Goal: Task Accomplishment & Management: Use online tool/utility

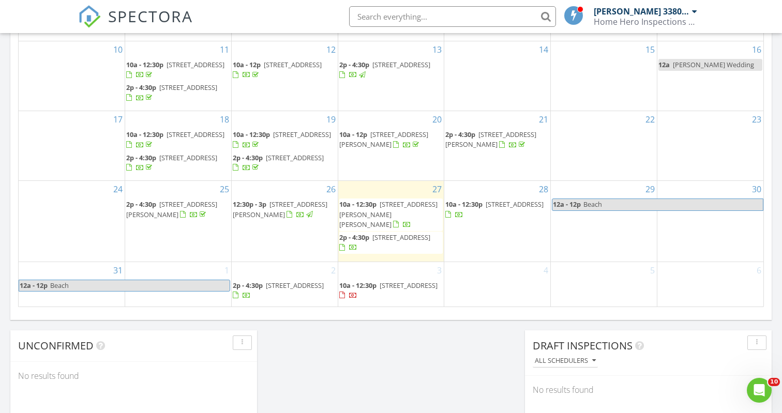
scroll to position [642, 0]
click at [385, 223] on span "18279 Democracy Ave, Ruther Glen 22546" at bounding box center [388, 213] width 98 height 29
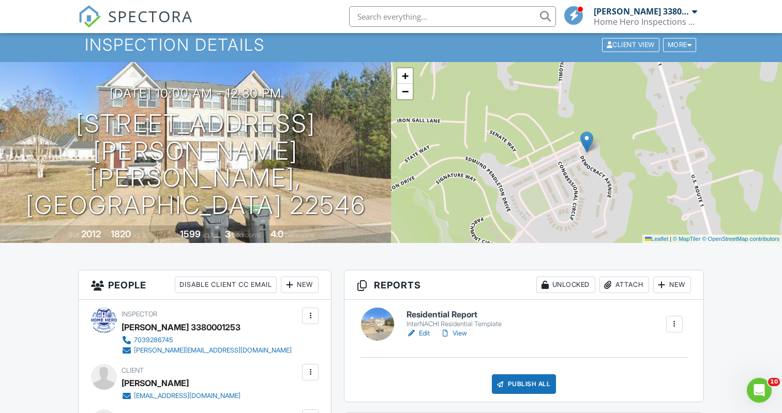
scroll to position [43, 0]
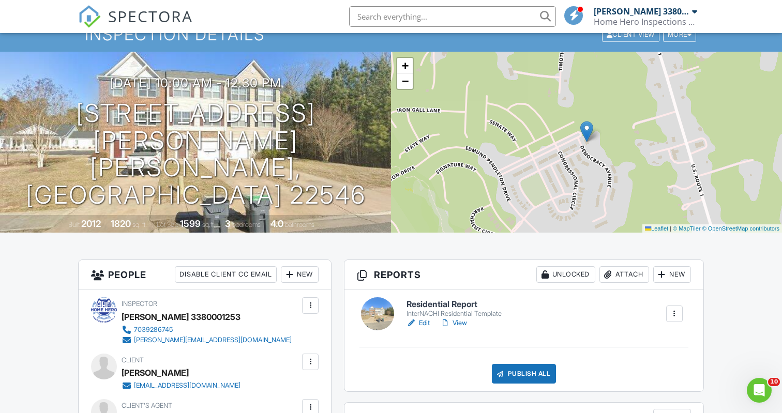
click at [461, 326] on link "View" at bounding box center [453, 323] width 27 height 10
click at [464, 320] on link "View" at bounding box center [453, 323] width 27 height 10
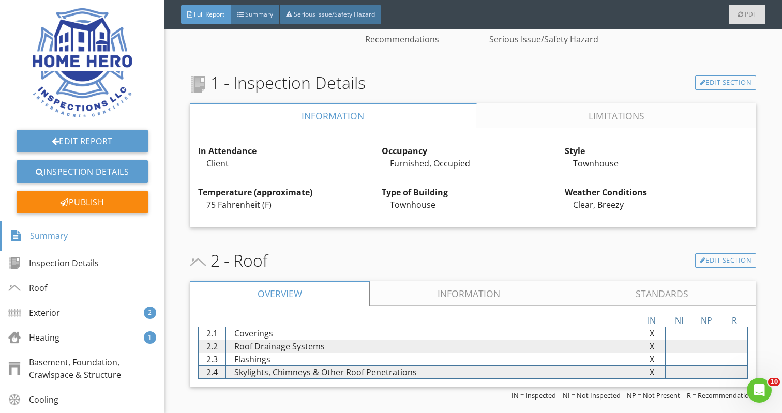
scroll to position [314, 0]
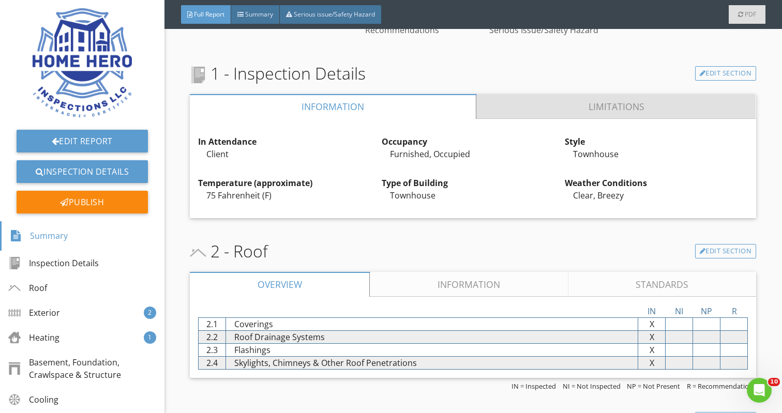
click at [600, 104] on link "Limitations" at bounding box center [616, 106] width 279 height 25
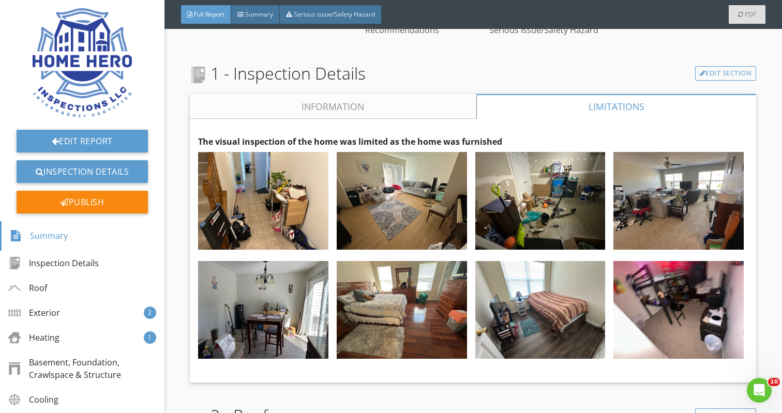
click at [387, 102] on link "Information" at bounding box center [333, 106] width 286 height 25
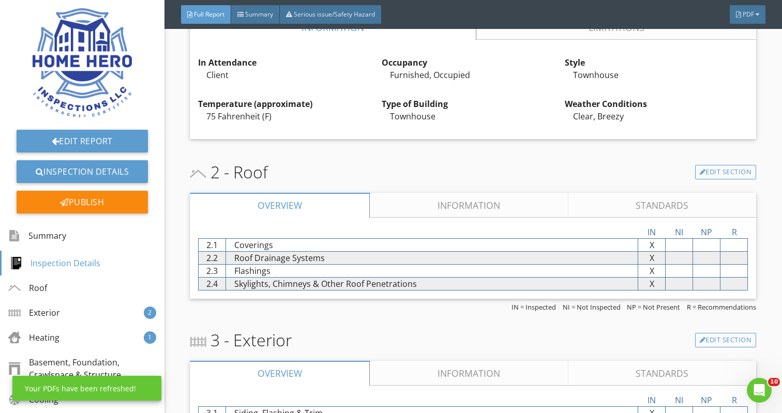
click at [464, 210] on link "Information" at bounding box center [469, 205] width 198 height 25
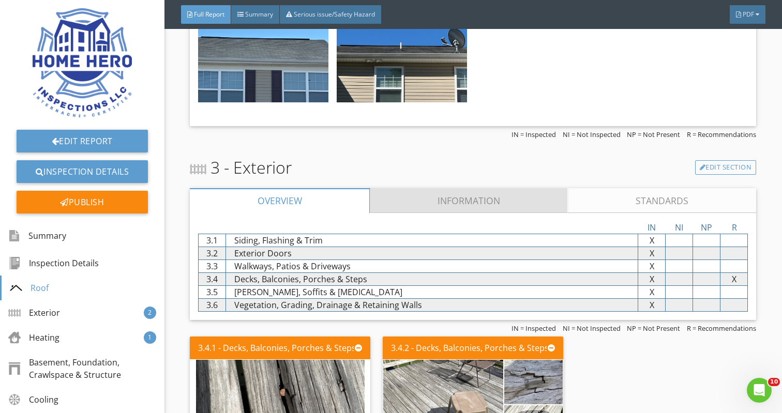
click at [467, 196] on link "Information" at bounding box center [469, 200] width 198 height 25
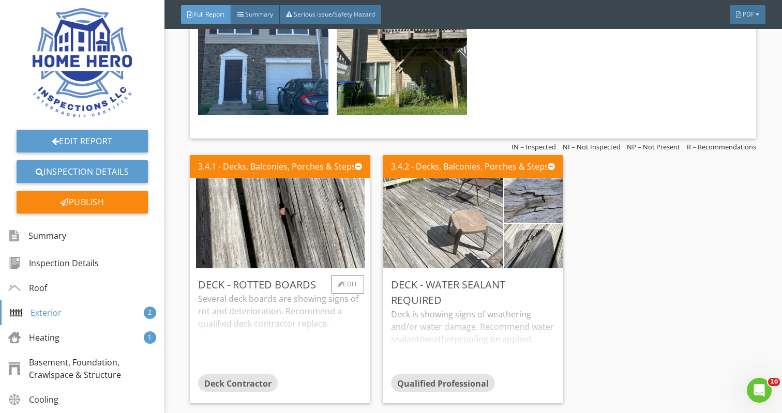
scroll to position [1321, 0]
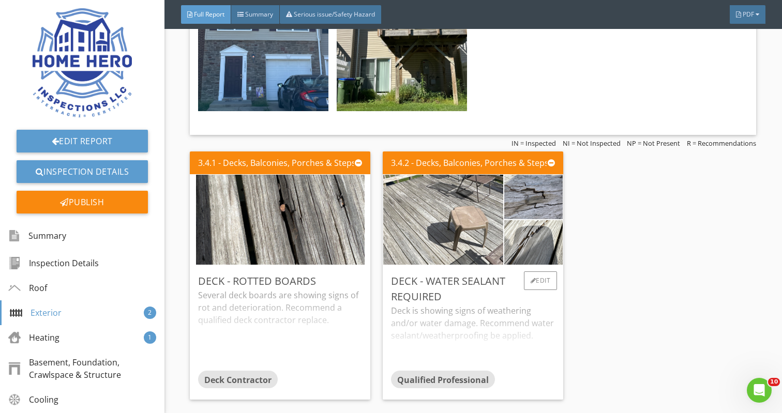
click at [488, 329] on div "Deck is showing signs of weathering and/or water damage. Recommend water sealan…" at bounding box center [473, 337] width 164 height 66
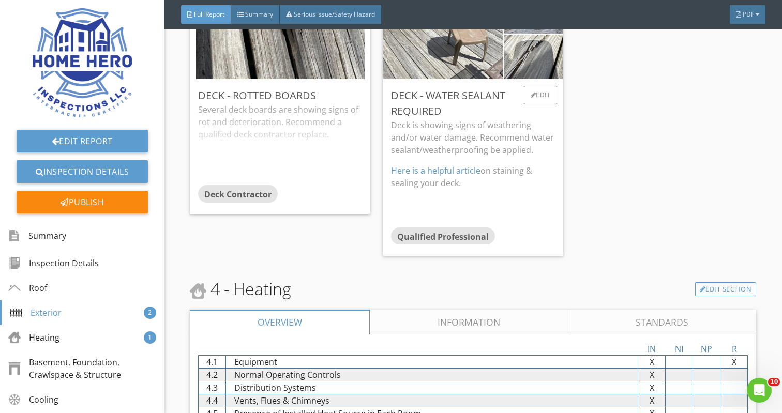
scroll to position [1559, 0]
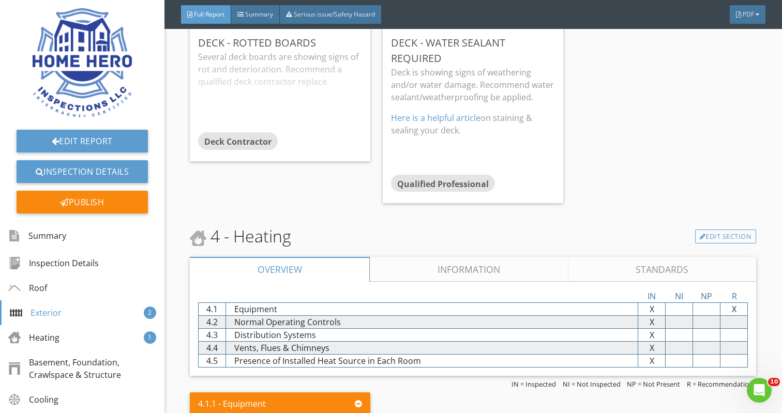
click at [491, 264] on link "Information" at bounding box center [469, 269] width 198 height 25
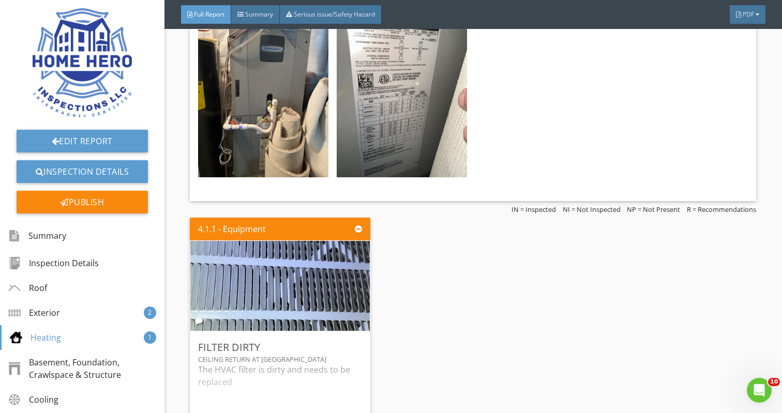
scroll to position [2011, 0]
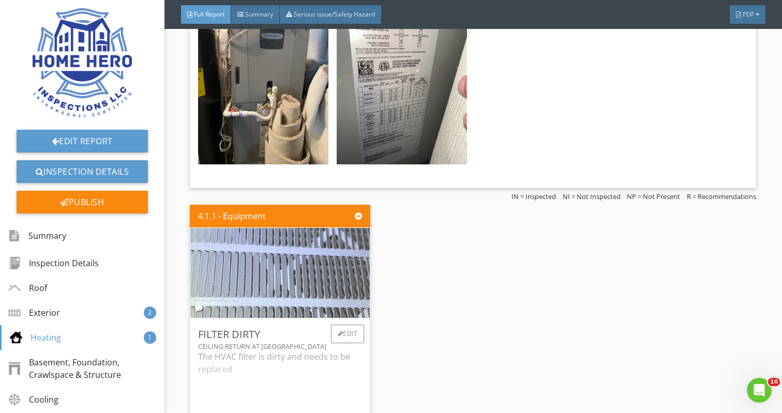
click at [301, 273] on img at bounding box center [280, 273] width 300 height 225
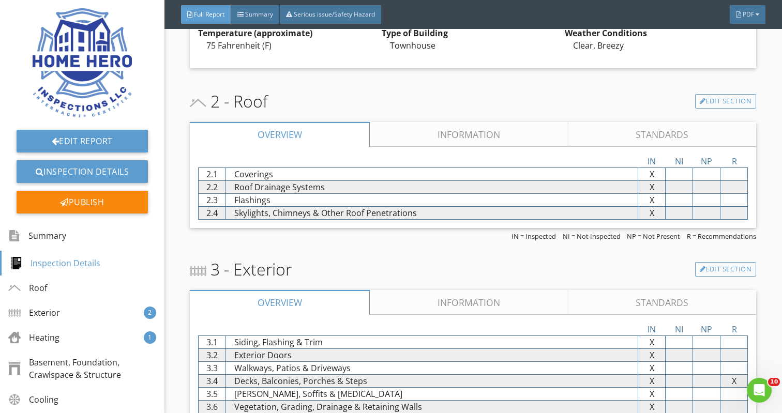
scroll to position [467, 0]
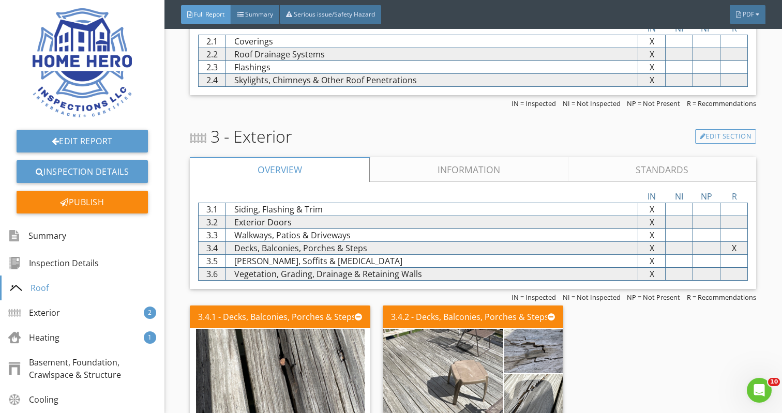
click at [492, 164] on link "Information" at bounding box center [469, 169] width 198 height 25
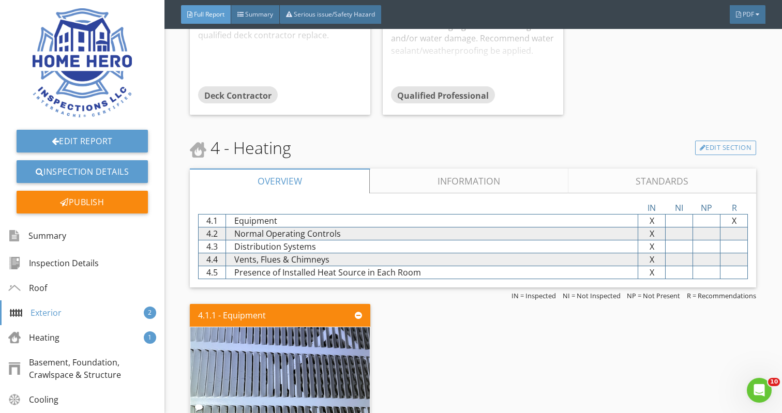
scroll to position [1463, 0]
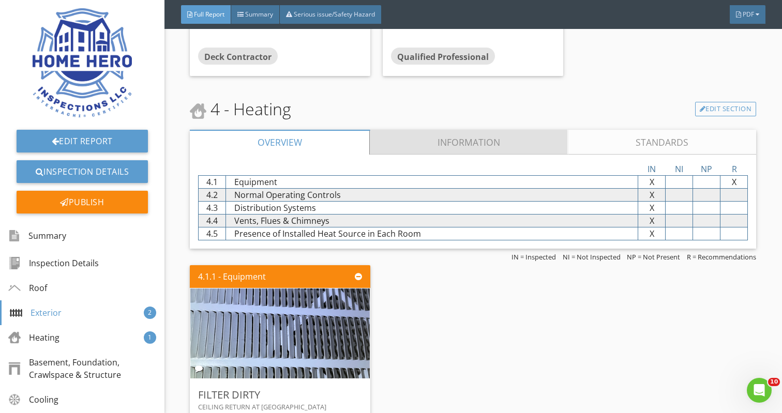
click at [455, 135] on link "Information" at bounding box center [469, 142] width 198 height 25
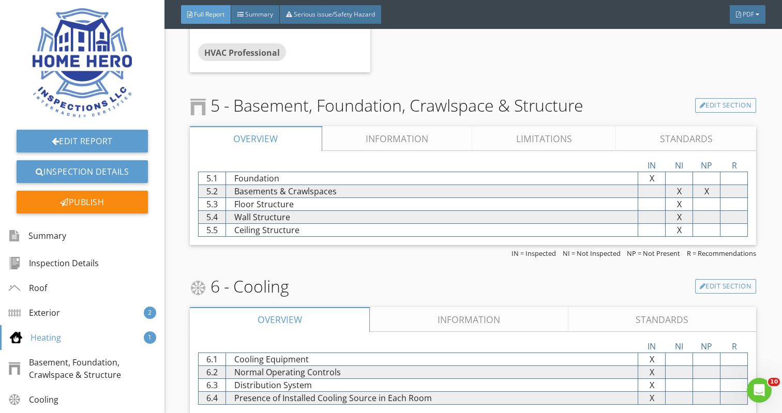
scroll to position [2173, 0]
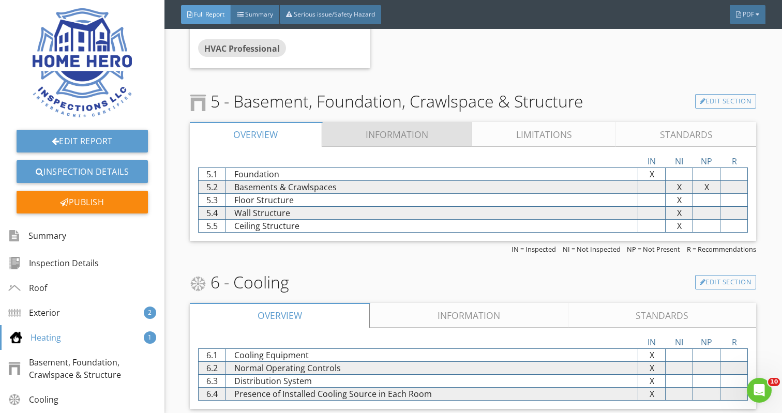
click at [413, 137] on link "Information" at bounding box center [397, 134] width 150 height 25
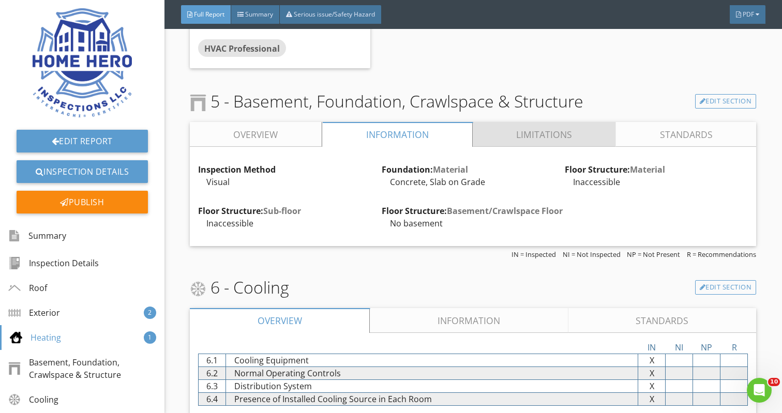
click at [506, 134] on link "Limitations" at bounding box center [543, 134] width 143 height 25
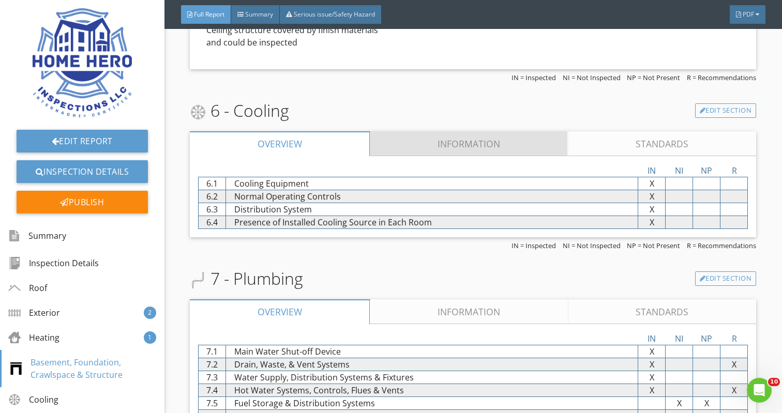
click at [481, 142] on link "Information" at bounding box center [469, 143] width 198 height 25
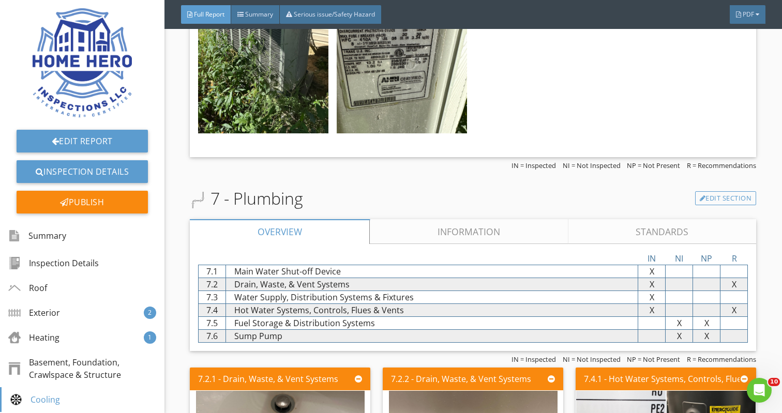
scroll to position [2716, 0]
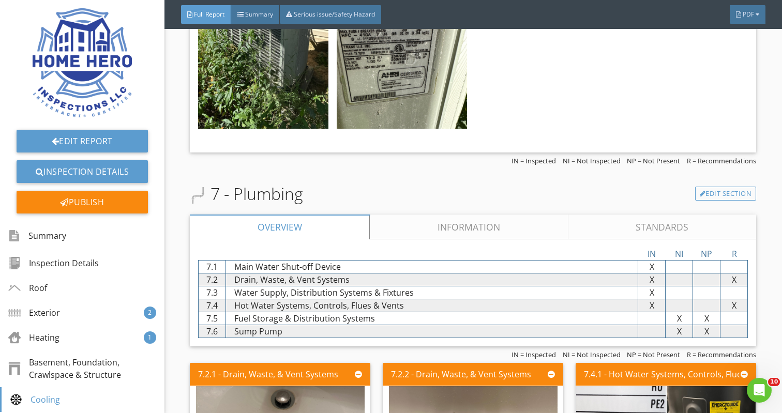
click at [495, 229] on link "Information" at bounding box center [469, 227] width 198 height 25
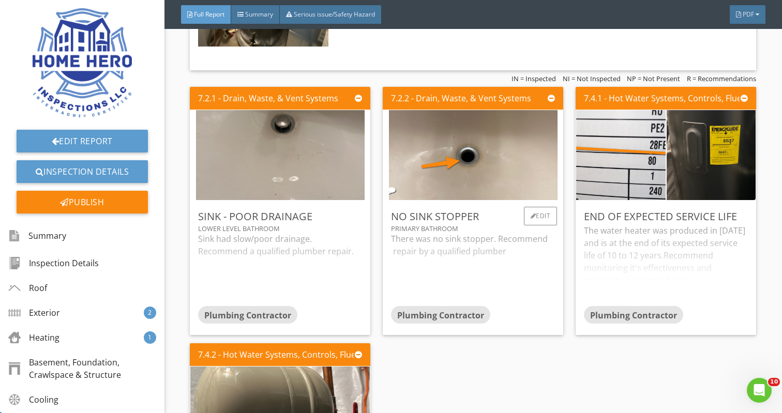
scroll to position [3586, 0]
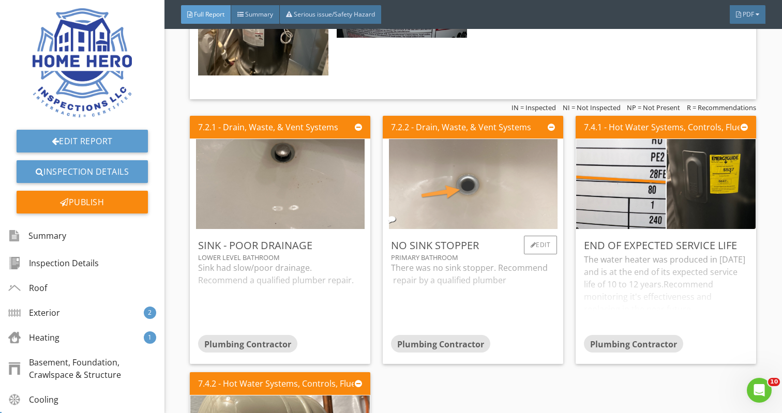
click at [494, 180] on img at bounding box center [473, 184] width 169 height 225
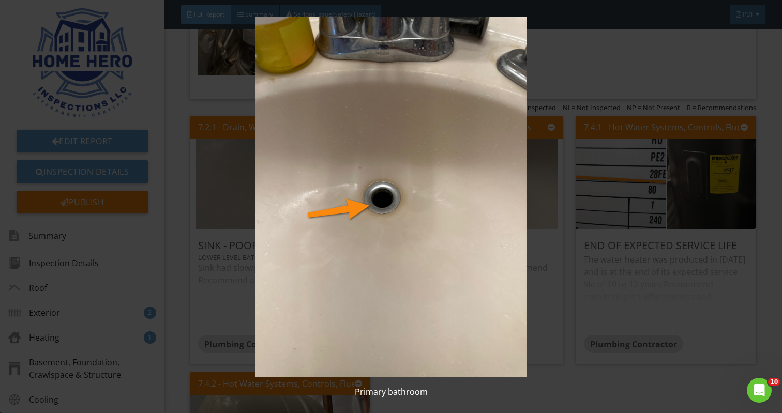
click at [606, 69] on img at bounding box center [390, 197] width 711 height 361
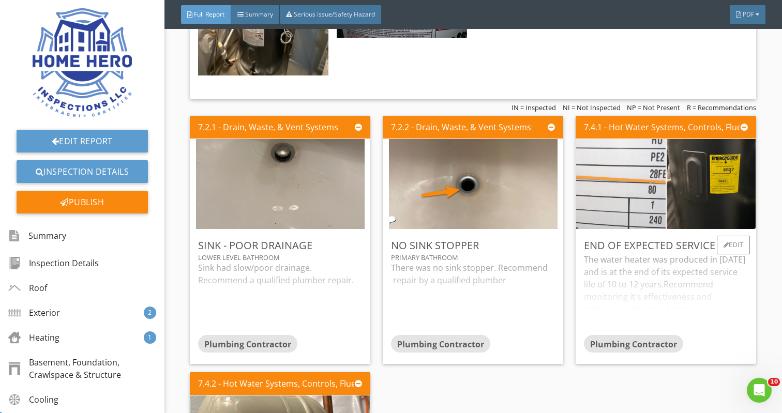
click at [649, 201] on img at bounding box center [620, 183] width 223 height 167
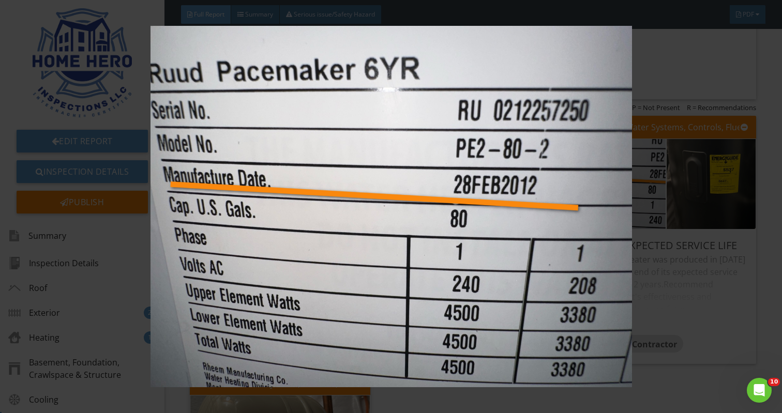
click at [713, 60] on img at bounding box center [390, 206] width 711 height 361
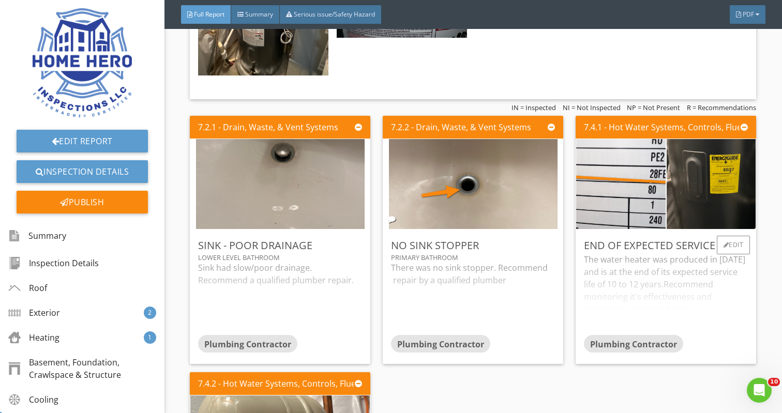
click at [664, 284] on div "The water heater was produced in 2012 and is at the end of its expected service…" at bounding box center [666, 294] width 164 height 82
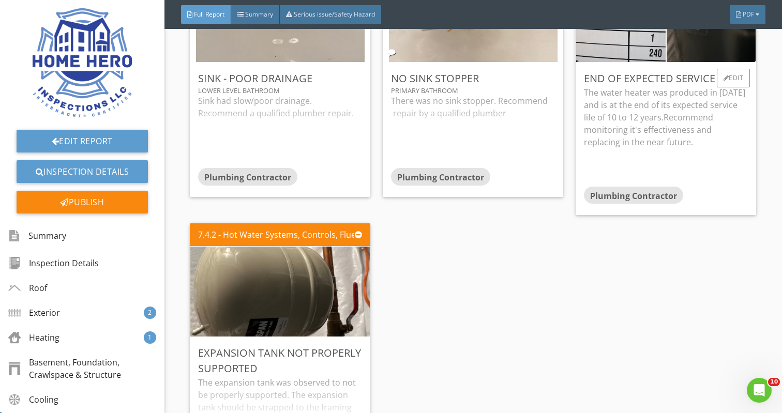
scroll to position [3906, 0]
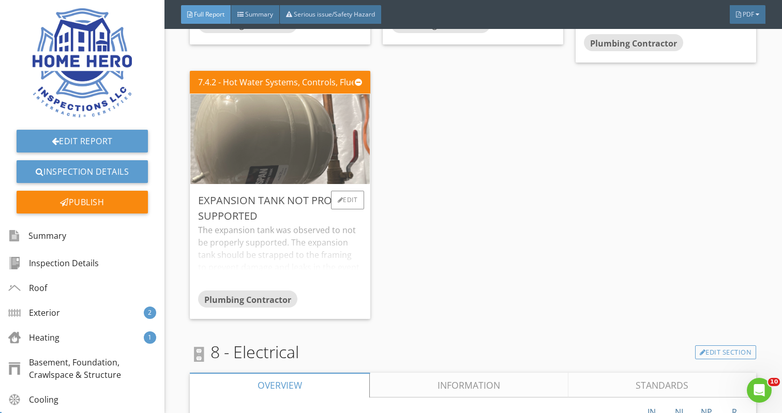
click at [304, 134] on img at bounding box center [280, 139] width 300 height 225
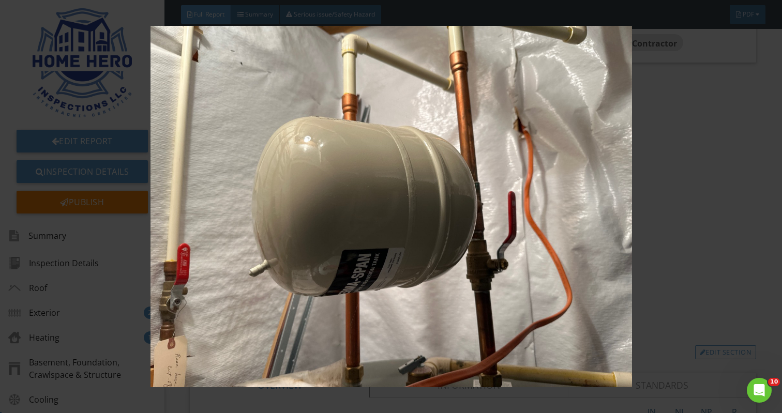
click at [350, 206] on img at bounding box center [390, 206] width 711 height 361
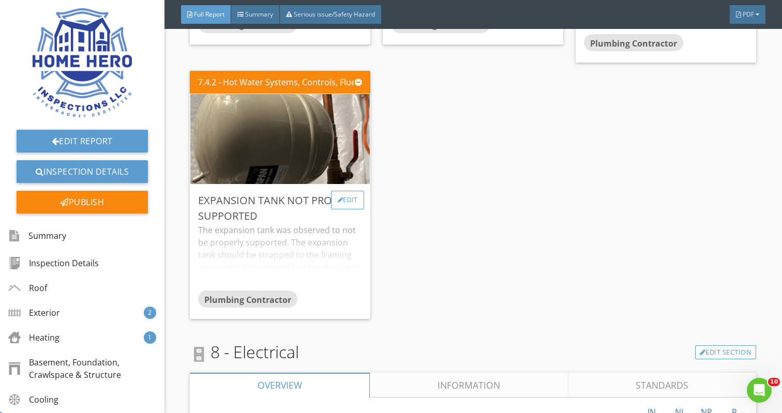
click at [355, 204] on div "Edit" at bounding box center [348, 200] width 34 height 19
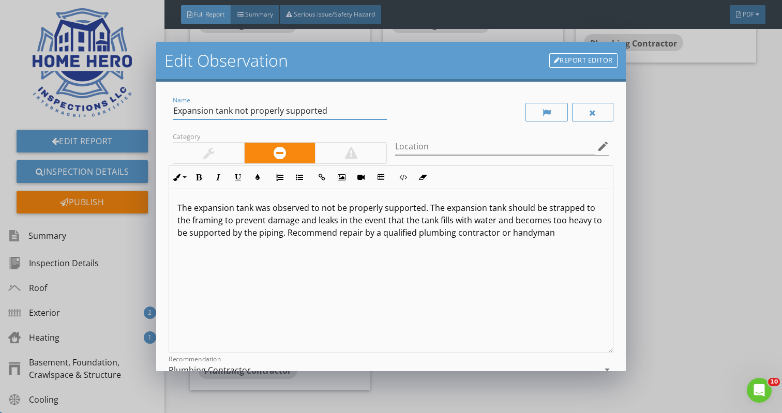
click at [236, 112] on input "Expansion tank not properly supported" at bounding box center [280, 110] width 214 height 17
type input "Expansion tank failed and not properly supported"
click at [320, 210] on p "The expansion tank was observed to not be properly supported. The expansion tan…" at bounding box center [390, 220] width 426 height 37
click at [331, 236] on p "The expansion tank was observed to be failed and not be properly supported. The…" at bounding box center [390, 227] width 426 height 50
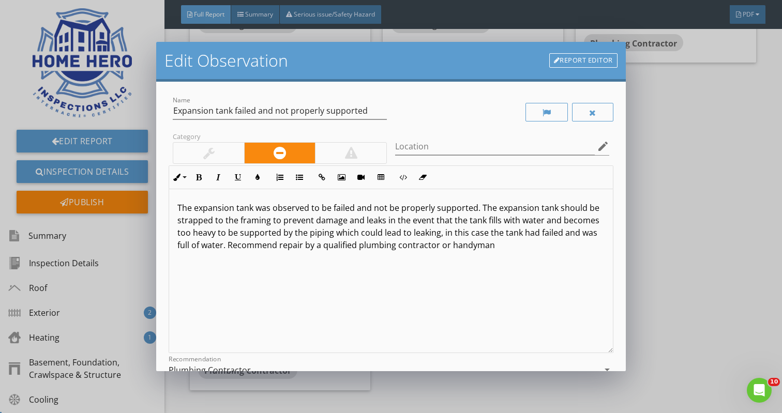
click at [499, 249] on p "The expansion tank was observed to be failed and not be properly supported. The…" at bounding box center [390, 227] width 426 height 50
click at [302, 247] on p "The expansion tank was observed to be failed and not be properly supported. The…" at bounding box center [390, 227] width 426 height 50
click at [559, 248] on p "The expansion tank was observed to be failed and not be properly supported. The…" at bounding box center [390, 227] width 426 height 50
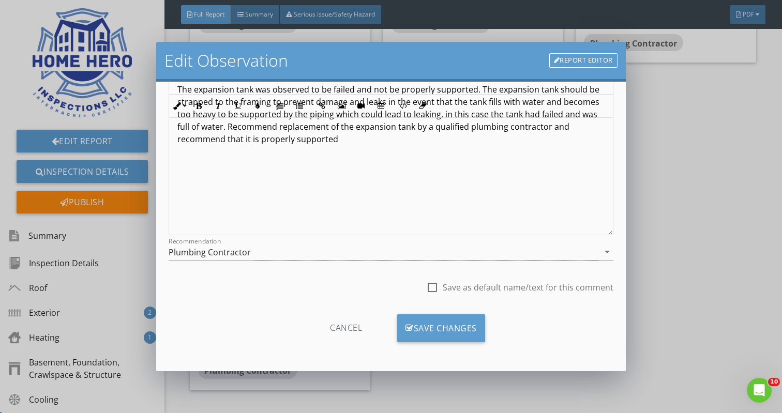
scroll to position [118, 0]
click at [457, 328] on div "Save Changes" at bounding box center [441, 328] width 88 height 28
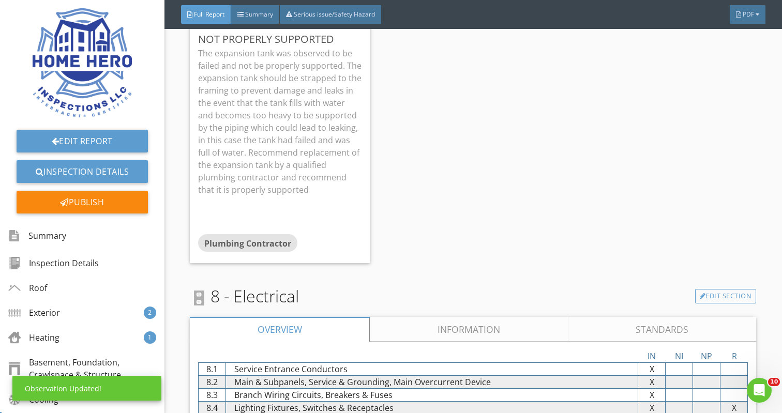
scroll to position [4135, 0]
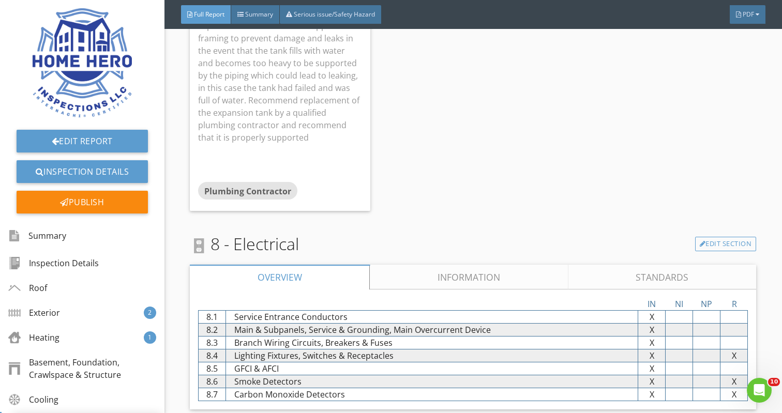
click at [455, 275] on link "Information" at bounding box center [469, 277] width 198 height 25
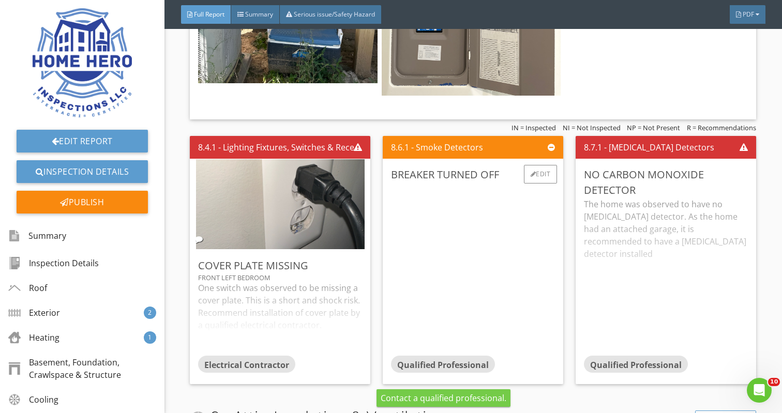
scroll to position [4848, 0]
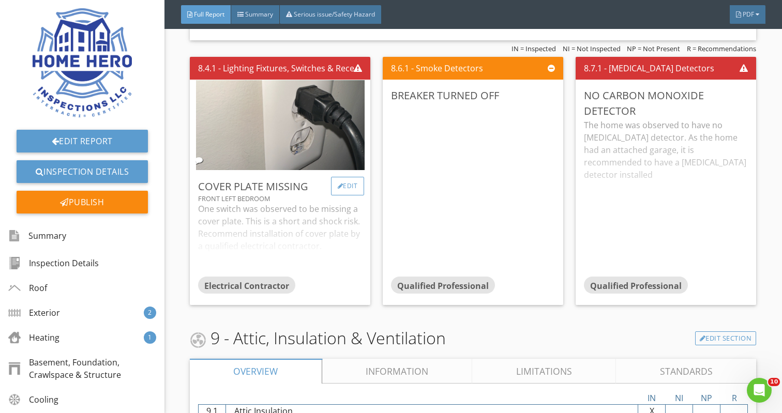
click at [353, 192] on div "Edit" at bounding box center [348, 186] width 34 height 19
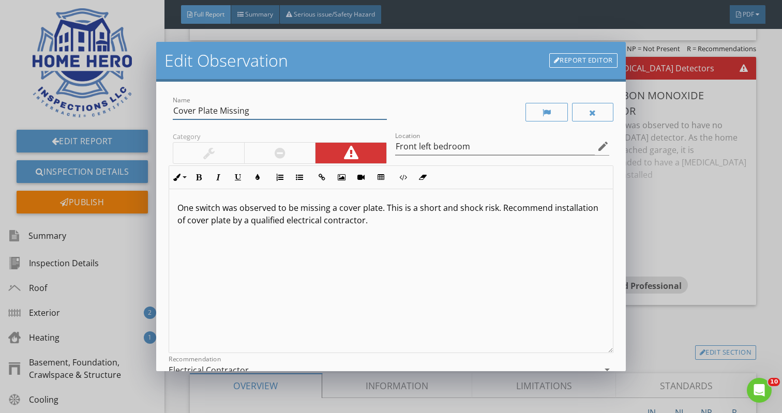
click at [249, 112] on input "Cover Plate Missing" at bounding box center [280, 110] width 214 height 17
type input "Cover Plate loose"
click at [220, 209] on p "One switch was observed to be missing a cover plate. This is a short and shock …" at bounding box center [390, 214] width 426 height 25
click at [344, 209] on p "One receptacle was observed to be missing a cover plate. This is a short and sh…" at bounding box center [390, 214] width 426 height 25
click at [360, 206] on p "One receptacle was observed to have a loose a cover plate. This is a short and …" at bounding box center [390, 214] width 426 height 25
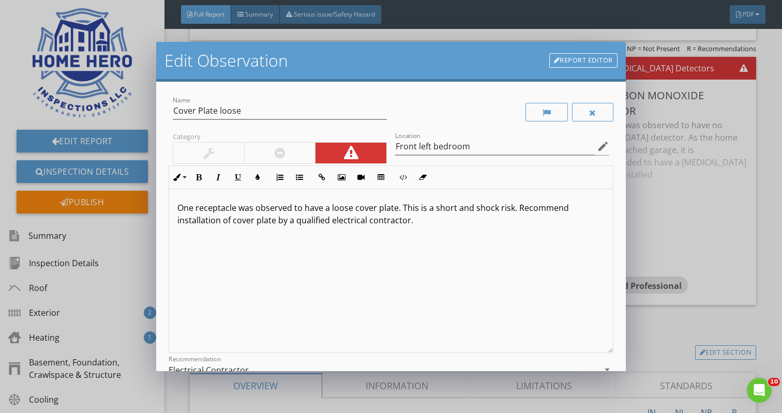
click at [396, 210] on p "One receptacle was observed to have a loose cover plate. This is a short and sh…" at bounding box center [390, 214] width 426 height 25
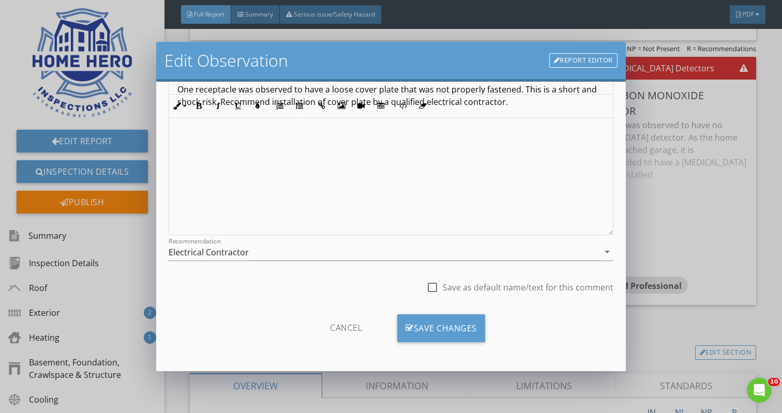
scroll to position [118, 0]
click at [433, 327] on div "Save Changes" at bounding box center [441, 328] width 88 height 28
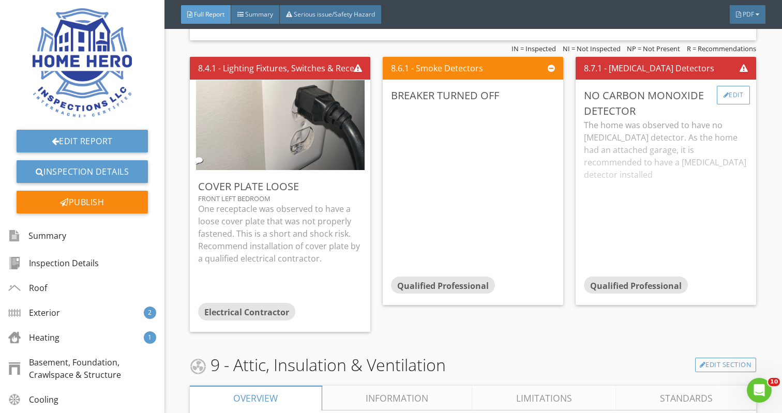
click at [733, 99] on div "Edit" at bounding box center [733, 95] width 34 height 19
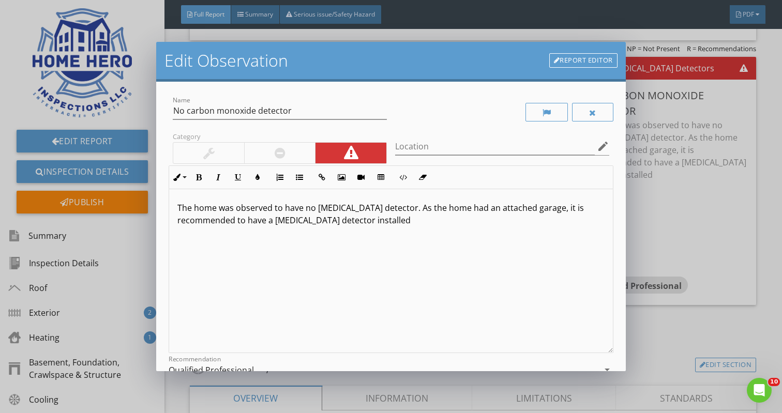
click at [419, 223] on p "The home was observed to have no carbon monoxide detector. As the home had an a…" at bounding box center [390, 214] width 426 height 25
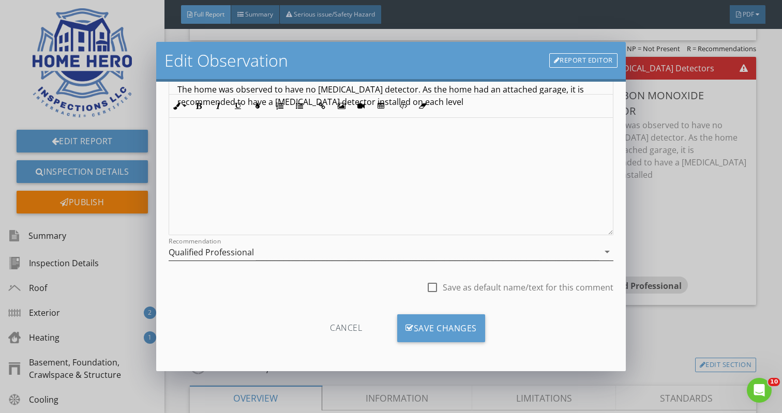
scroll to position [118, 0]
click at [434, 335] on div "Save Changes" at bounding box center [441, 328] width 88 height 28
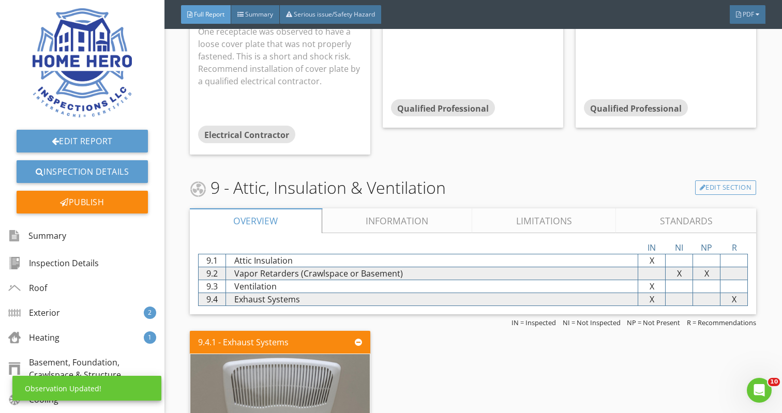
scroll to position [5043, 0]
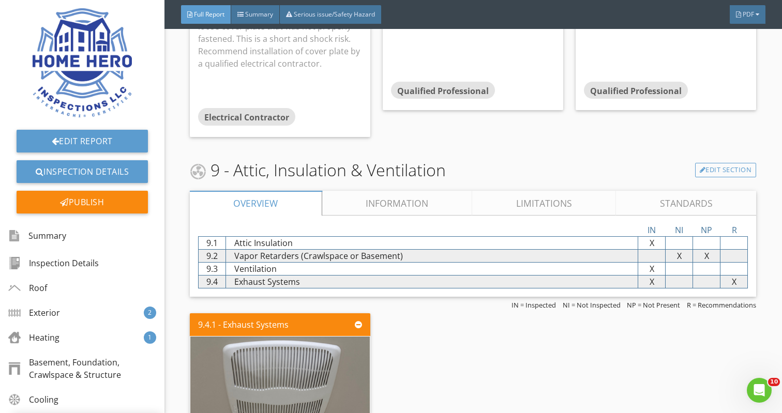
click at [413, 205] on link "Information" at bounding box center [397, 203] width 150 height 25
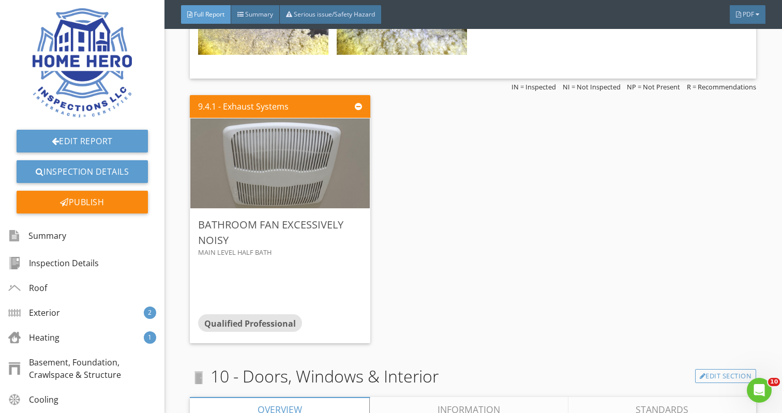
scroll to position [5433, 0]
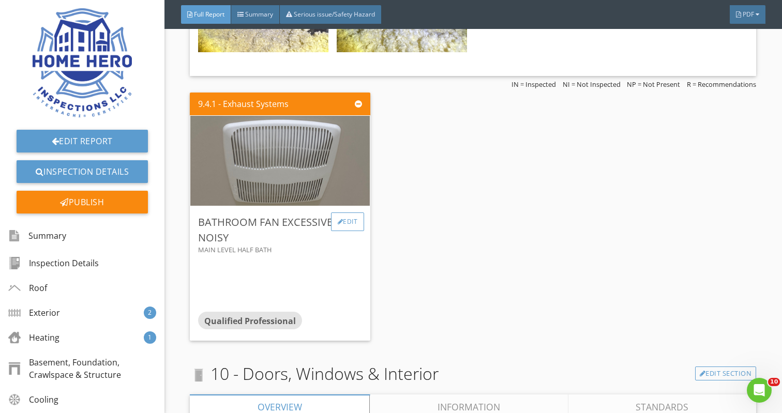
click at [354, 221] on div "Edit" at bounding box center [348, 221] width 34 height 19
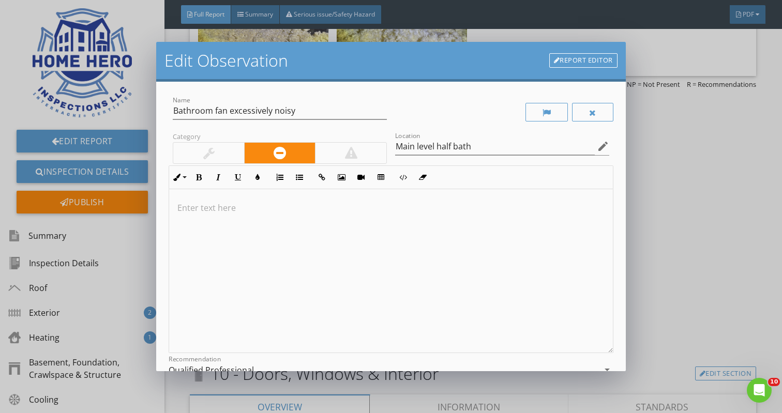
click at [213, 203] on p at bounding box center [390, 208] width 426 height 12
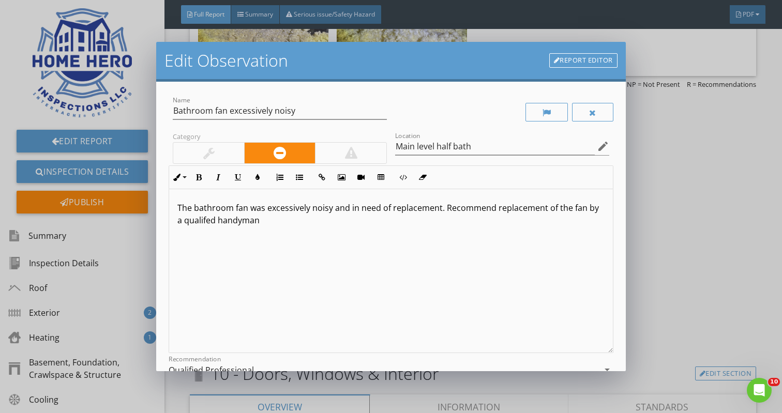
click at [199, 219] on p "The bathroom fan was excessively noisy and in need of replacement. Recommend re…" at bounding box center [390, 214] width 426 height 25
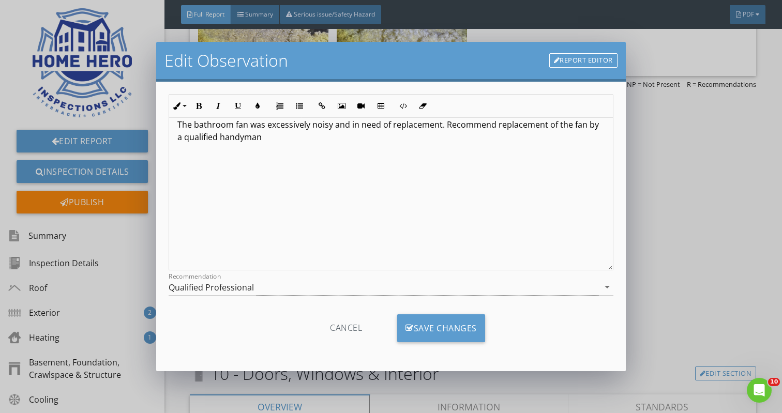
scroll to position [83, 0]
click at [605, 287] on icon "arrow_drop_down" at bounding box center [607, 287] width 12 height 12
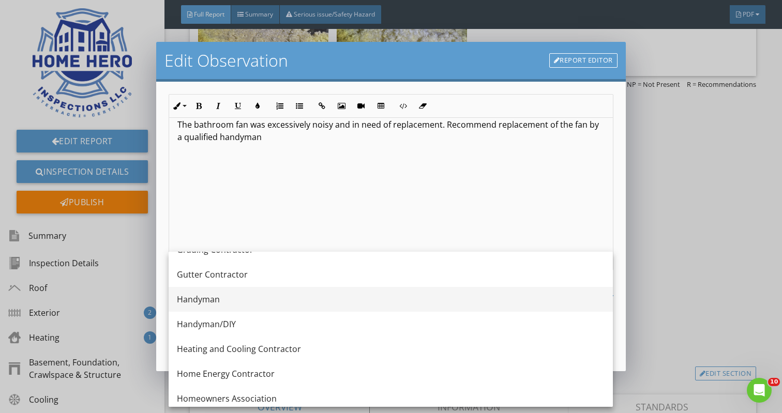
scroll to position [639, 0]
click at [268, 294] on div "Handyman" at bounding box center [390, 299] width 427 height 12
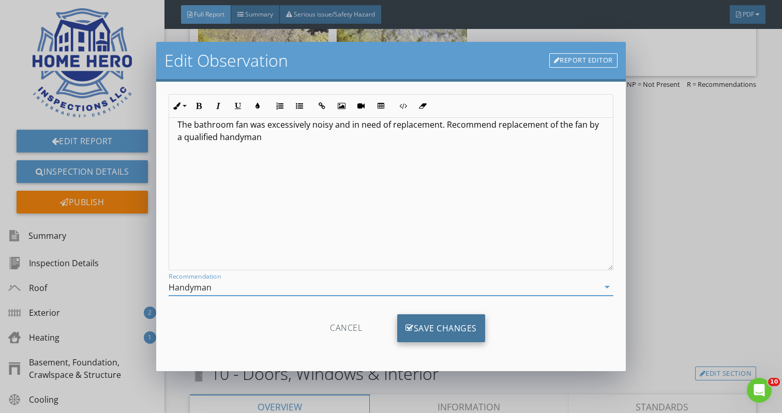
click at [464, 332] on div "Save Changes" at bounding box center [441, 328] width 88 height 28
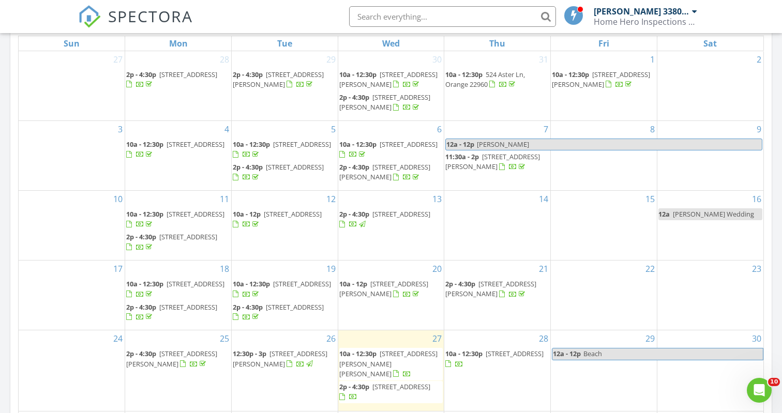
scroll to position [415, 0]
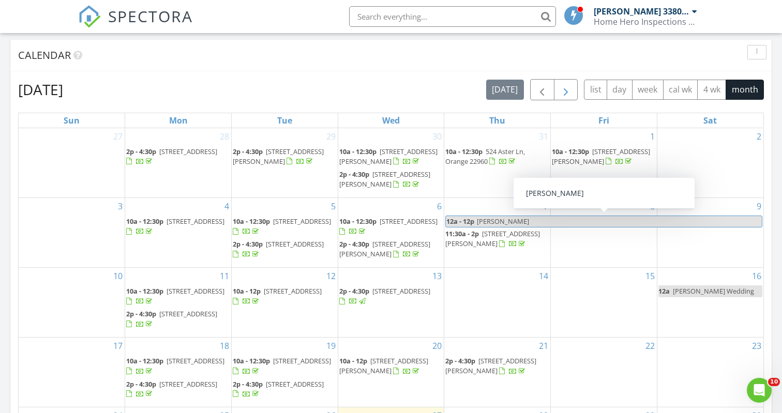
click at [569, 92] on span "button" at bounding box center [565, 90] width 12 height 12
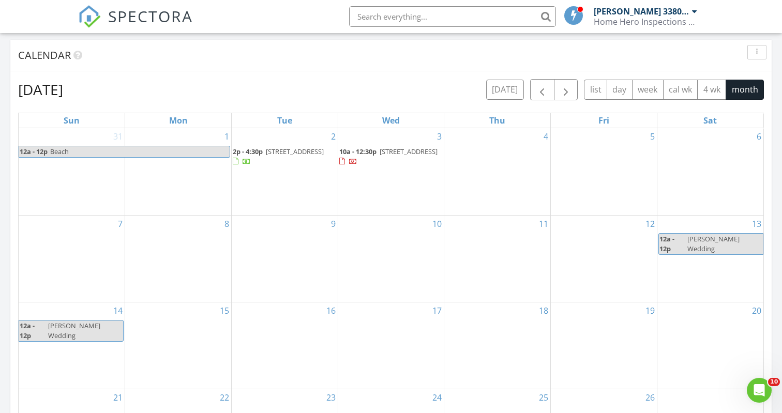
click at [393, 156] on span "[STREET_ADDRESS]" at bounding box center [408, 151] width 58 height 9
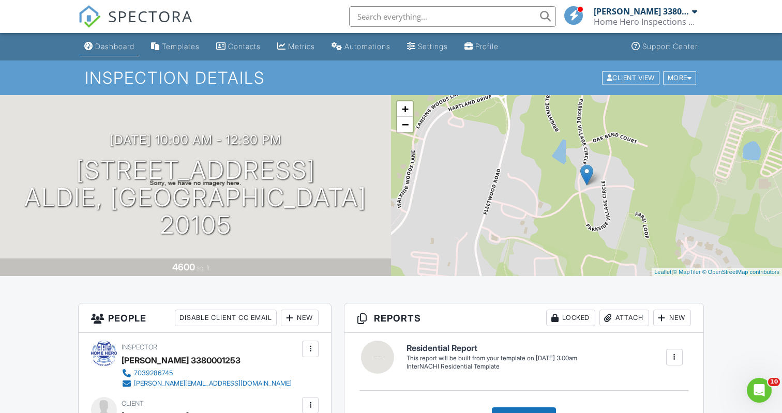
click at [113, 50] on div "Dashboard" at bounding box center [114, 46] width 39 height 9
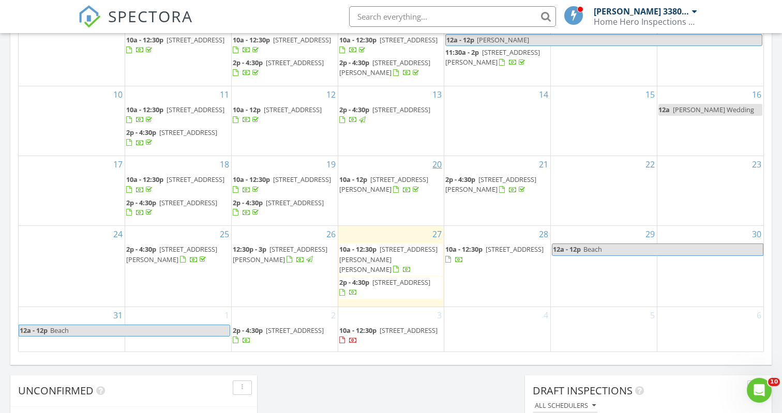
scroll to position [598, 0]
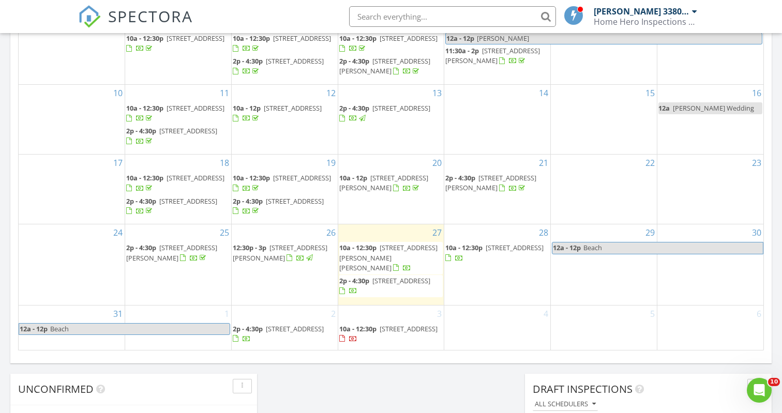
click at [393, 262] on span "18279 Democracy Ave, Ruther Glen 22546" at bounding box center [388, 257] width 98 height 29
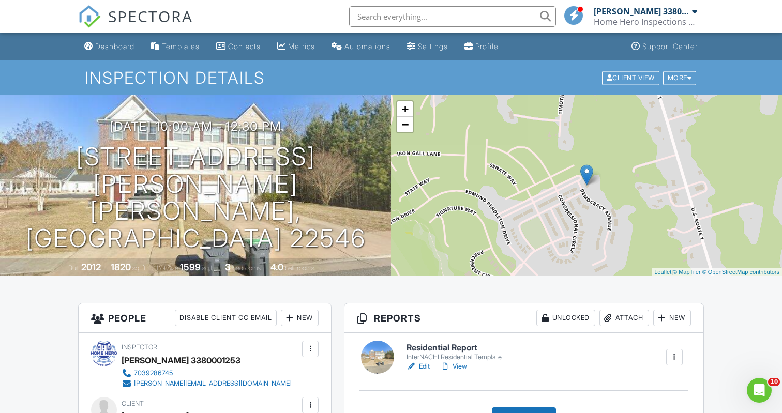
click at [448, 365] on div at bounding box center [445, 366] width 10 height 10
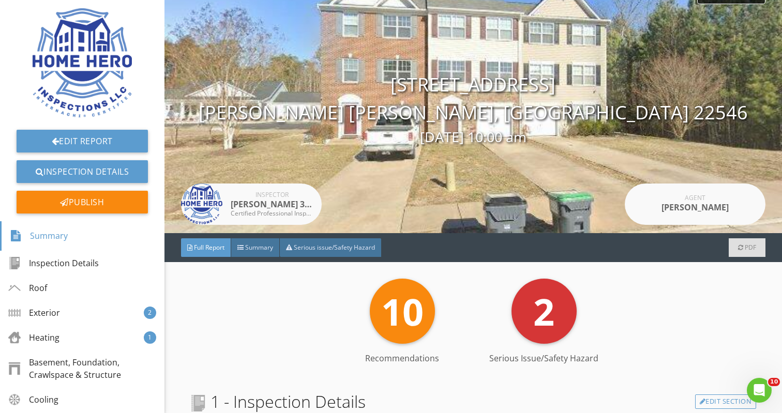
scroll to position [16, 0]
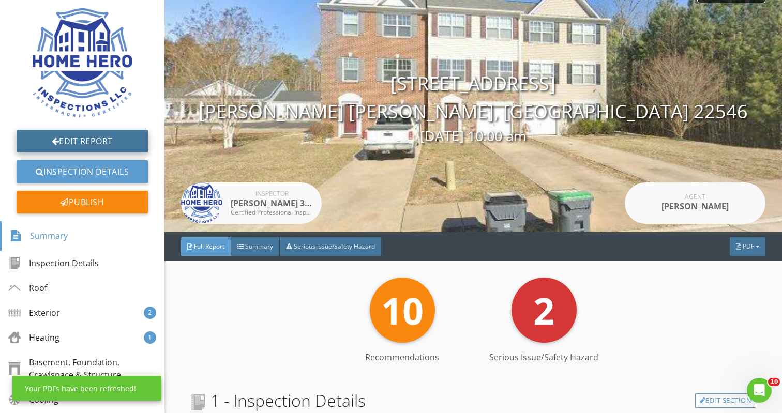
click at [103, 138] on link "Edit Report" at bounding box center [82, 141] width 131 height 23
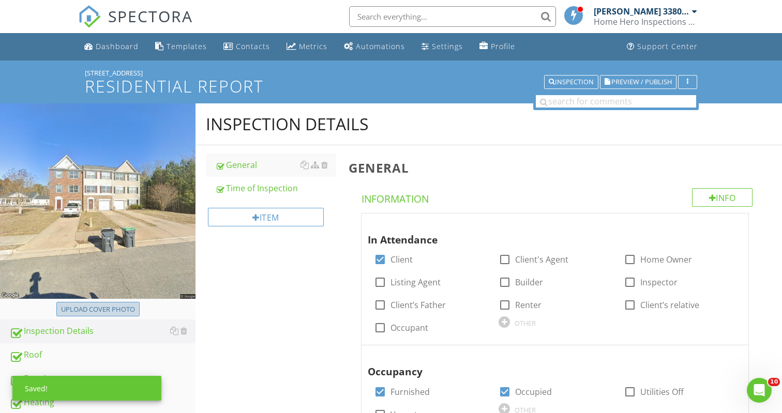
click at [129, 307] on div "Upload cover photo" at bounding box center [98, 309] width 74 height 10
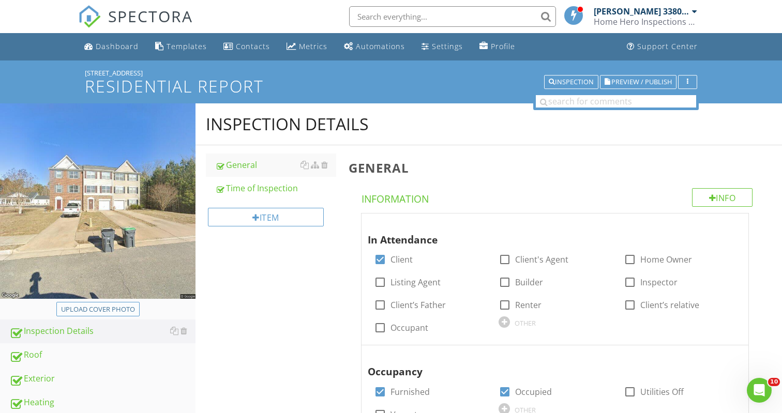
type input "C:\fakepath\IMG_6673.jpeg"
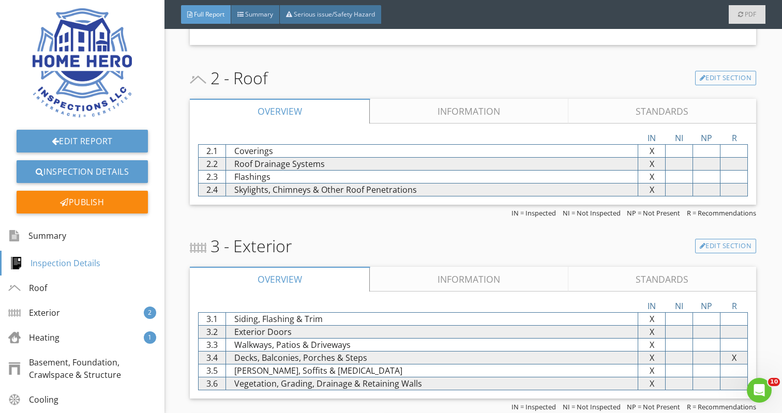
scroll to position [489, 0]
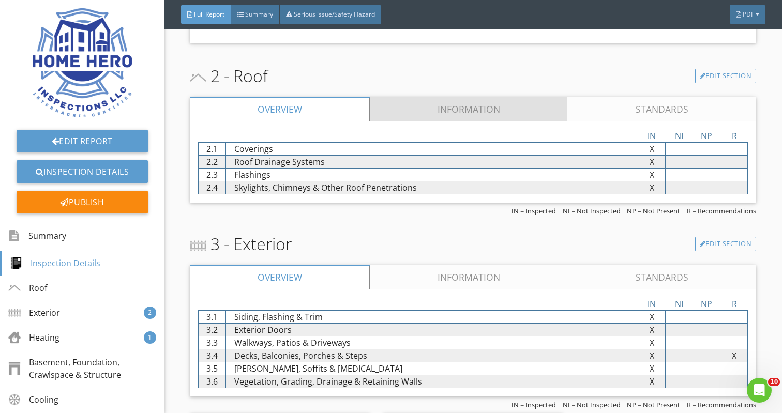
click at [485, 111] on link "Information" at bounding box center [469, 109] width 198 height 25
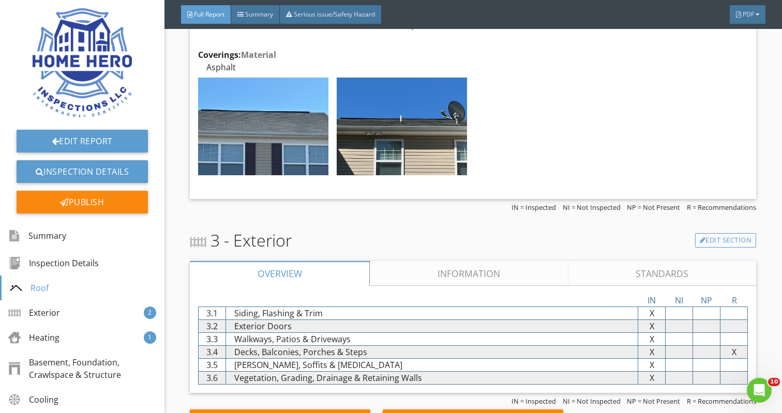
scroll to position [678, 0]
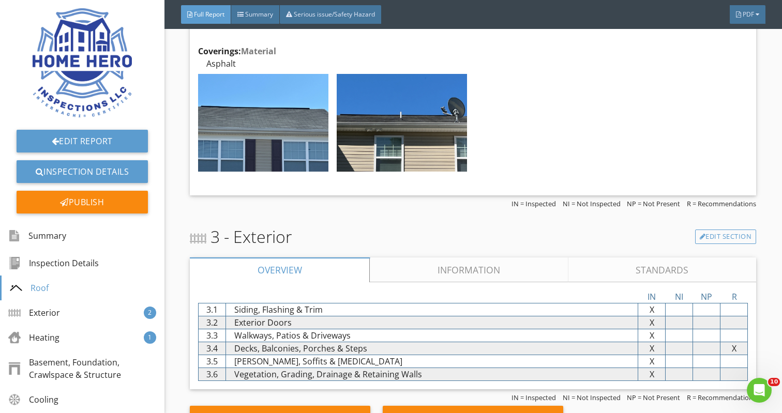
click at [424, 266] on link "Information" at bounding box center [469, 269] width 198 height 25
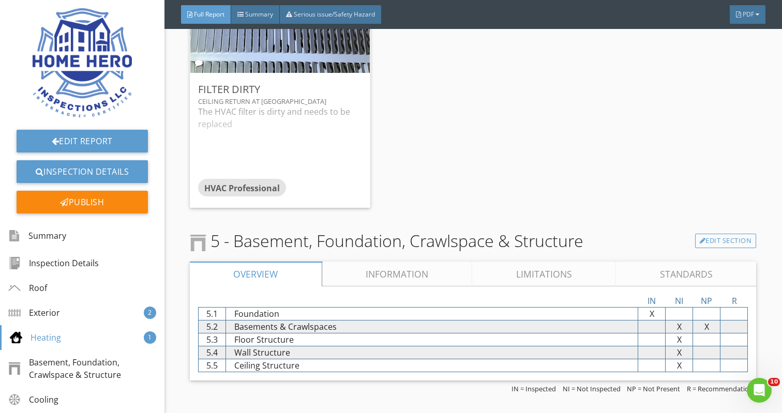
scroll to position [1952, 0]
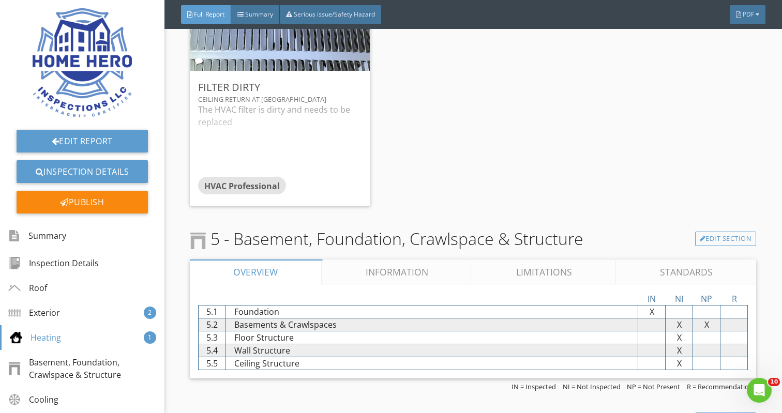
click at [408, 272] on link "Information" at bounding box center [397, 271] width 150 height 25
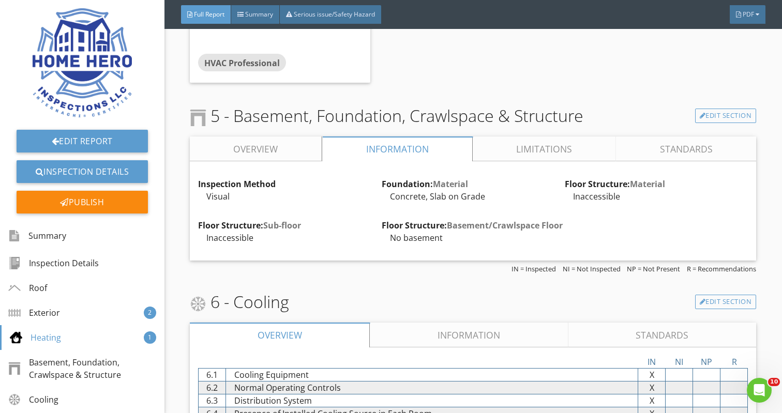
scroll to position [2076, 0]
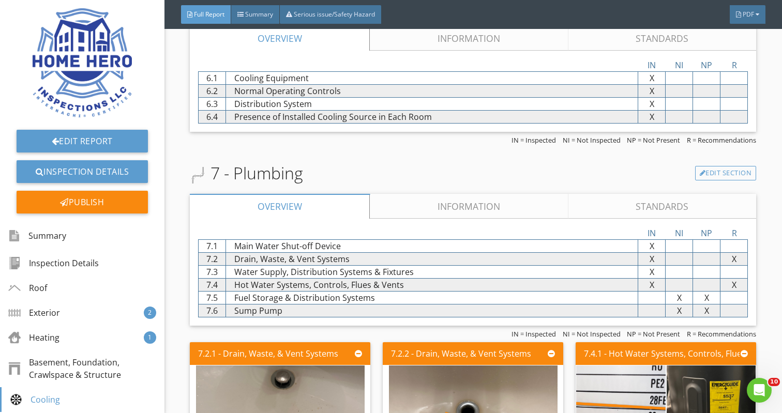
click at [456, 210] on link "Information" at bounding box center [469, 206] width 198 height 25
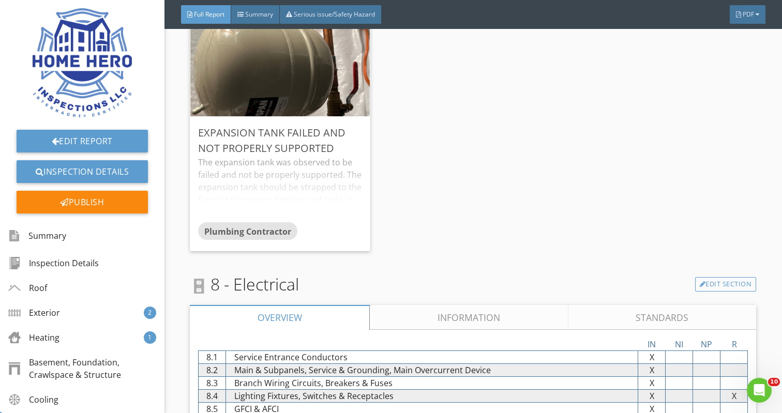
scroll to position [3591, 0]
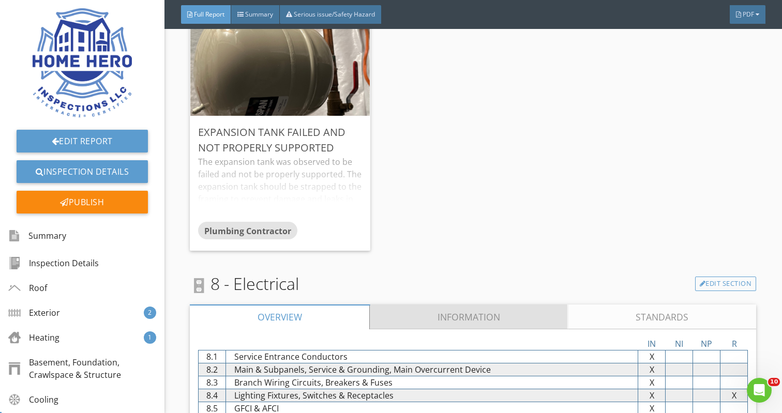
click at [453, 322] on link "Information" at bounding box center [469, 316] width 198 height 25
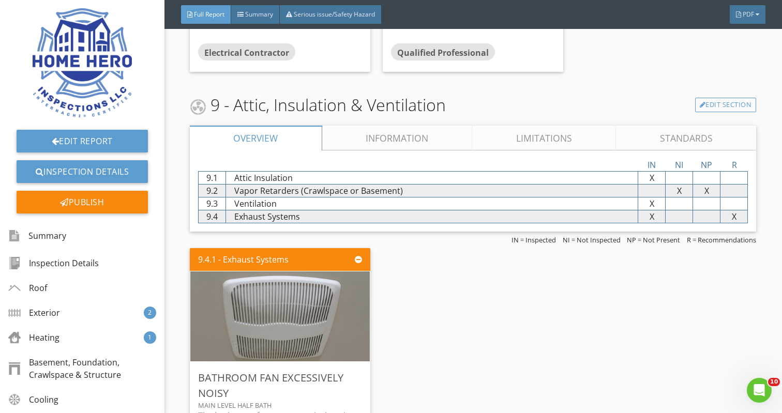
scroll to position [4579, 0]
click at [390, 142] on link "Information" at bounding box center [397, 137] width 150 height 25
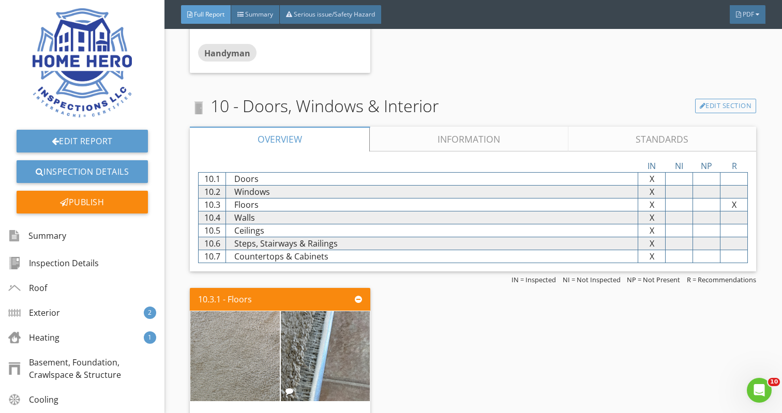
click at [422, 141] on link "Information" at bounding box center [469, 139] width 198 height 25
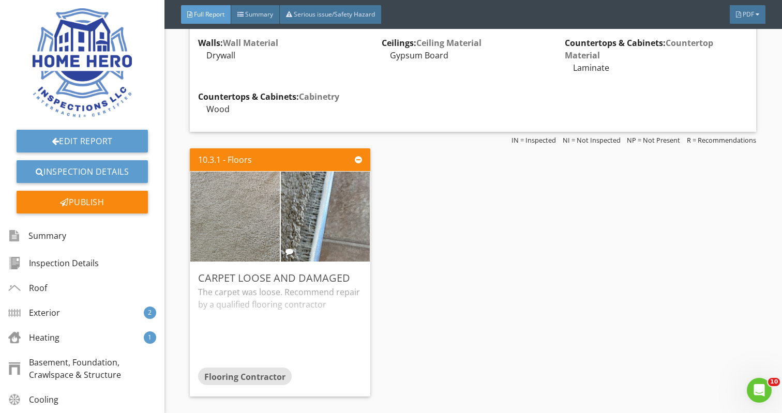
scroll to position [5344, 0]
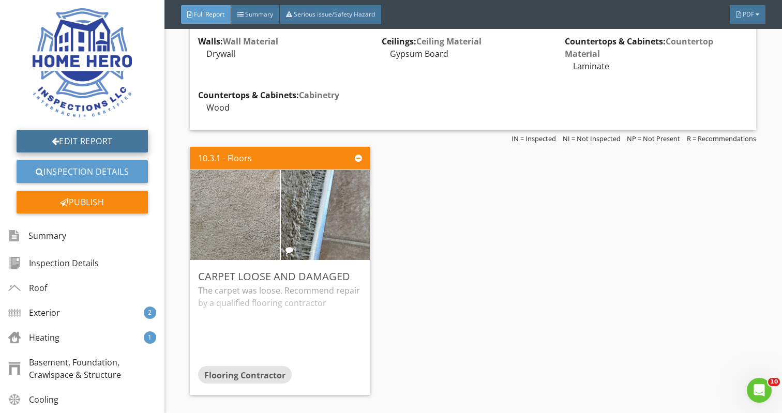
click at [93, 139] on link "Edit Report" at bounding box center [82, 141] width 131 height 23
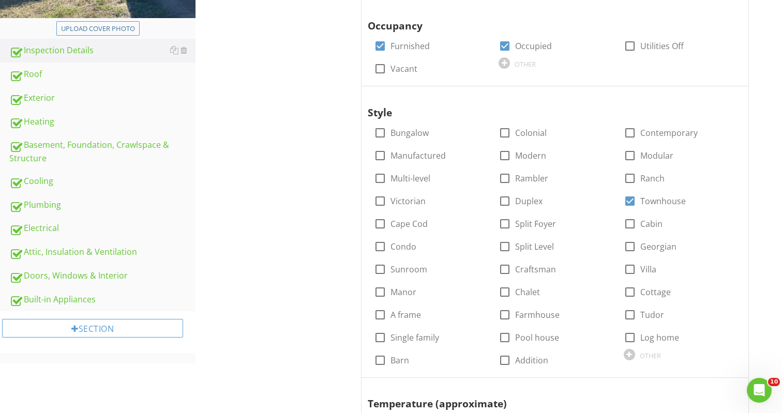
scroll to position [346, 0]
click at [118, 269] on div "Doors, Windows & Interior" at bounding box center [102, 275] width 186 height 13
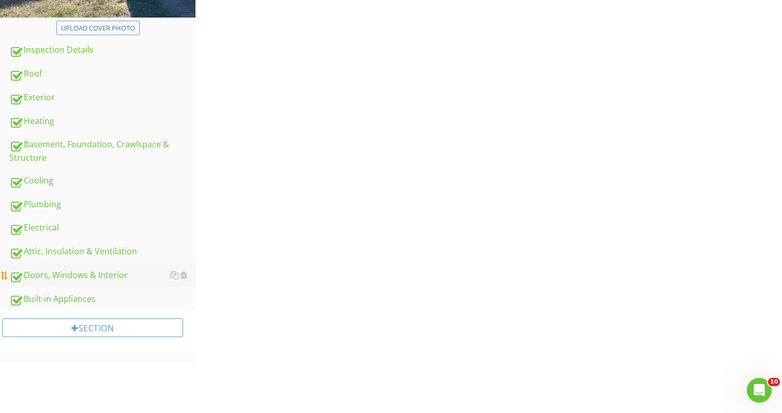
scroll to position [296, 0]
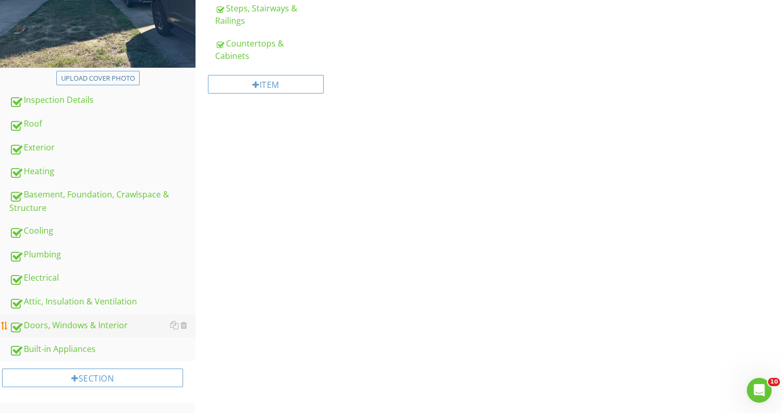
click at [126, 327] on div "Doors, Windows & Interior" at bounding box center [102, 325] width 186 height 13
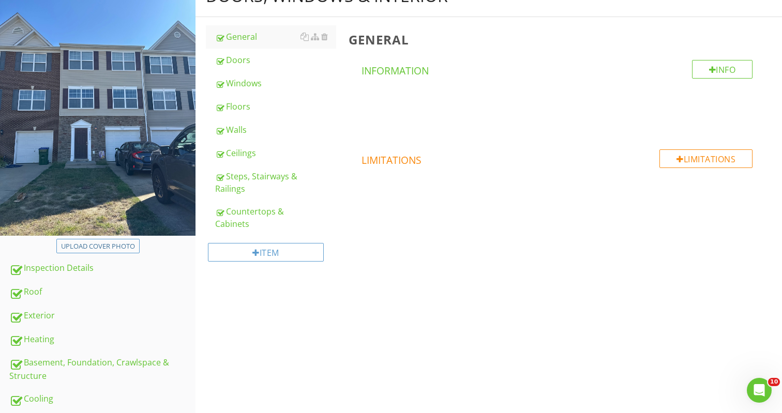
scroll to position [128, 0]
click at [240, 102] on div "Floors" at bounding box center [275, 107] width 121 height 12
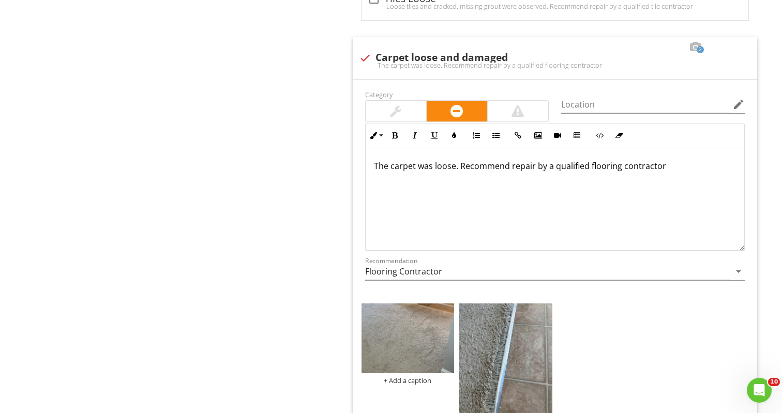
scroll to position [868, 0]
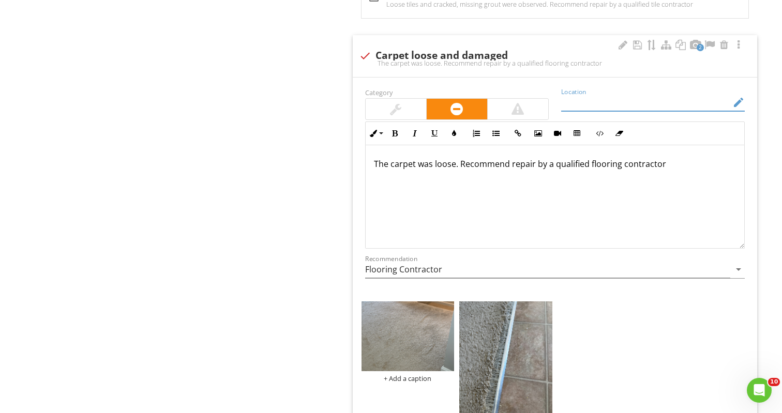
click at [579, 94] on input "Location" at bounding box center [645, 102] width 169 height 17
type input "Living room and stairs"
click at [455, 158] on p "The carpet was loose. Recommend repair by a qualified flooring contractor" at bounding box center [555, 164] width 362 height 12
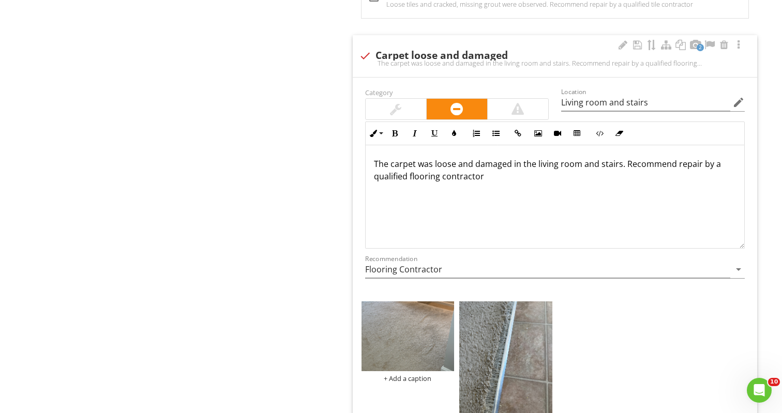
click at [696, 158] on p "The carpet was loose and damaged in the living room and stairs. Recommend repai…" at bounding box center [555, 170] width 362 height 25
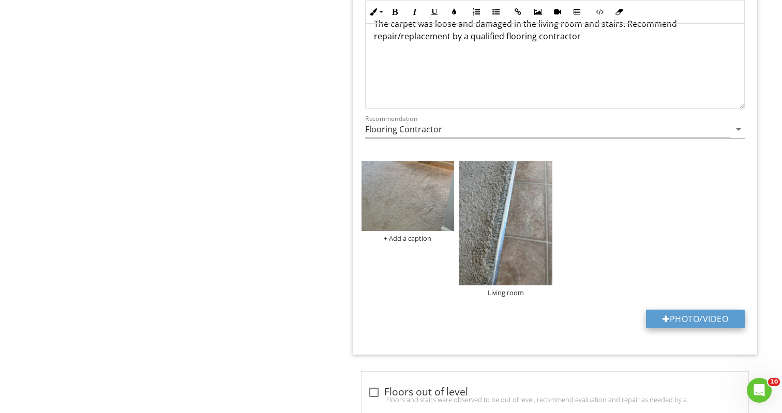
scroll to position [1010, 0]
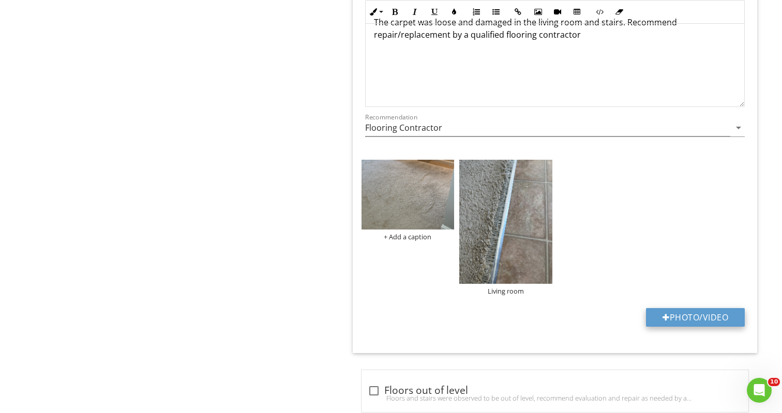
click at [690, 312] on button "Photo/Video" at bounding box center [695, 317] width 99 height 19
type input "C:\fakepath\IMG_6719.jpeg"
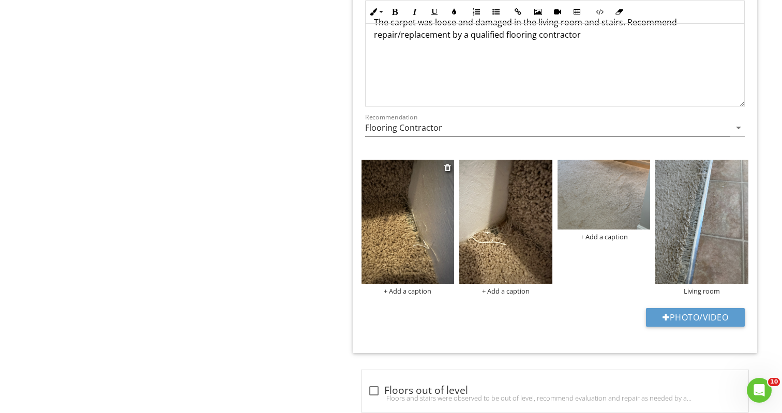
click at [399, 250] on img at bounding box center [407, 222] width 93 height 124
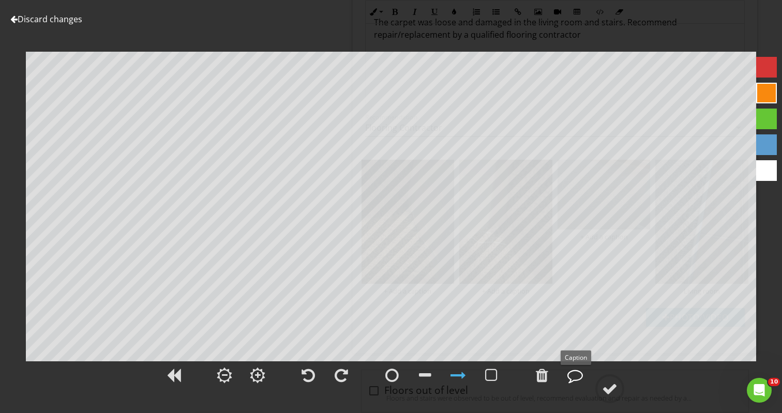
click at [573, 372] on div at bounding box center [575, 376] width 16 height 16
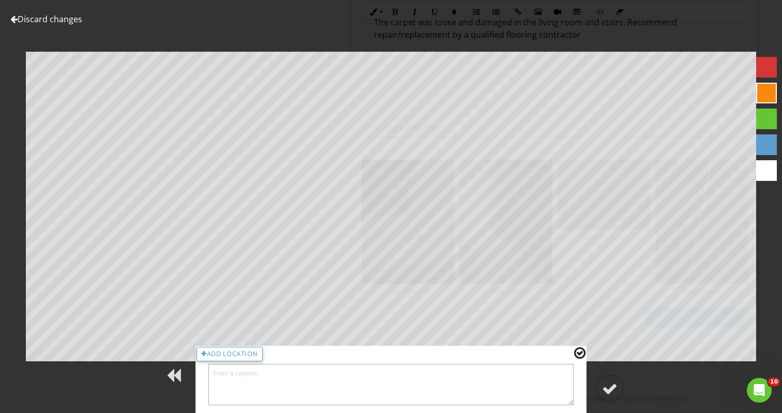
click at [236, 375] on textarea at bounding box center [390, 384] width 365 height 41
type textarea "Damage at stairs"
click at [575, 352] on div at bounding box center [579, 352] width 11 height 13
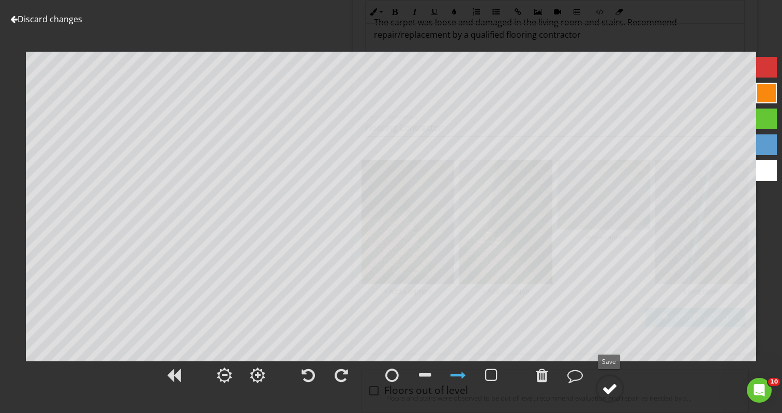
click at [615, 387] on div at bounding box center [610, 389] width 16 height 16
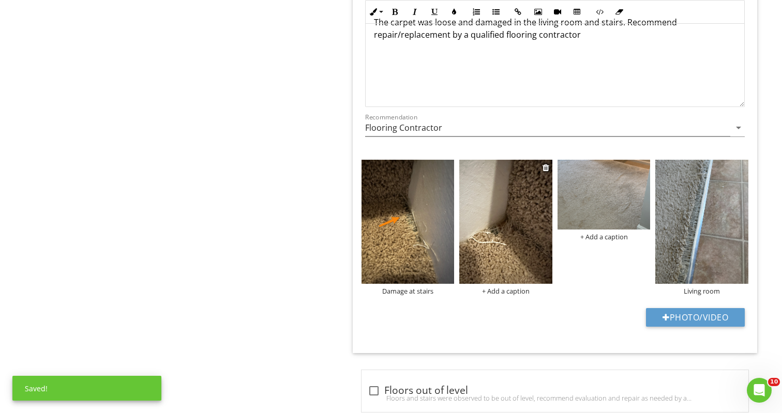
click at [502, 250] on img at bounding box center [505, 222] width 93 height 124
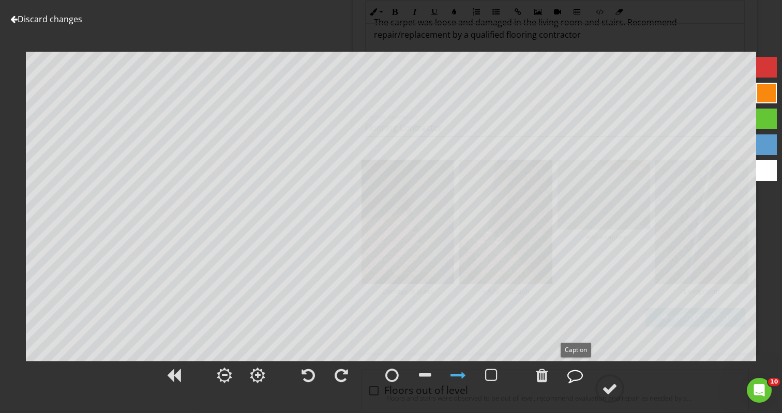
click at [578, 377] on div at bounding box center [575, 376] width 16 height 16
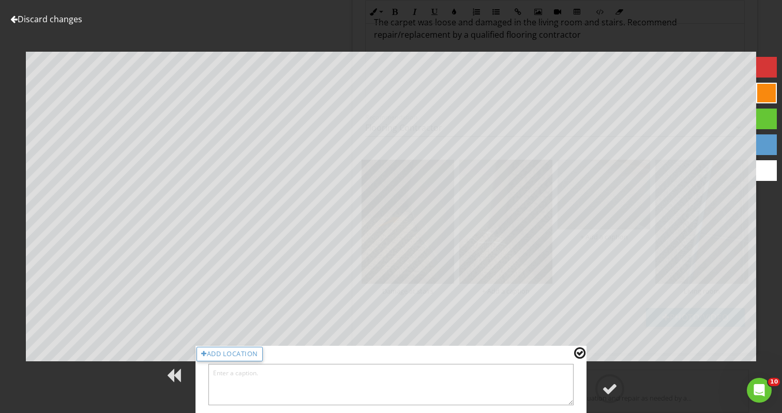
scroll to position [1025, 0]
click at [223, 376] on textarea at bounding box center [390, 384] width 365 height 41
type textarea "Damage at stairs"
click at [578, 353] on div at bounding box center [579, 352] width 11 height 13
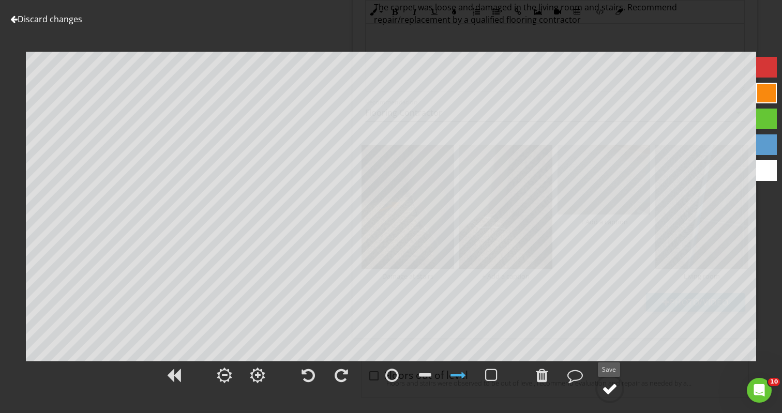
click at [610, 393] on div at bounding box center [610, 389] width 16 height 16
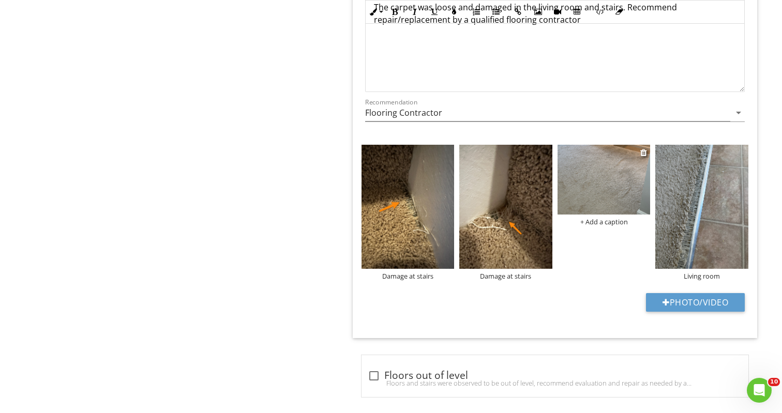
click at [608, 218] on div "+ Add a caption" at bounding box center [603, 222] width 93 height 8
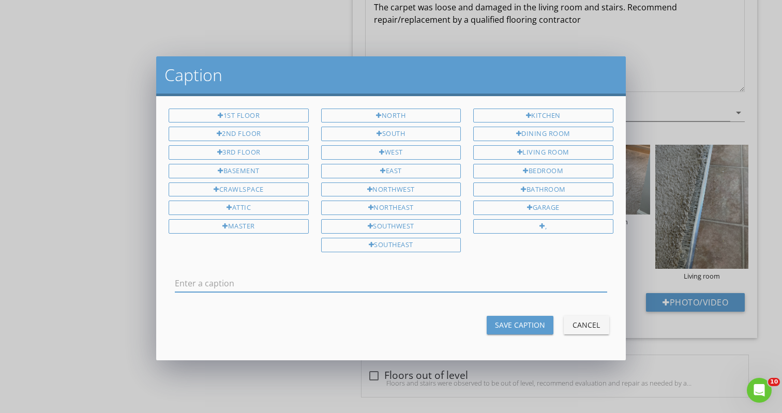
click at [193, 275] on input "text" at bounding box center [391, 283] width 432 height 17
type input "Loose, worn carpet at living room"
click at [524, 322] on div "Save Caption" at bounding box center [520, 324] width 50 height 11
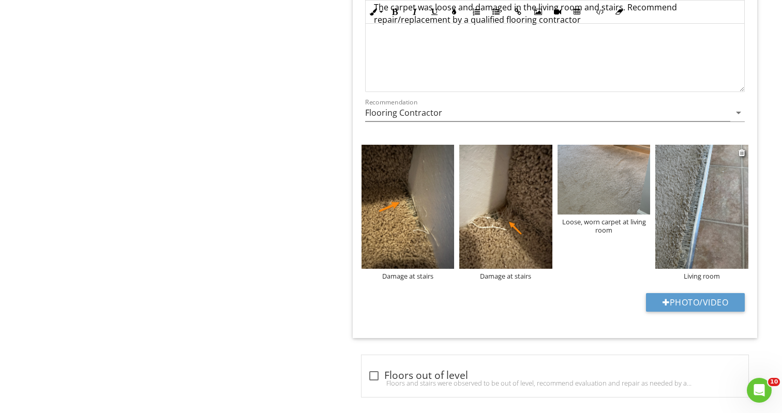
click at [705, 208] on img at bounding box center [701, 207] width 93 height 124
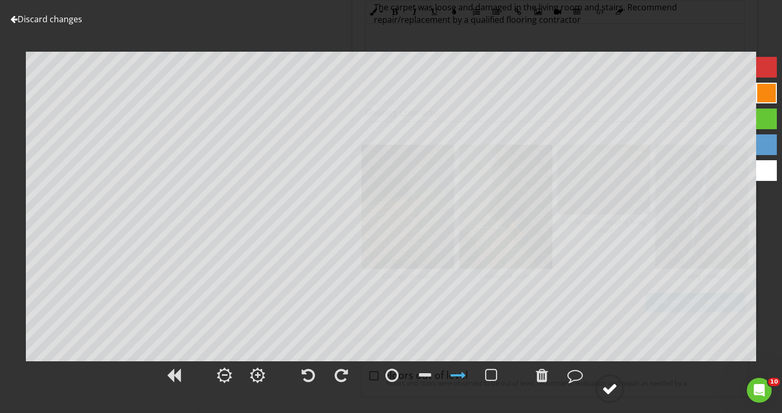
click at [620, 389] on circle at bounding box center [609, 388] width 27 height 27
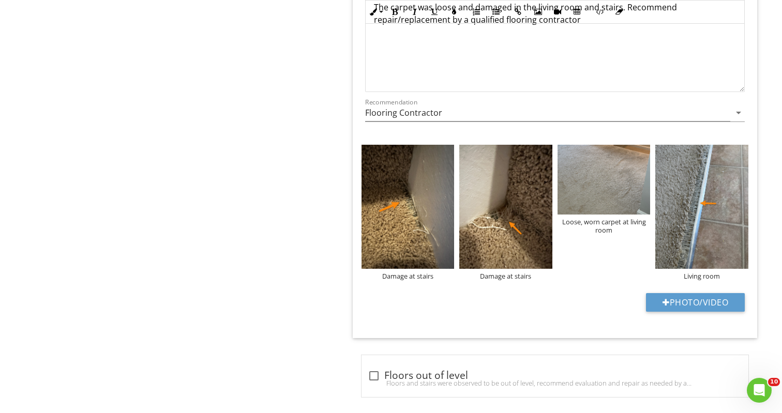
scroll to position [128, 0]
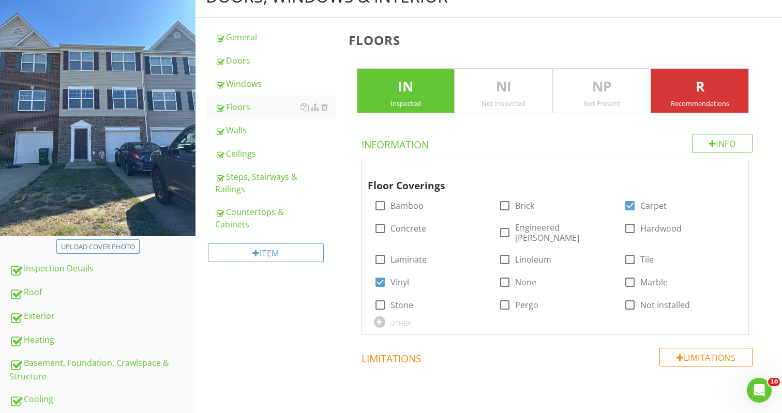
scroll to position [346, 0]
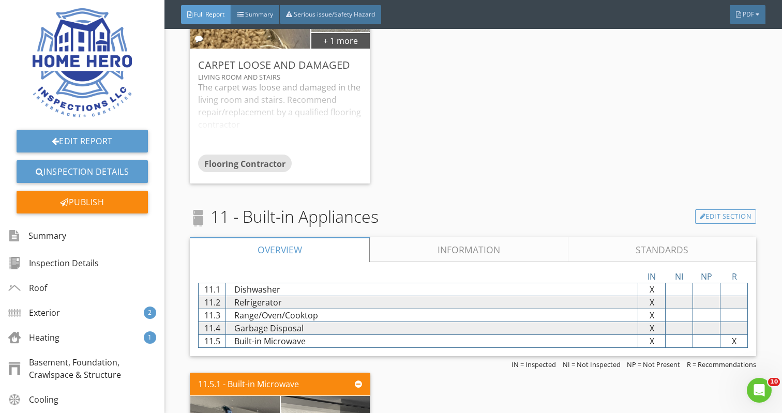
scroll to position [3815, 0]
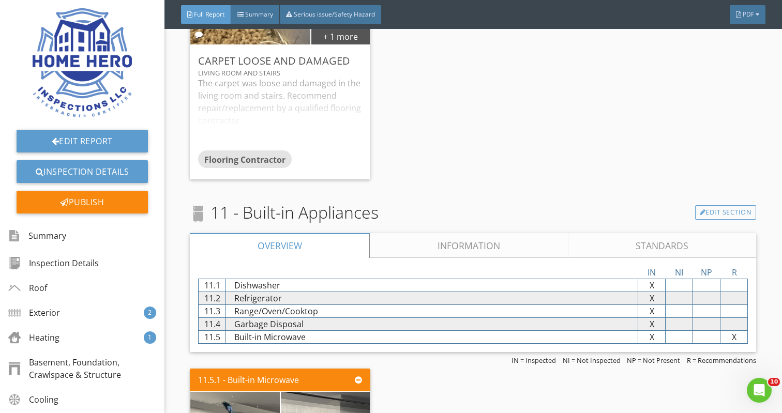
click at [453, 247] on link "Information" at bounding box center [469, 245] width 198 height 25
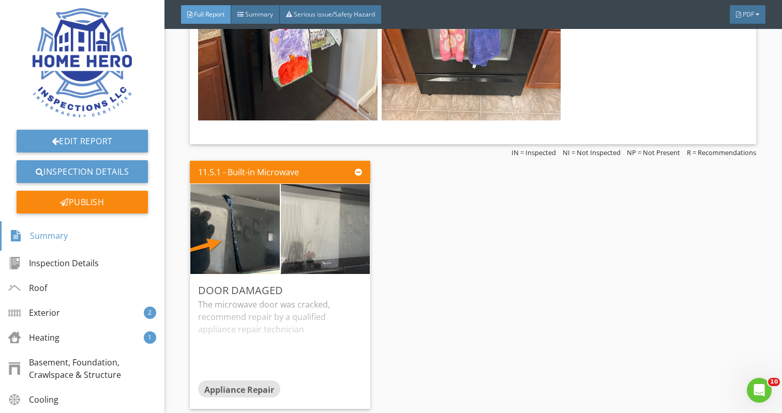
scroll to position [4528, 0]
click at [277, 340] on div "The microwave door was cracked, recommend repair by a qualified appliance repai…" at bounding box center [280, 339] width 164 height 82
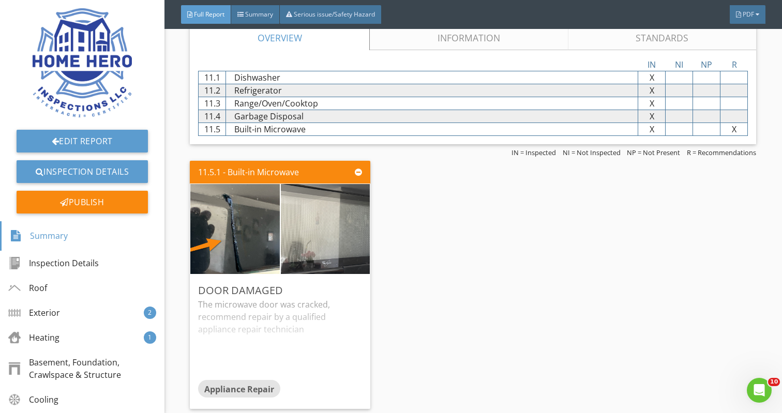
scroll to position [4022, 0]
click at [93, 202] on div "Publish" at bounding box center [82, 202] width 131 height 23
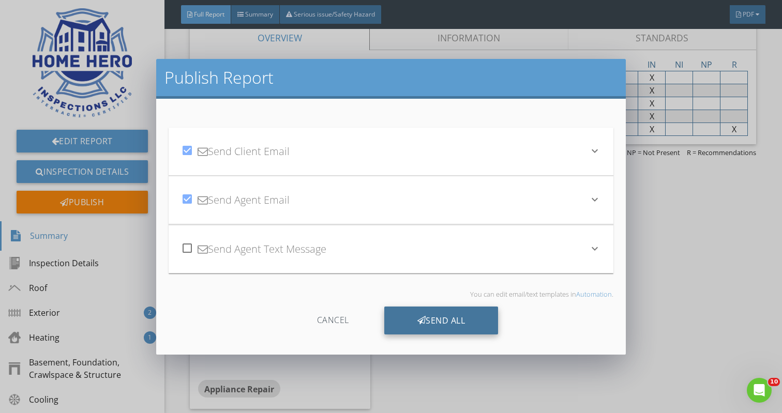
click at [440, 323] on div "Send All" at bounding box center [441, 321] width 114 height 28
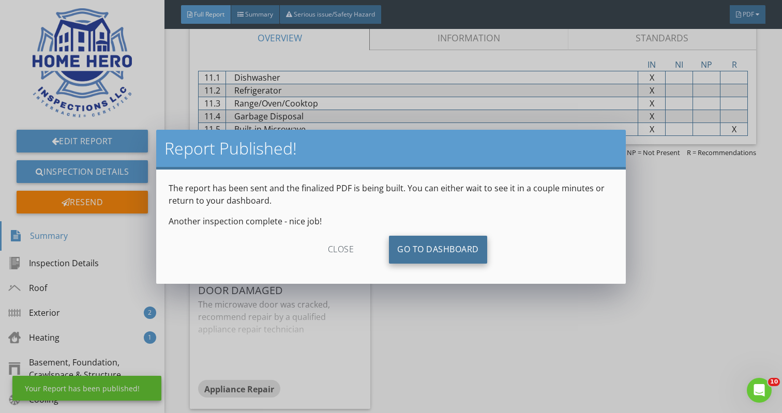
click at [439, 257] on link "Go To Dashboard" at bounding box center [438, 250] width 98 height 28
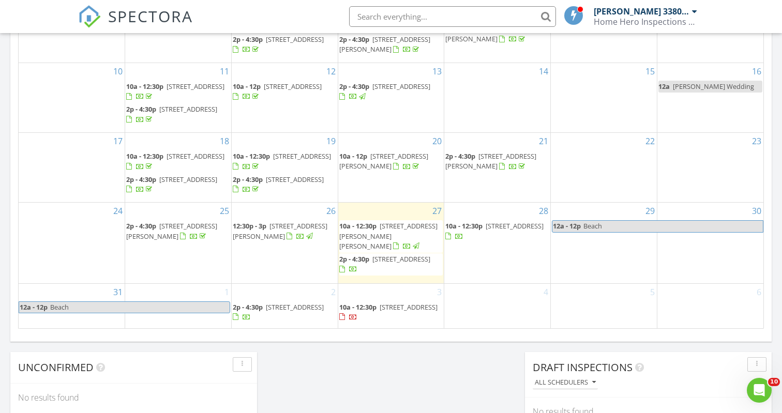
scroll to position [629, 0]
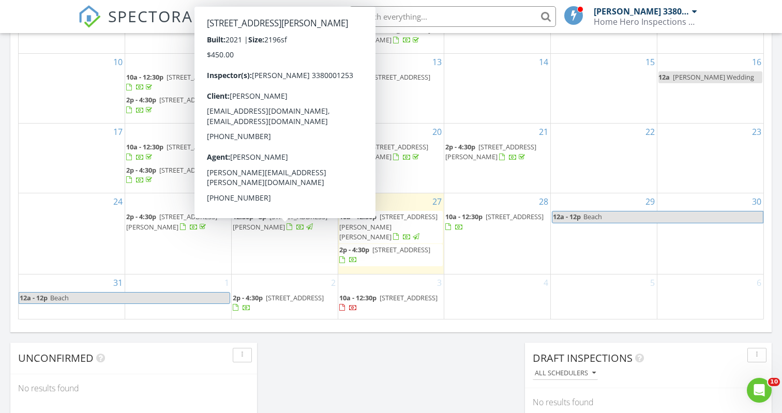
click at [286, 231] on span "[STREET_ADDRESS][PERSON_NAME]" at bounding box center [280, 221] width 95 height 19
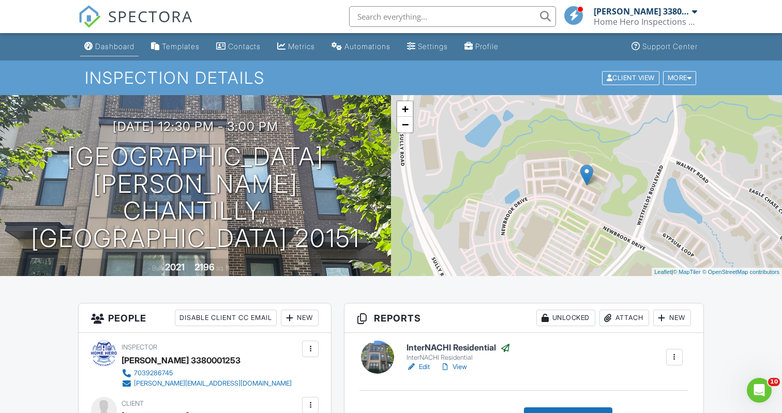
click at [117, 42] on div "Dashboard" at bounding box center [114, 46] width 39 height 9
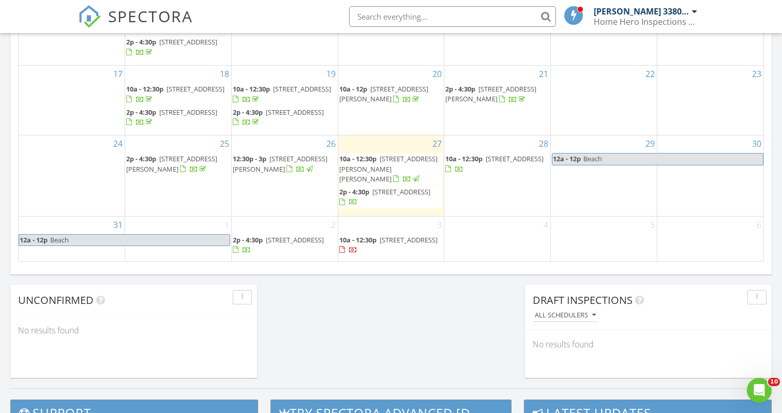
scroll to position [689, 0]
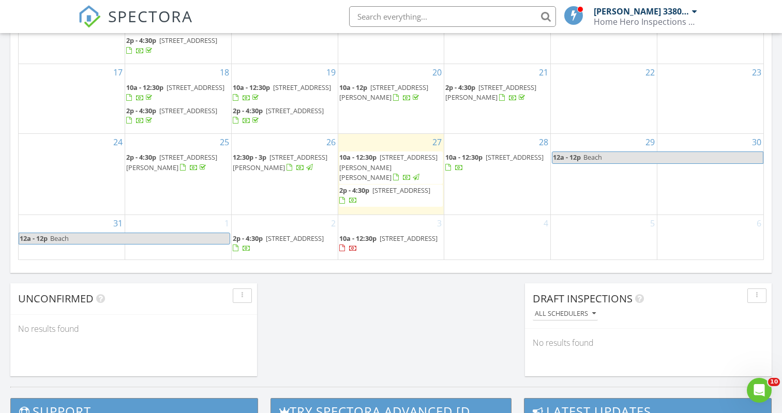
click at [358, 195] on span "2p - 4:30p" at bounding box center [354, 190] width 30 height 9
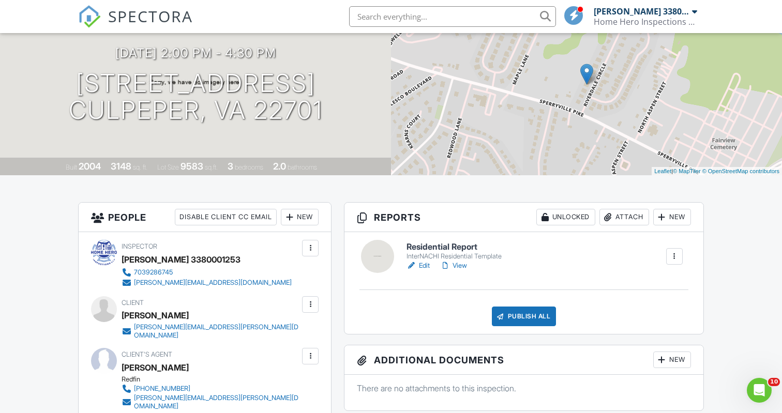
scroll to position [106, 0]
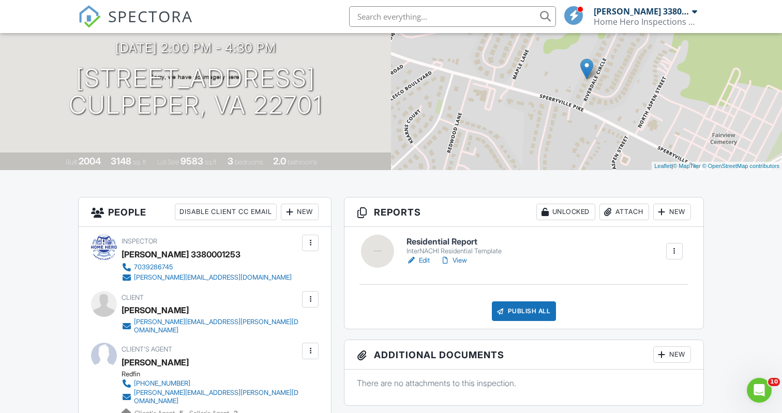
click at [457, 259] on link "View" at bounding box center [453, 260] width 27 height 10
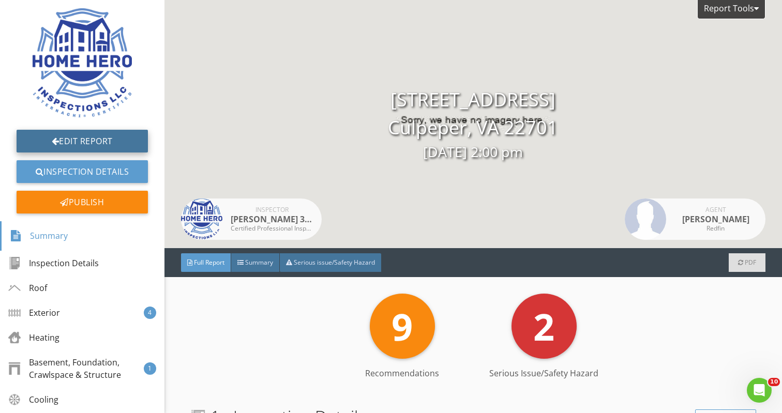
click at [84, 149] on link "Edit Report" at bounding box center [82, 141] width 131 height 23
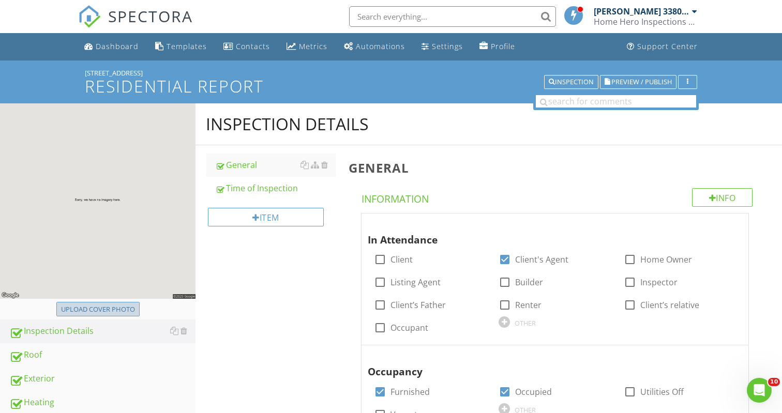
click at [97, 306] on div "Upload cover photo" at bounding box center [98, 309] width 74 height 10
type input "C:\fakepath\IMG_6722.jpeg"
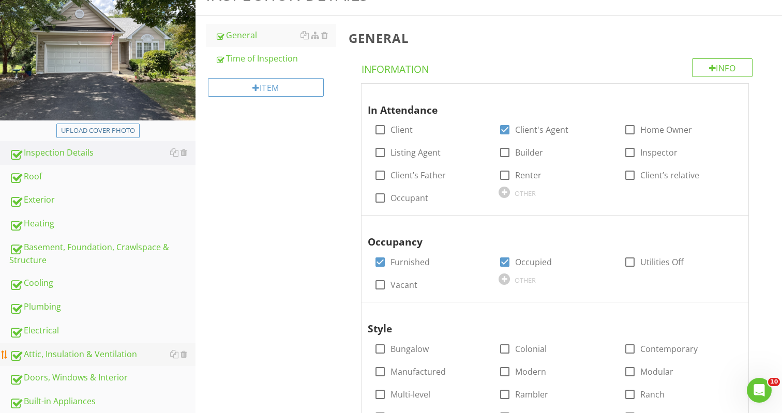
scroll to position [61, 0]
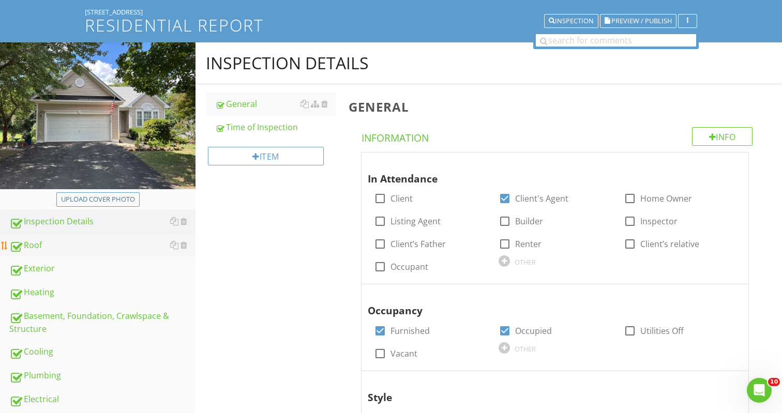
click at [49, 241] on div "Roof" at bounding box center [102, 245] width 186 height 13
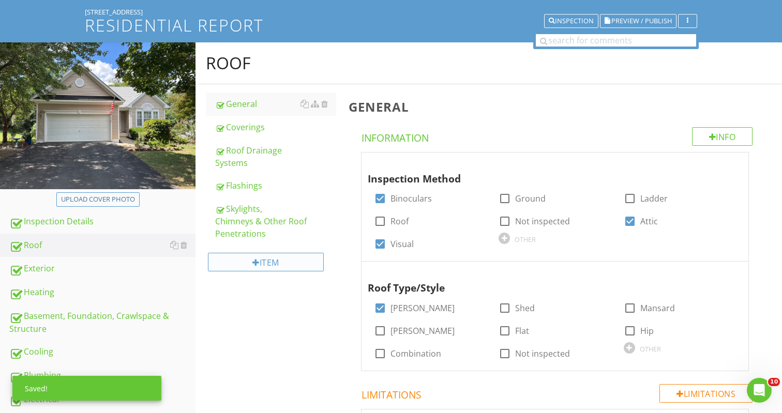
click at [260, 262] on div "Item" at bounding box center [266, 262] width 116 height 19
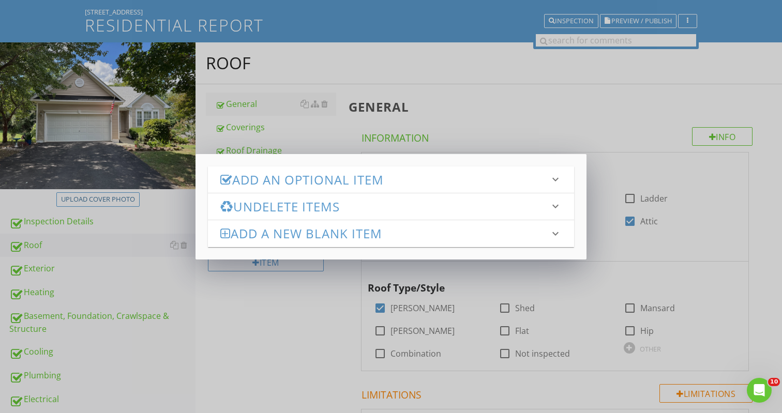
click at [553, 177] on icon "keyboard_arrow_down" at bounding box center [555, 179] width 12 height 12
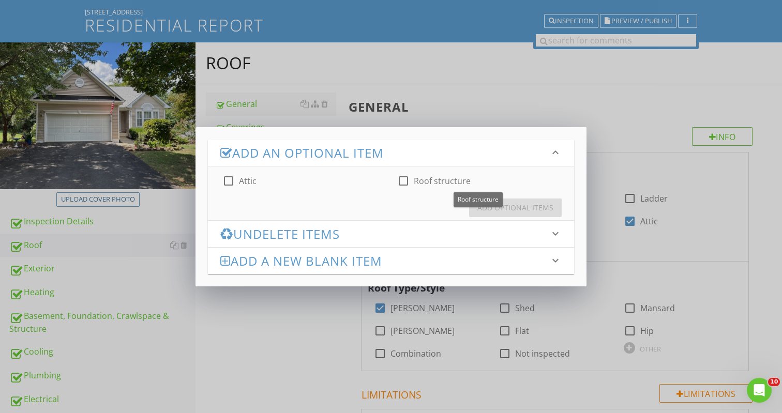
click at [406, 179] on div at bounding box center [403, 181] width 18 height 18
checkbox input "true"
click at [505, 208] on div "Add Optional Items" at bounding box center [515, 207] width 76 height 11
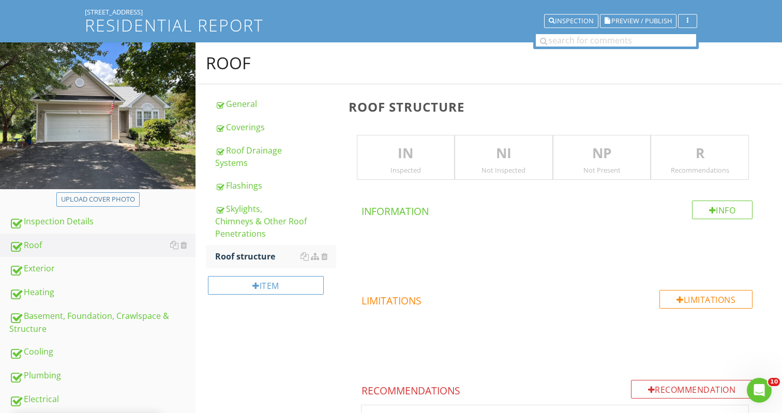
click at [402, 152] on p "IN" at bounding box center [405, 153] width 97 height 21
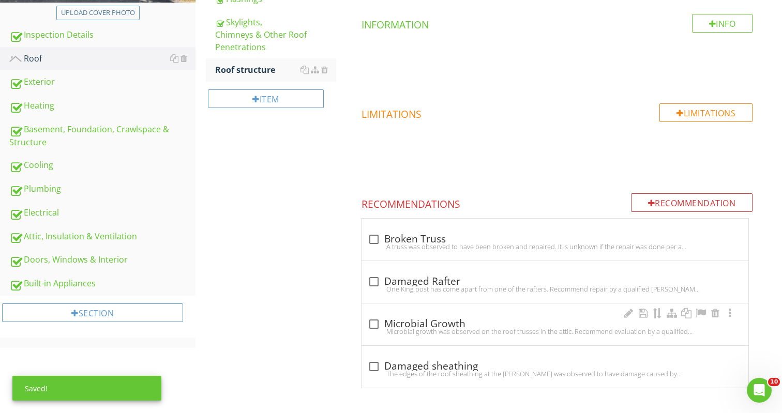
scroll to position [247, 0]
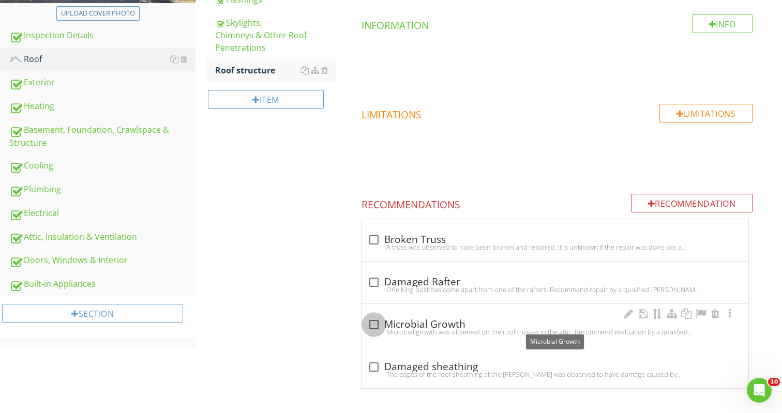
click at [370, 324] on div at bounding box center [374, 325] width 18 height 18
checkbox input "true"
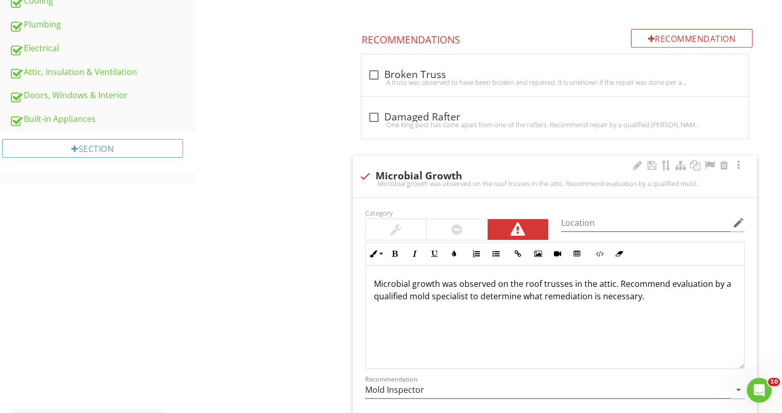
scroll to position [1, 0]
click at [586, 223] on input "Location" at bounding box center [645, 223] width 169 height 17
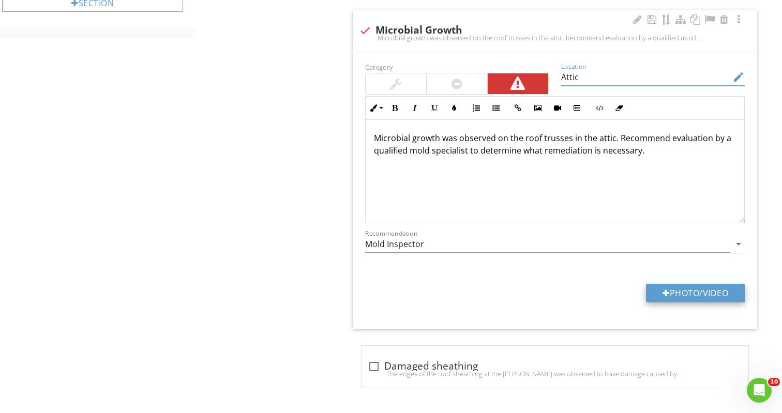
scroll to position [557, 0]
type input "Attic"
click at [658, 291] on button "Photo/Video" at bounding box center [695, 293] width 99 height 19
click at [662, 290] on div at bounding box center [665, 293] width 7 height 8
type input "C:\fakepath\IMG_6798.jpeg"
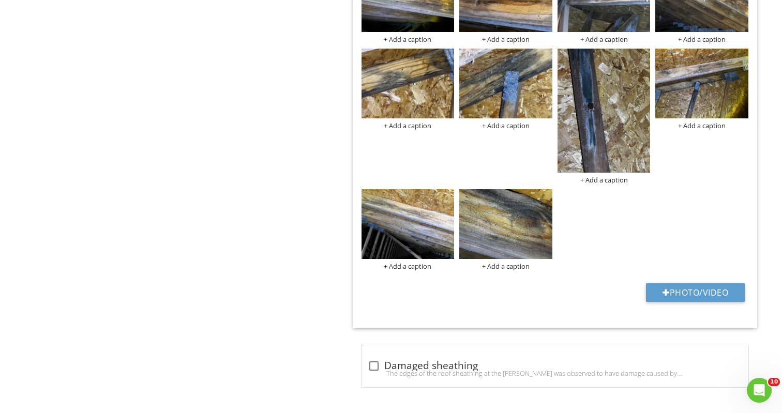
scroll to position [870, 0]
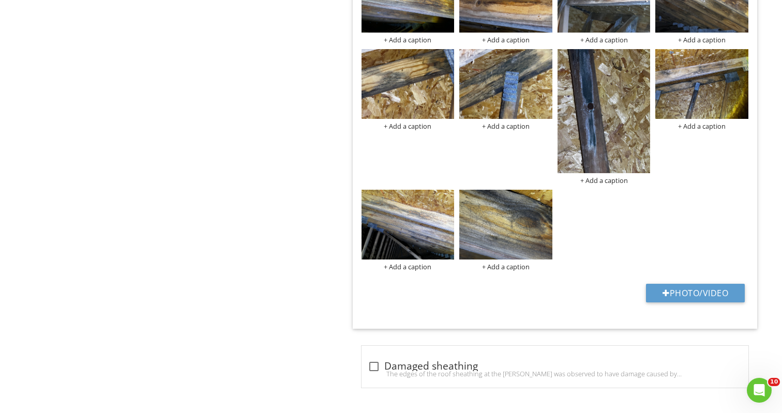
scroll to position [61, 0]
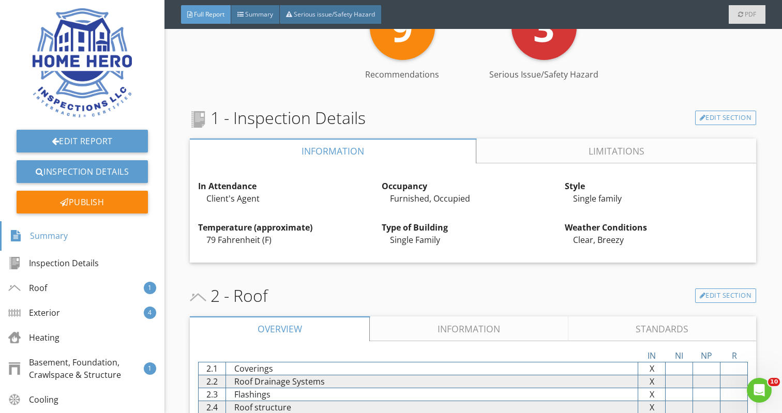
scroll to position [271, 0]
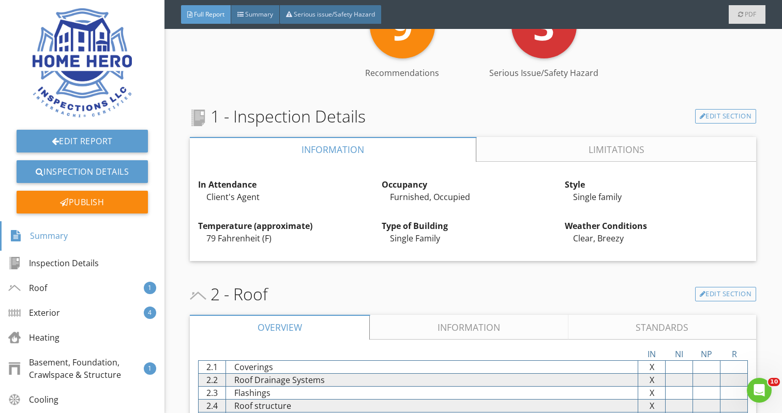
click at [560, 143] on link "Limitations" at bounding box center [616, 149] width 279 height 25
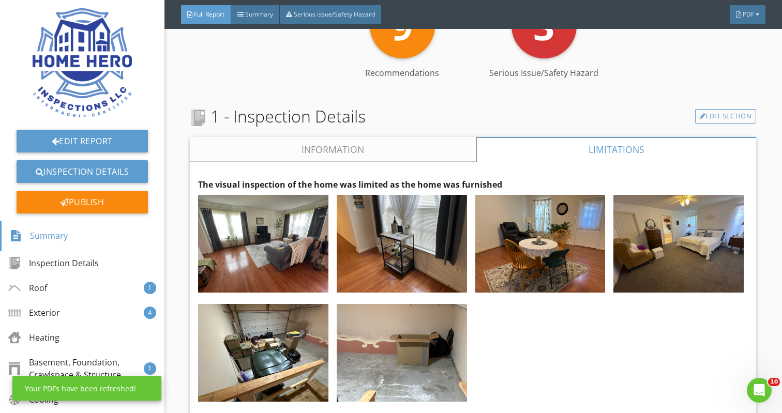
scroll to position [276, 0]
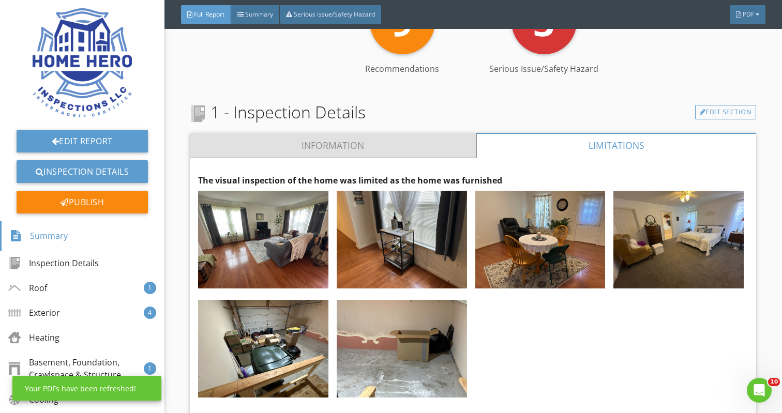
click at [397, 137] on link "Information" at bounding box center [333, 145] width 286 height 25
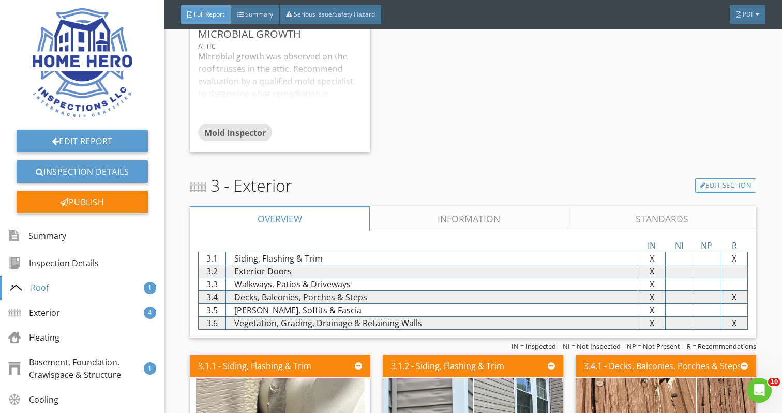
scroll to position [827, 0]
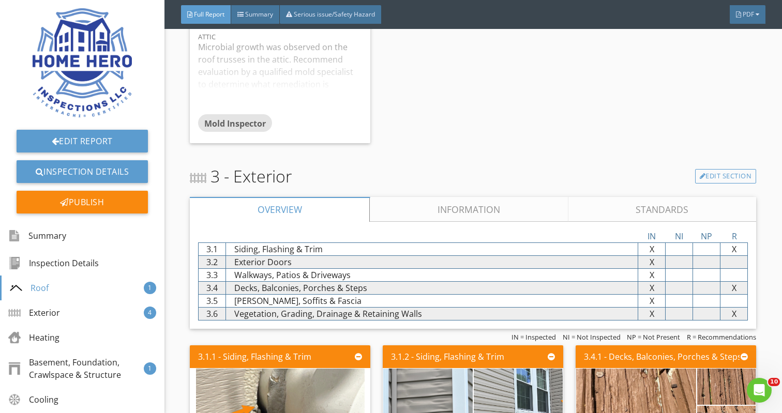
click at [463, 215] on link "Information" at bounding box center [469, 209] width 198 height 25
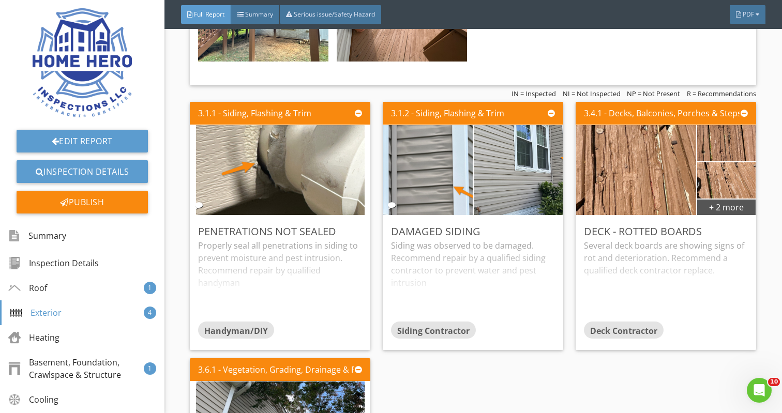
scroll to position [1487, 0]
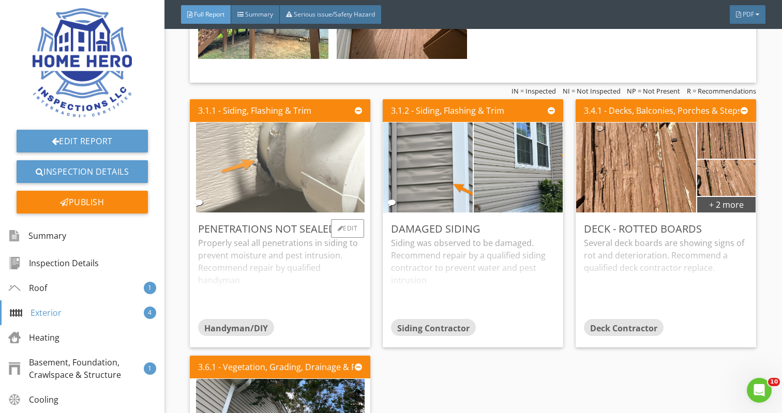
click at [295, 185] on img at bounding box center [280, 167] width 169 height 225
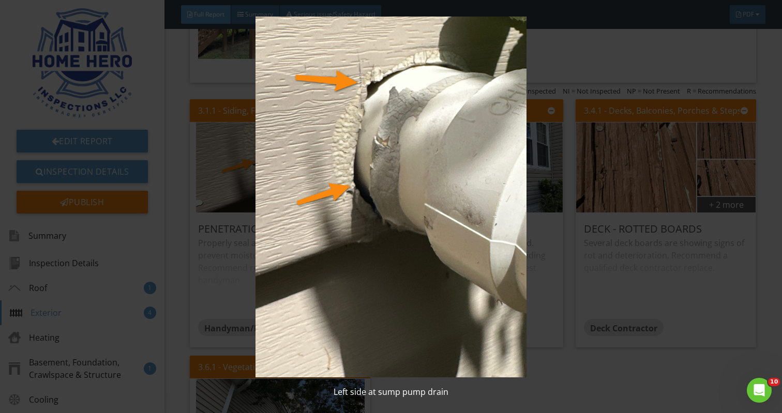
click at [372, 276] on img at bounding box center [390, 197] width 711 height 361
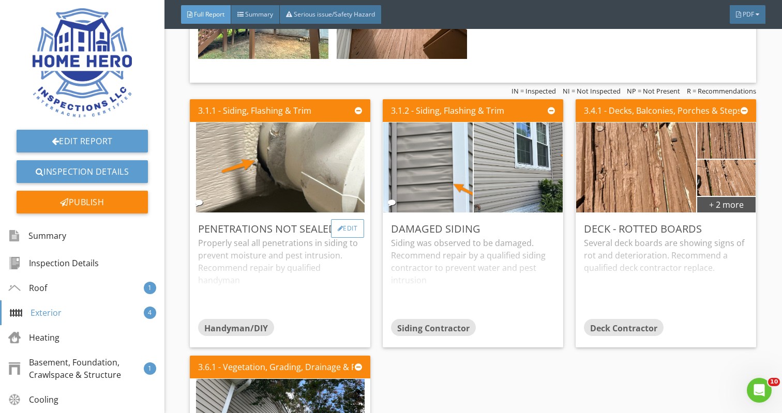
click at [357, 225] on div "Edit" at bounding box center [348, 228] width 34 height 19
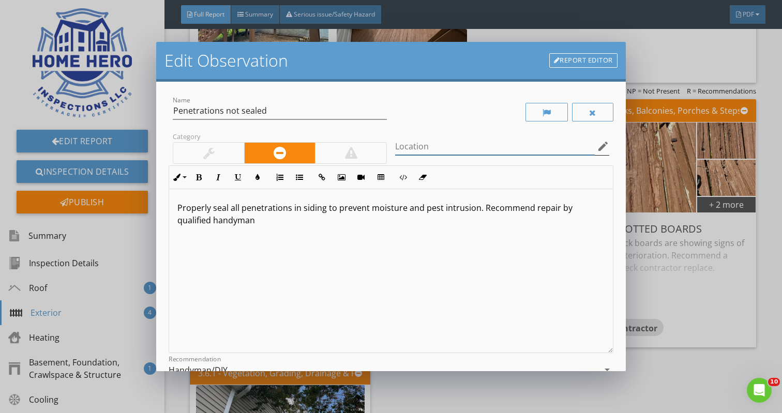
click at [413, 146] on input "Location" at bounding box center [495, 146] width 200 height 17
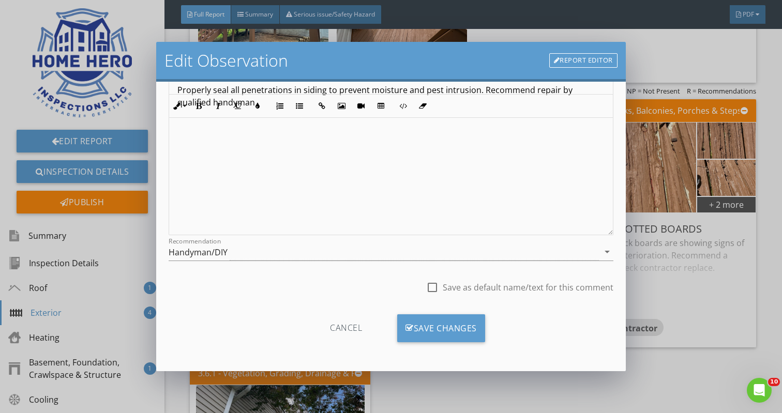
scroll to position [118, 0]
type input "Left side exterior at sump pump drain"
click at [456, 333] on div "Save Changes" at bounding box center [441, 328] width 88 height 28
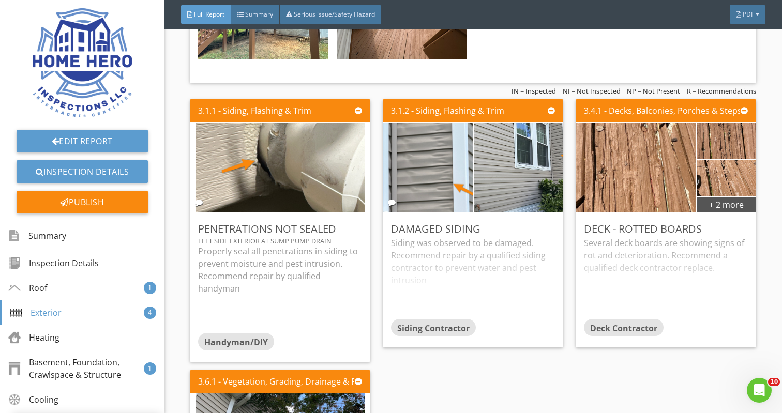
scroll to position [0, 0]
click at [545, 230] on div "Edit" at bounding box center [541, 228] width 34 height 19
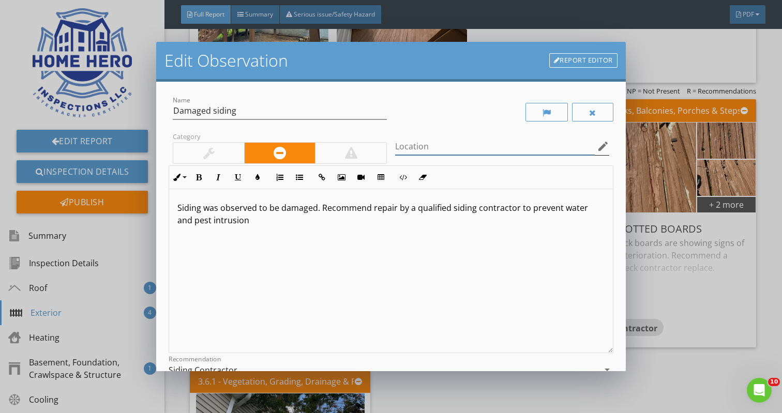
click at [418, 144] on input "Location" at bounding box center [495, 146] width 200 height 17
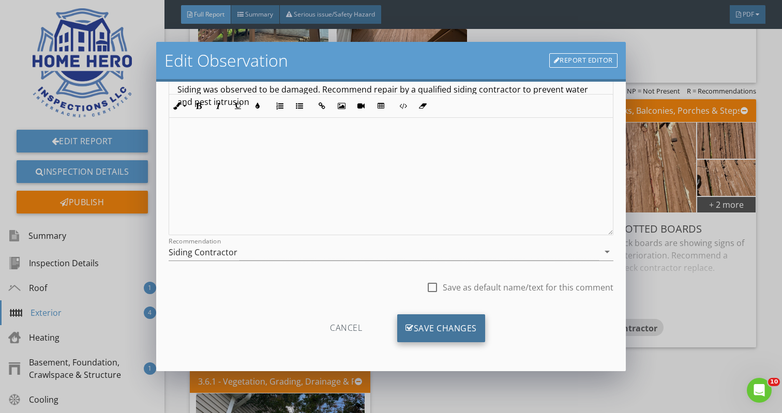
scroll to position [118, 0]
type input "Right side"
click at [452, 320] on div "Save Changes" at bounding box center [441, 328] width 88 height 28
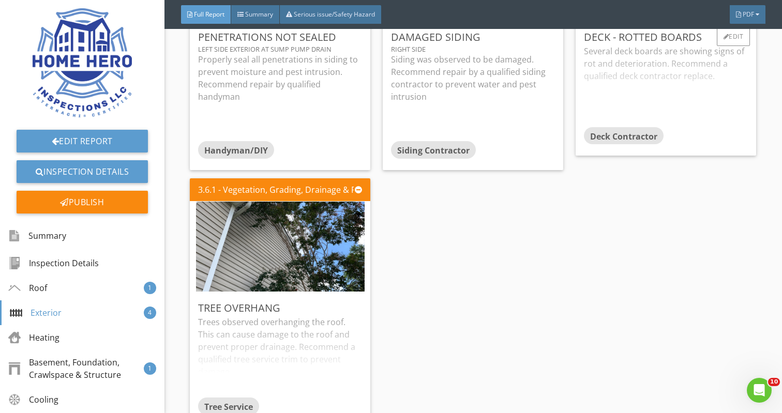
scroll to position [1687, 0]
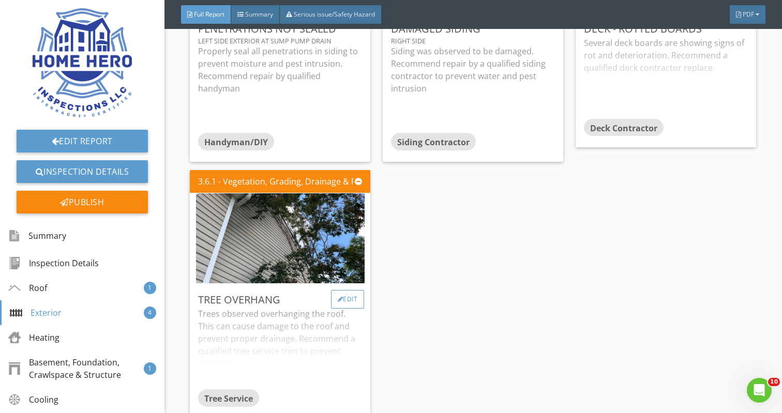
click at [356, 302] on div "Edit" at bounding box center [348, 299] width 34 height 19
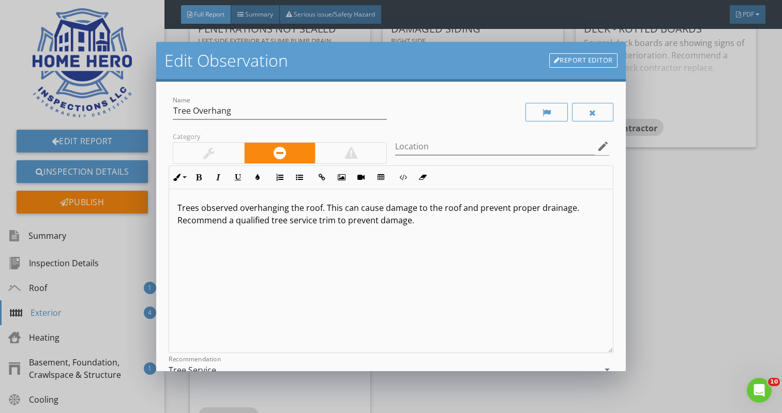
click at [198, 208] on p "Trees observed overhanging the roof. This can cause damage to the roof and prev…" at bounding box center [390, 214] width 426 height 25
click at [315, 208] on p "Tree observed overhanging the roof. This can cause damage to the roof and preve…" at bounding box center [390, 214] width 426 height 25
click at [409, 150] on input "Location" at bounding box center [495, 146] width 200 height 17
type input "L"
click at [250, 303] on div "Tree observed overhanging the roof and in contact with the home. This can cause…" at bounding box center [390, 271] width 443 height 164
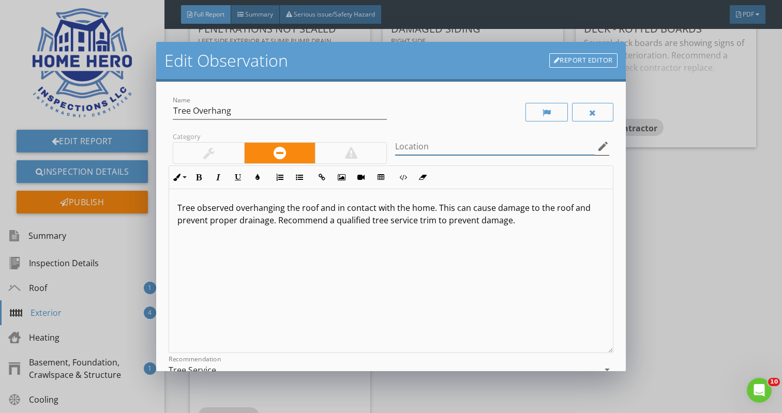
click at [415, 144] on input "Location" at bounding box center [495, 146] width 200 height 17
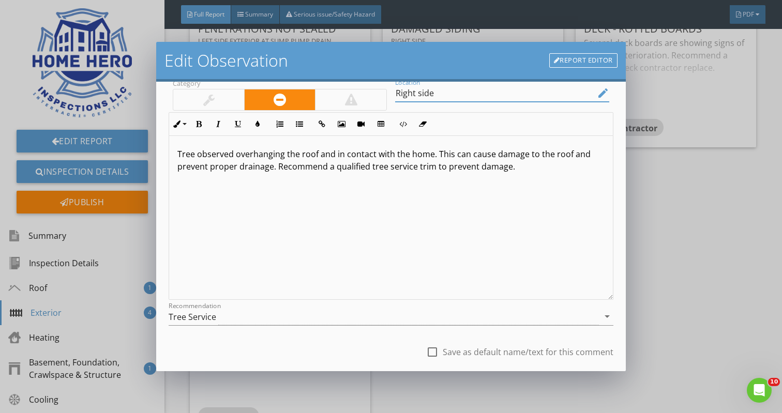
scroll to position [1, 0]
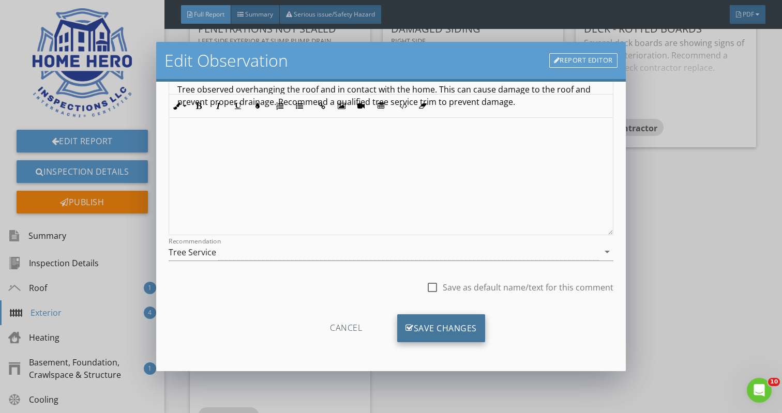
type input "Right side"
click at [454, 331] on div "Save Changes" at bounding box center [441, 328] width 88 height 28
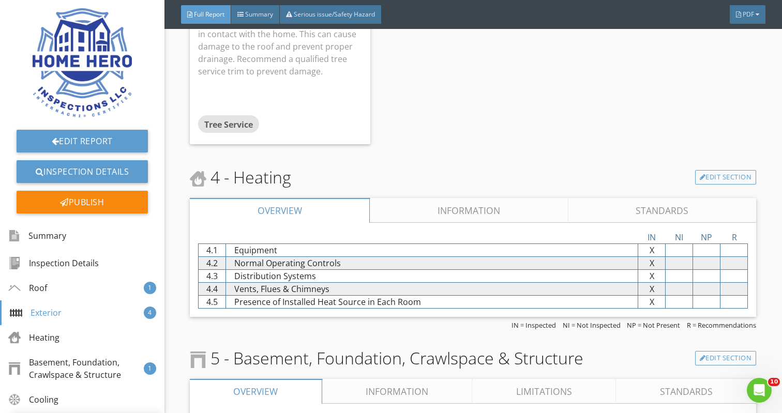
scroll to position [1988, 0]
click at [475, 215] on link "Information" at bounding box center [469, 209] width 198 height 25
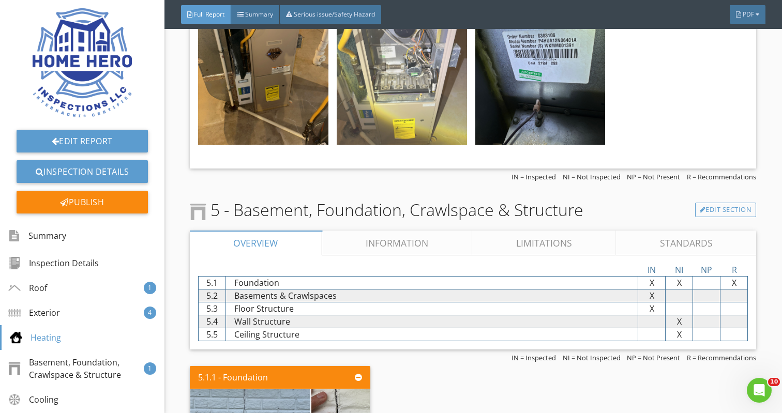
scroll to position [2534, 0]
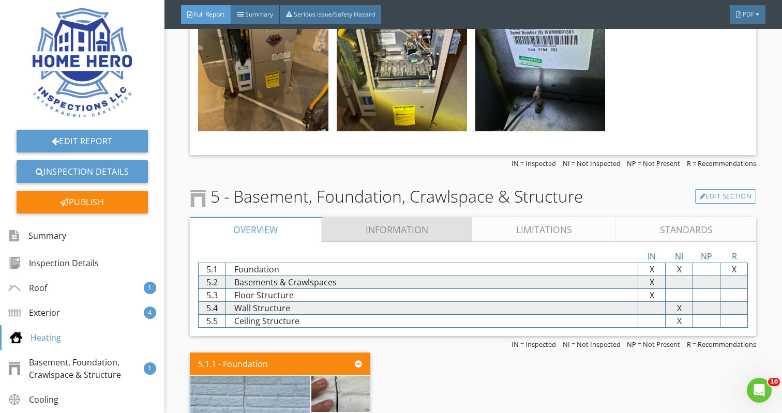
click at [421, 240] on link "Information" at bounding box center [397, 229] width 150 height 25
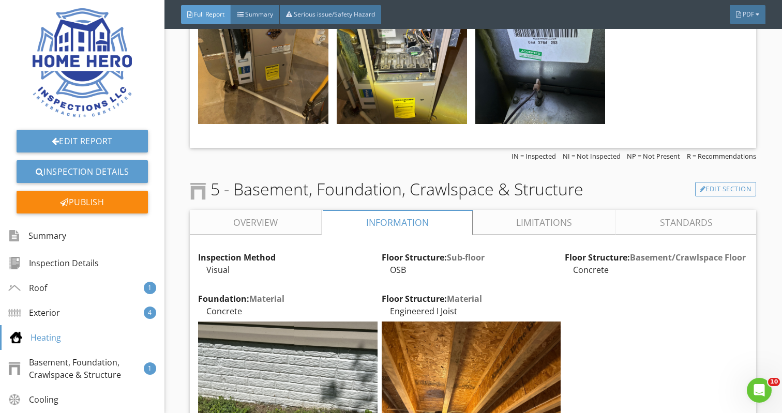
scroll to position [2554, 0]
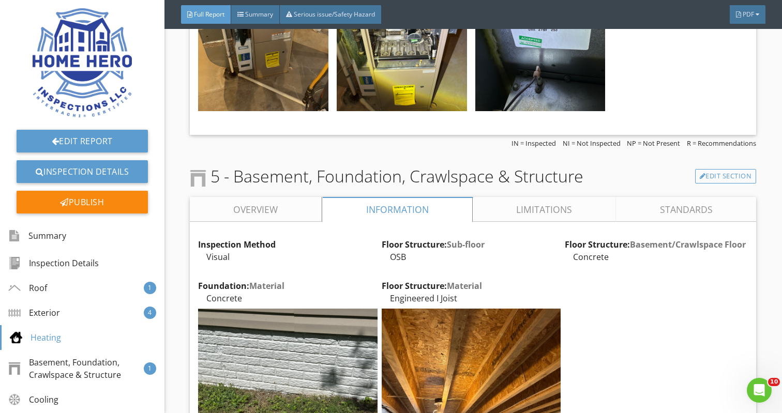
click at [563, 213] on link "Limitations" at bounding box center [543, 209] width 143 height 25
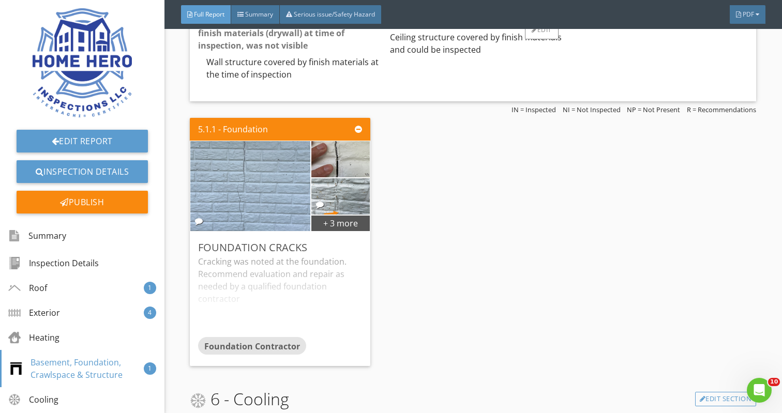
scroll to position [2937, 0]
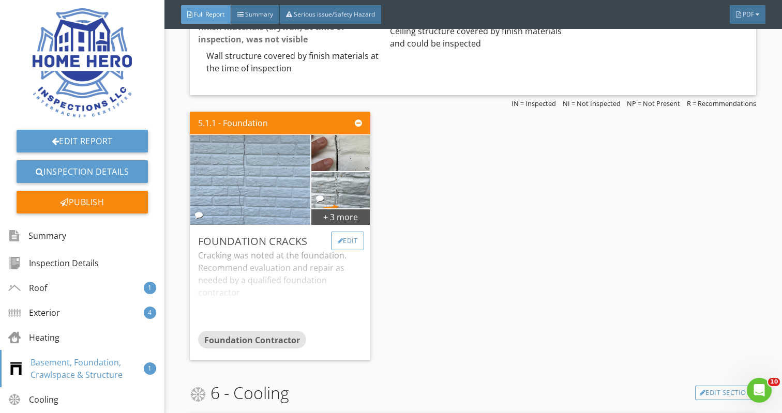
click at [349, 240] on div "Edit" at bounding box center [348, 241] width 34 height 19
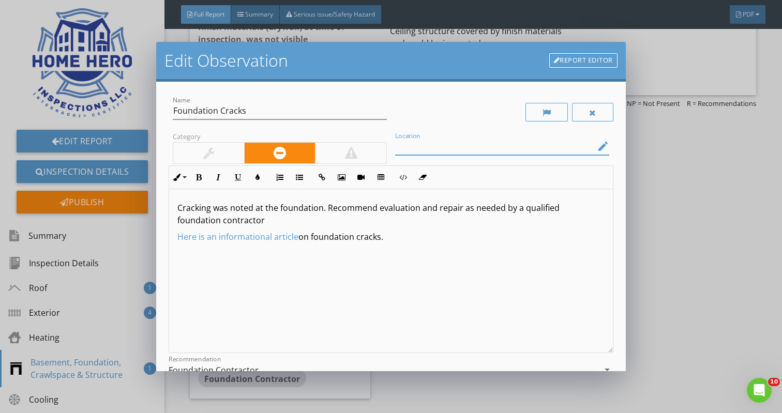
click at [417, 150] on input "Location" at bounding box center [495, 146] width 200 height 17
type input "Right side, left side"
click at [322, 211] on p "Cracking was noted at the foundation. Recommend evaluation and repair as needed…" at bounding box center [390, 214] width 426 height 25
click at [380, 210] on p "Cracking was noted at the foundation on both sides. Recommend evaluation and re…" at bounding box center [390, 214] width 426 height 25
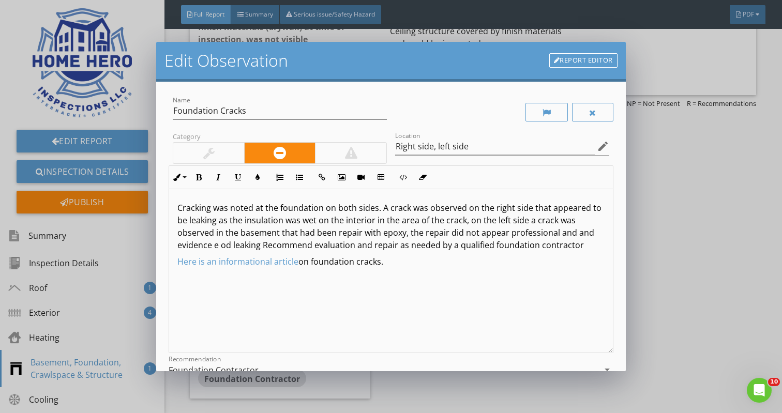
click at [230, 245] on p "Cracking was noted at the foundation on both sides. A crack was observed on the…" at bounding box center [390, 227] width 426 height 50
click at [253, 245] on p "Cracking was noted at the foundation on both sides. A crack was observed on the…" at bounding box center [390, 227] width 426 height 50
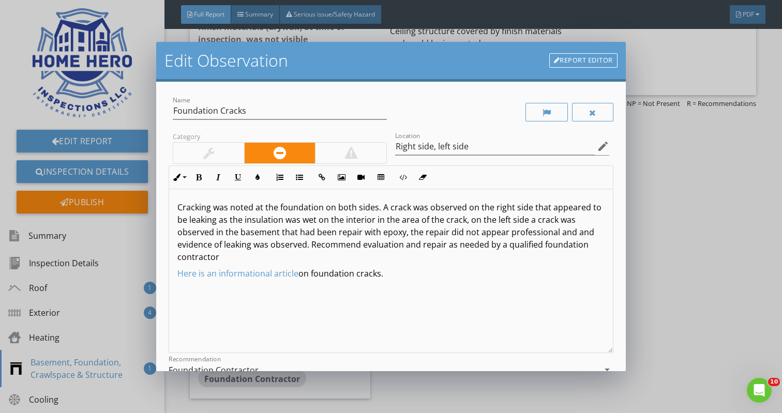
scroll to position [1, 0]
click at [365, 160] on div at bounding box center [350, 153] width 71 height 21
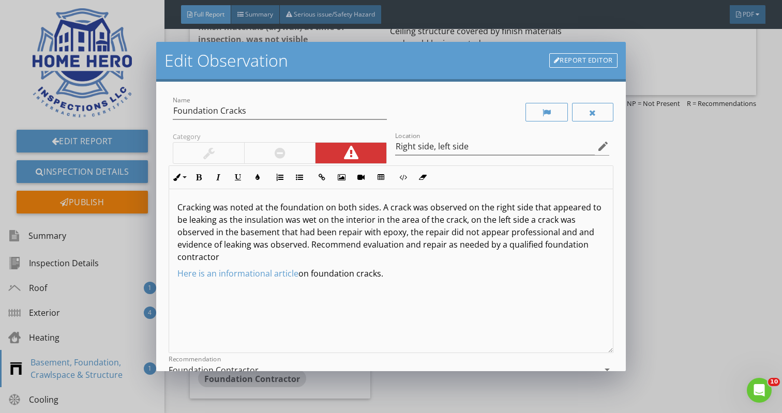
scroll to position [6, 0]
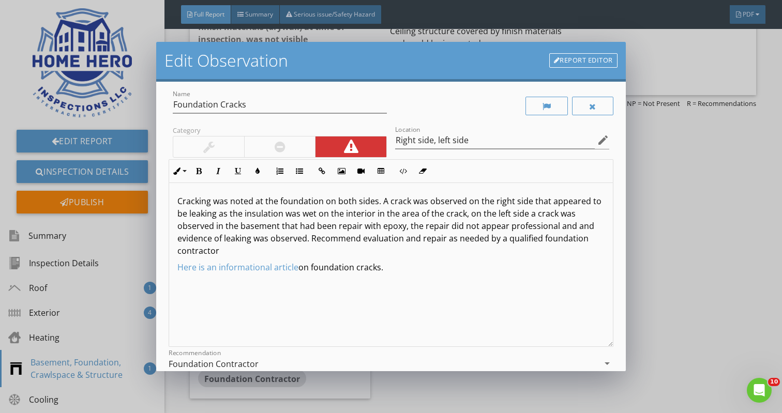
click at [230, 250] on p "Cracking was noted at the foundation on both sides. A crack was observed on the…" at bounding box center [390, 226] width 426 height 62
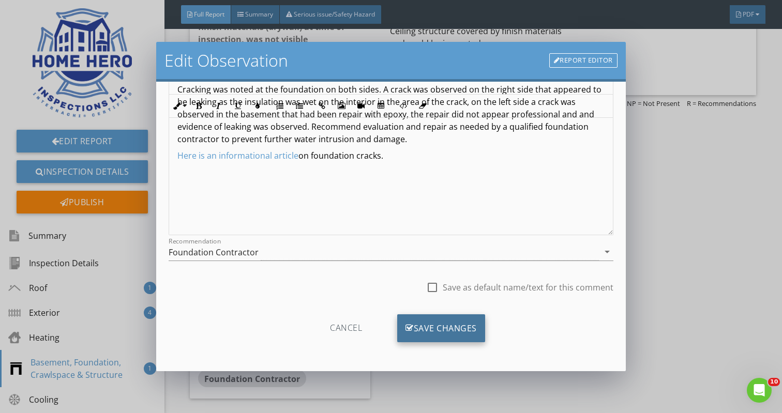
scroll to position [118, 0]
click at [455, 330] on div "Save Changes" at bounding box center [441, 328] width 88 height 28
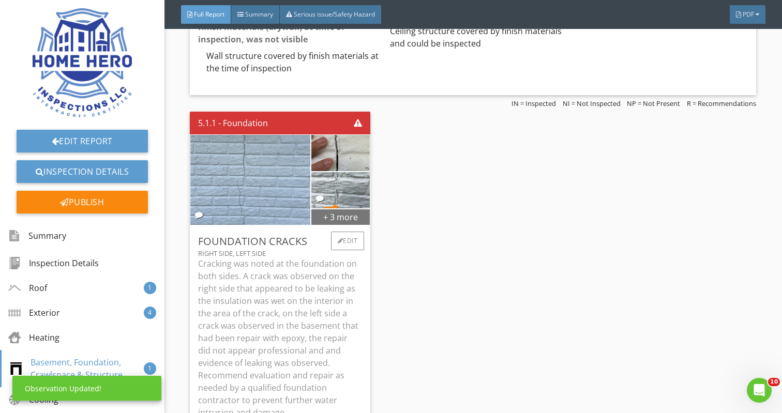
click at [355, 223] on div "+ 3 more" at bounding box center [340, 216] width 59 height 17
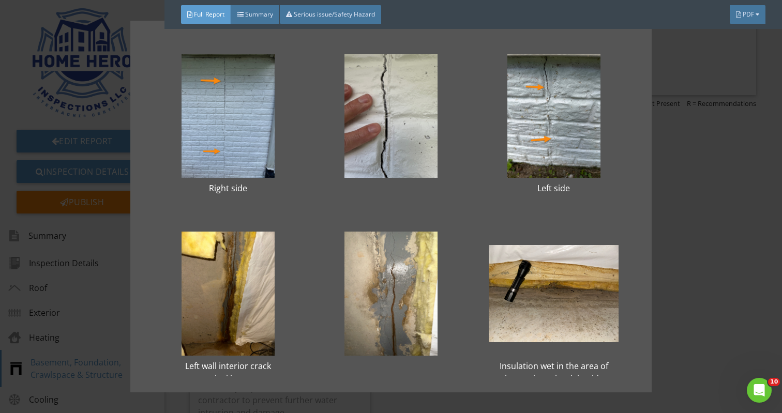
click at [731, 168] on div "Right side Left side Left wall interior crack leaking Insulation wet in the are…" at bounding box center [391, 206] width 782 height 413
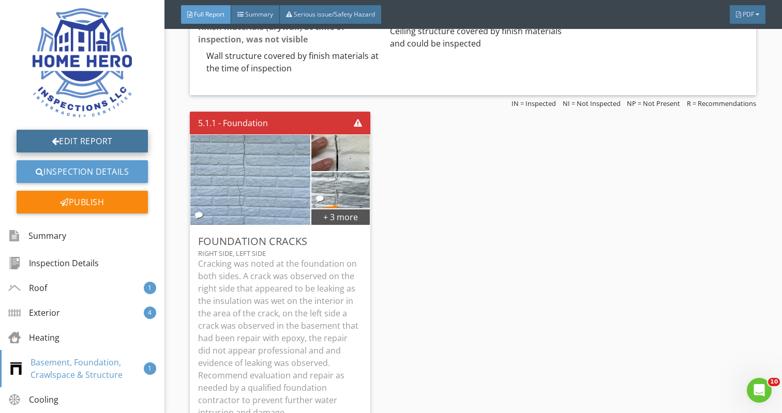
click at [91, 140] on link "Edit Report" at bounding box center [82, 141] width 131 height 23
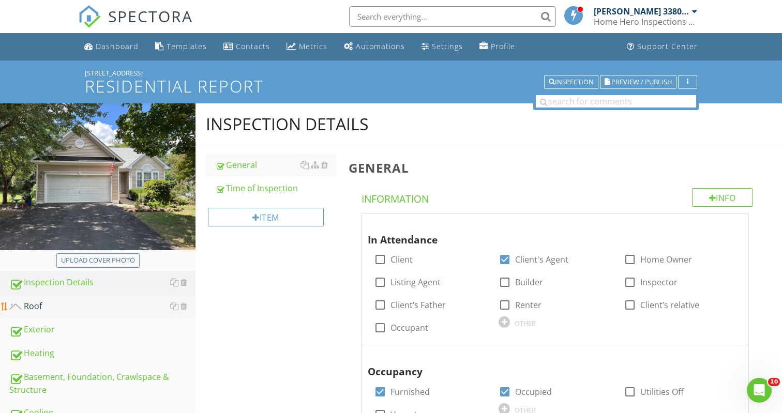
click at [117, 307] on div "Roof" at bounding box center [102, 306] width 186 height 13
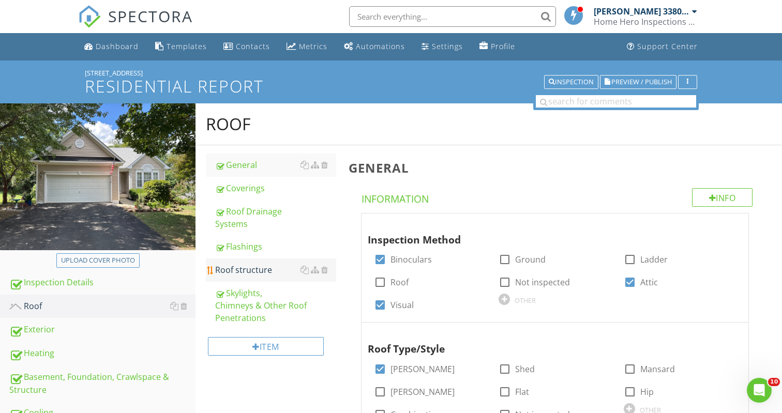
click at [295, 267] on div "Roof structure" at bounding box center [275, 270] width 121 height 12
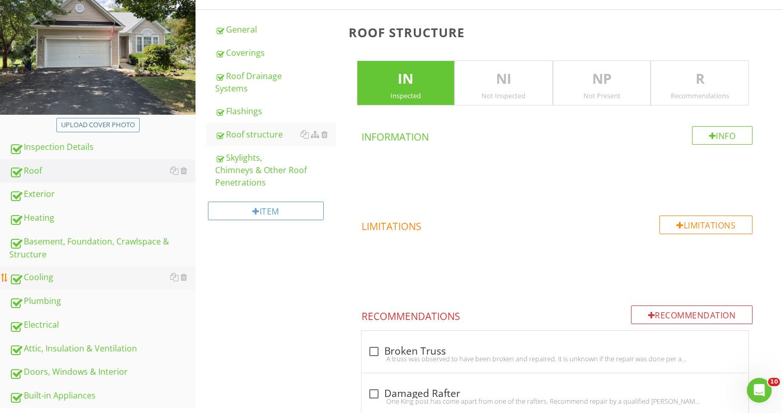
scroll to position [142, 0]
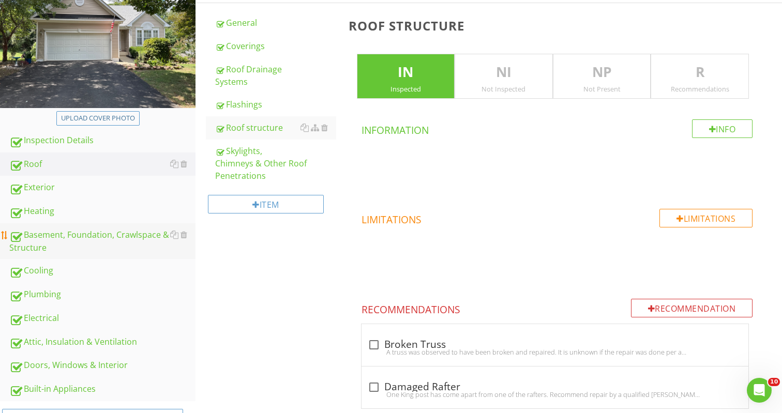
click at [97, 238] on div "Basement, Foundation, Crawlspace & Structure" at bounding box center [102, 241] width 186 height 26
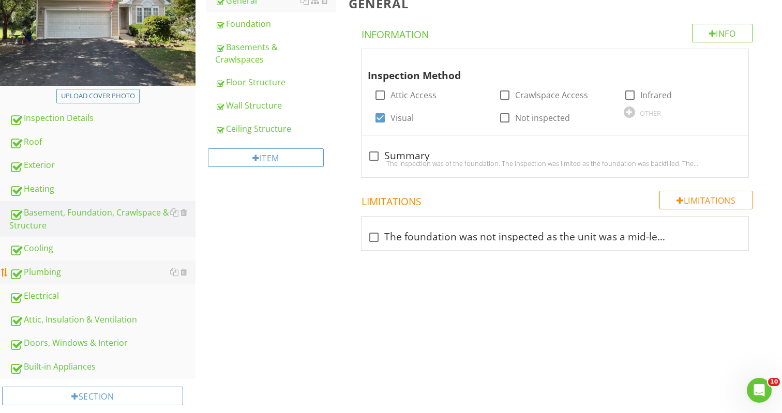
scroll to position [165, 0]
click at [94, 215] on div "Basement, Foundation, Crawlspace & Structure" at bounding box center [102, 218] width 186 height 26
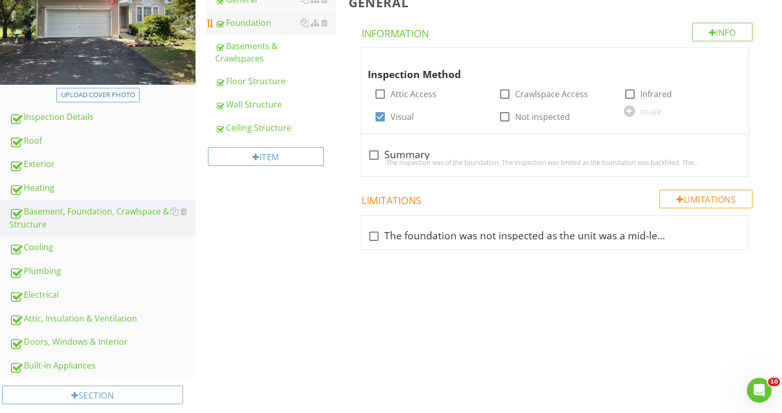
click at [253, 30] on link "Foundation" at bounding box center [275, 22] width 121 height 23
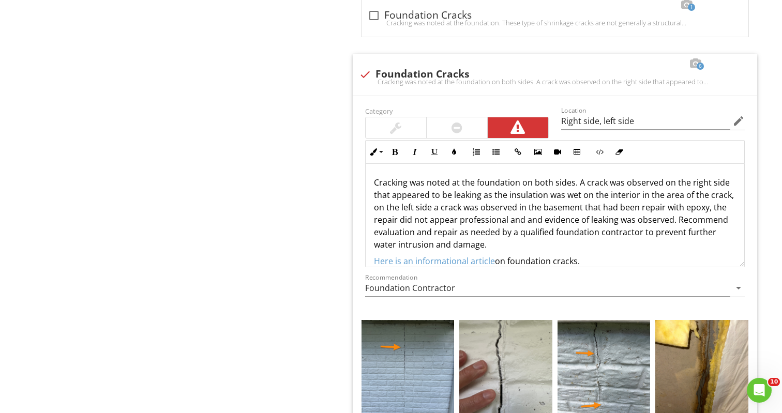
scroll to position [1089, 0]
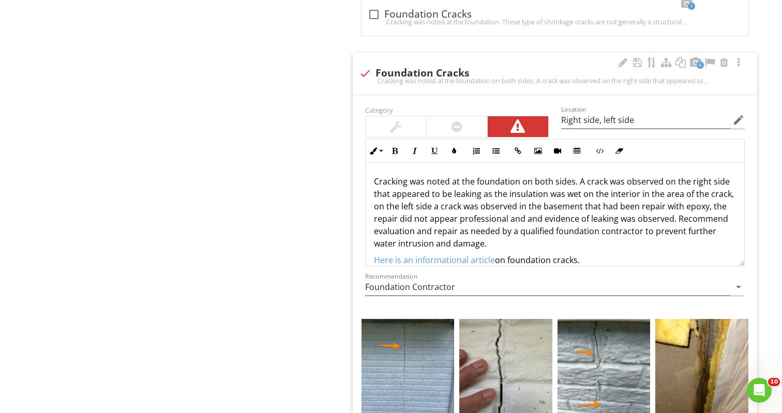
click at [430, 205] on p "Cracking was noted at the foundation on both sides. A crack was observed on the…" at bounding box center [555, 212] width 362 height 74
click at [663, 204] on p "Cracking was noted at the foundation on both sides. A crack was observed on the…" at bounding box center [555, 212] width 362 height 74
click at [539, 217] on p "Cracking was noted at the foundation on both sides. A crack was observed on the…" at bounding box center [555, 212] width 362 height 74
click at [654, 217] on p "Cracking was noted at the foundation on both sides. A crack was observed on the…" at bounding box center [555, 212] width 362 height 74
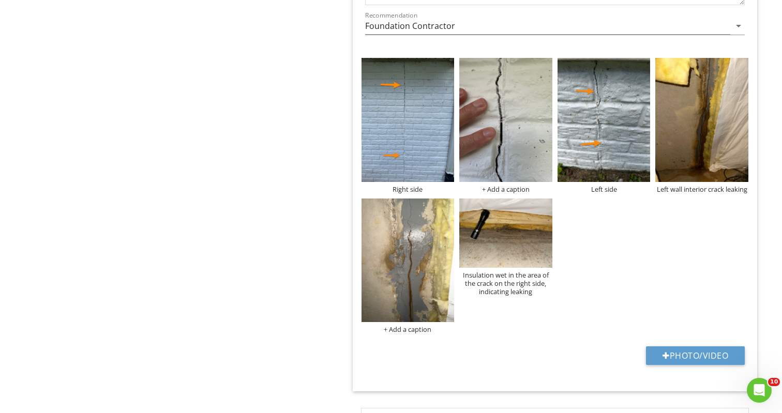
scroll to position [1349, 0]
click at [508, 187] on div "+ Add a caption" at bounding box center [505, 190] width 93 height 8
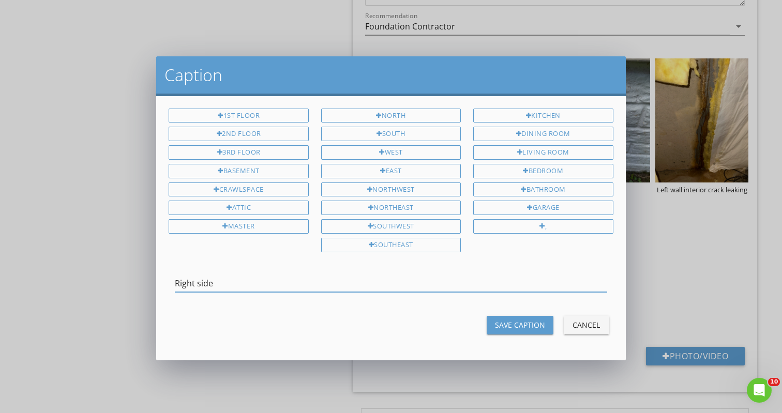
type input "Right side"
click at [507, 323] on div "Save Caption" at bounding box center [520, 324] width 50 height 11
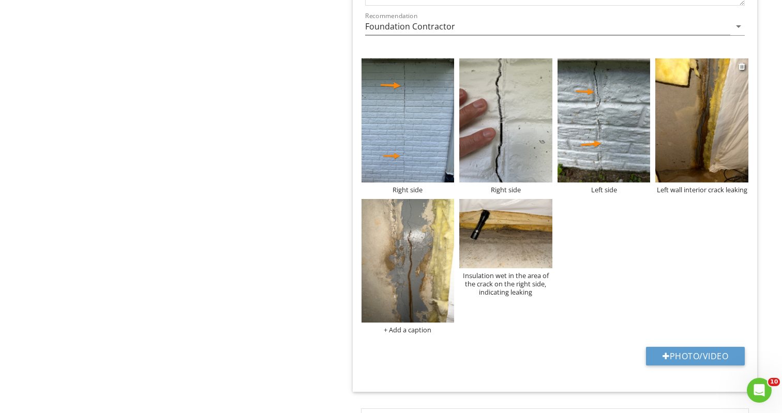
click at [703, 116] on img at bounding box center [701, 120] width 93 height 124
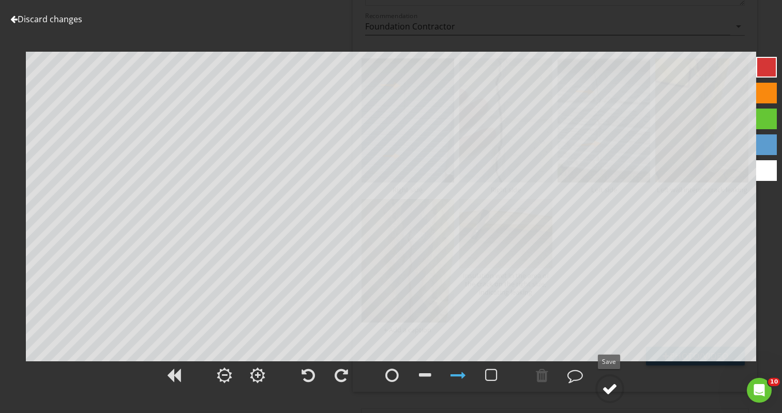
click at [610, 391] on div at bounding box center [610, 389] width 16 height 16
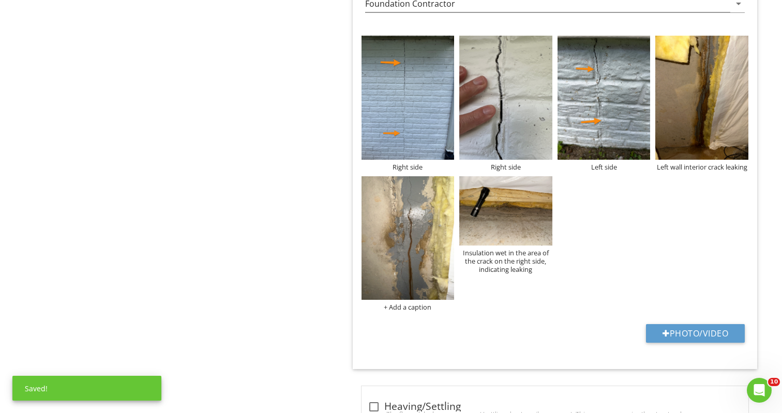
scroll to position [1372, 0]
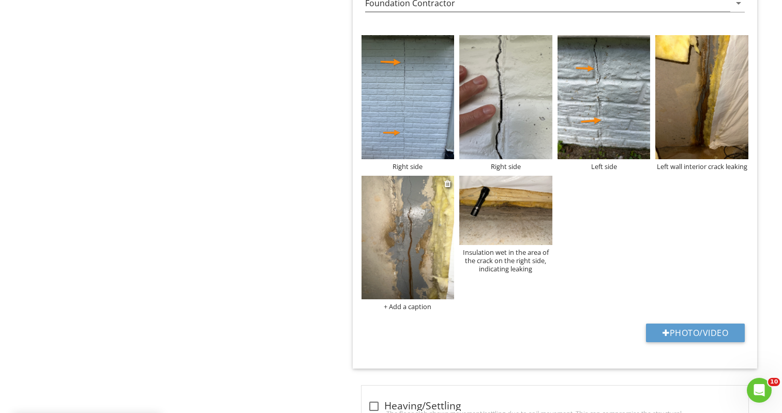
click at [404, 305] on div "+ Add a caption" at bounding box center [407, 306] width 93 height 8
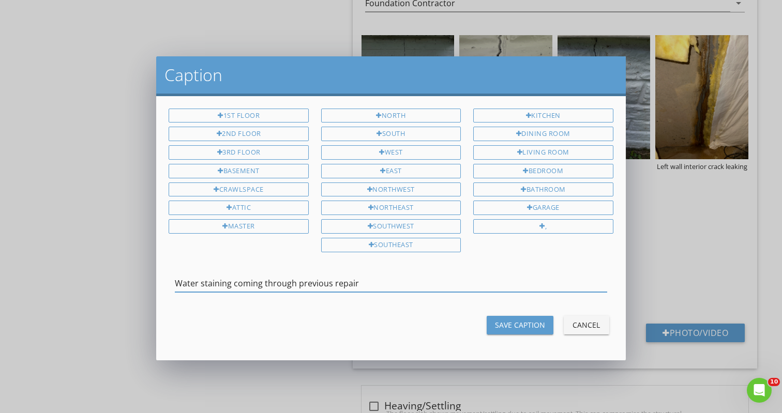
type input "Water staining coming through previous repair"
click at [541, 322] on div "Save Caption" at bounding box center [520, 324] width 50 height 11
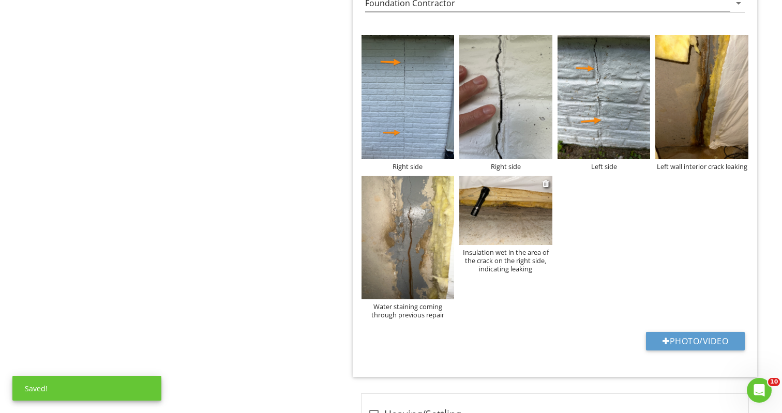
click at [511, 218] on img at bounding box center [505, 211] width 93 height 70
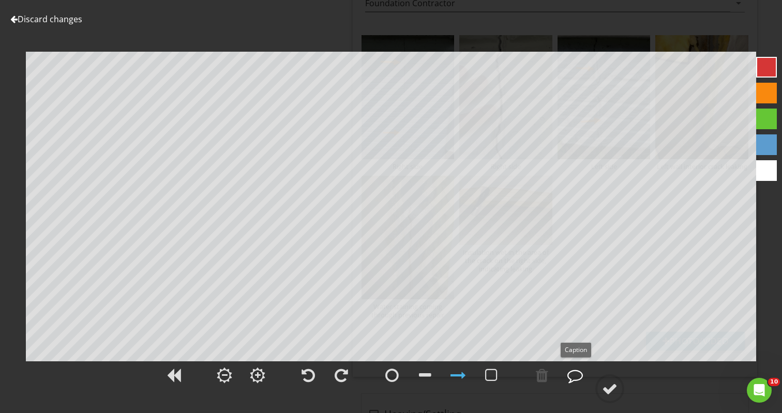
click at [576, 376] on div at bounding box center [575, 376] width 16 height 16
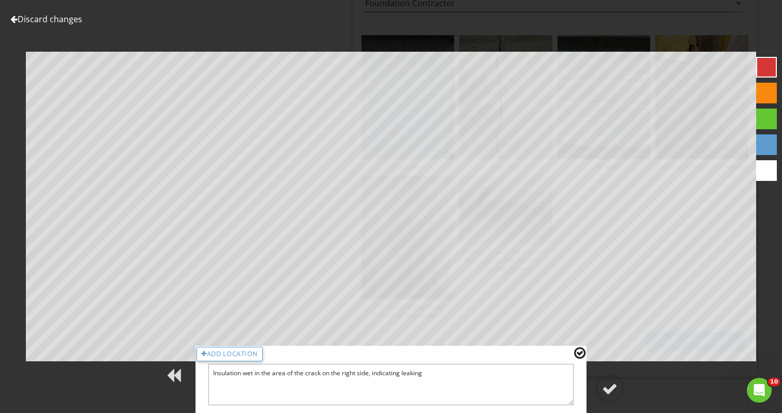
click at [580, 353] on div at bounding box center [579, 352] width 11 height 13
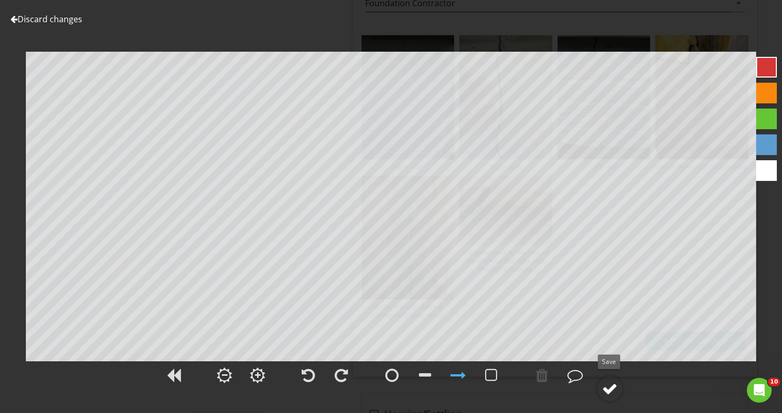
click at [608, 386] on div at bounding box center [610, 389] width 16 height 16
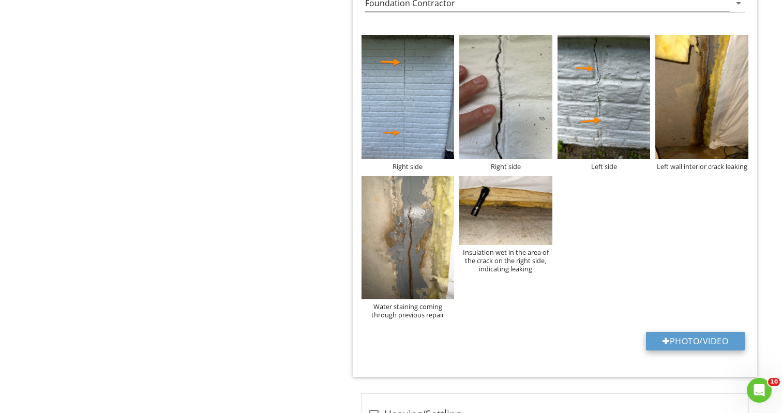
click at [669, 336] on button "Photo/Video" at bounding box center [695, 341] width 99 height 19
type input "C:\fakepath\IMG_6808.jpeg"
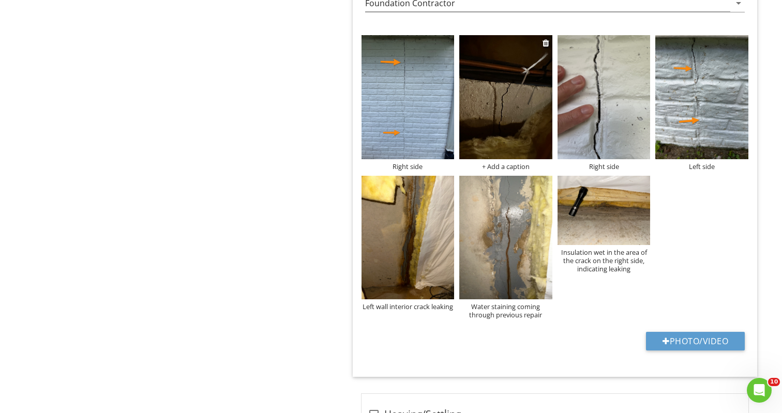
click at [504, 94] on img at bounding box center [505, 97] width 93 height 124
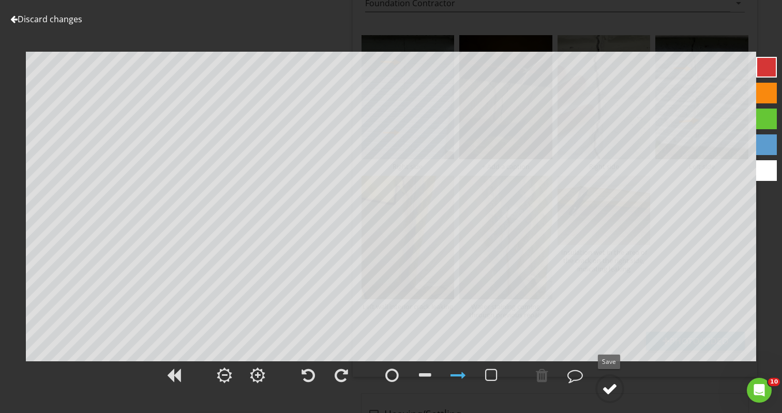
click at [607, 385] on div at bounding box center [610, 389] width 16 height 16
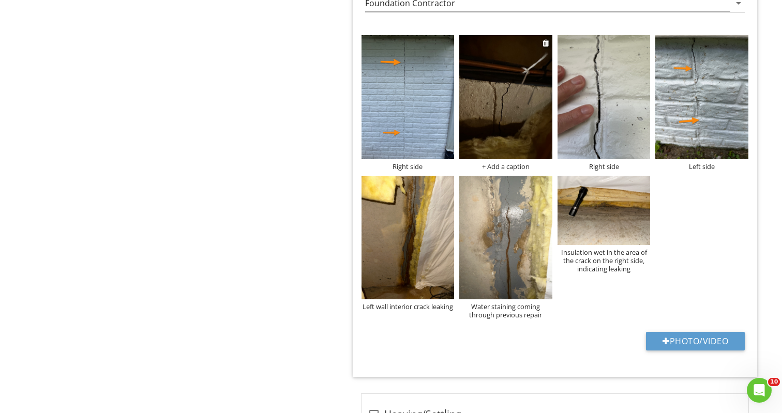
click at [499, 163] on div "+ Add a caption" at bounding box center [505, 166] width 93 height 8
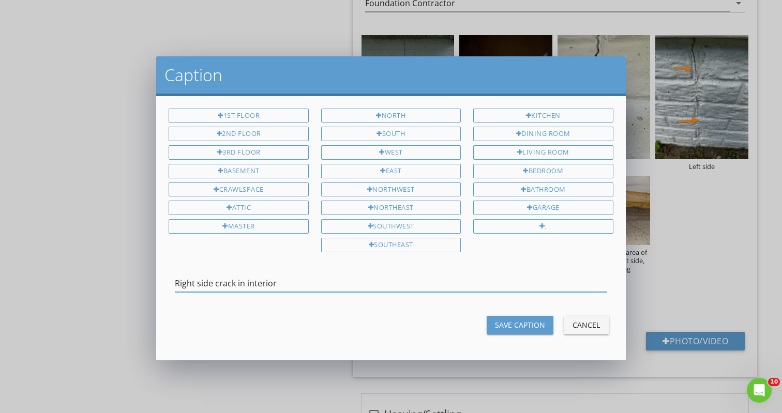
type input "Right side crack in interior"
click at [503, 319] on div "Save Caption" at bounding box center [520, 324] width 50 height 11
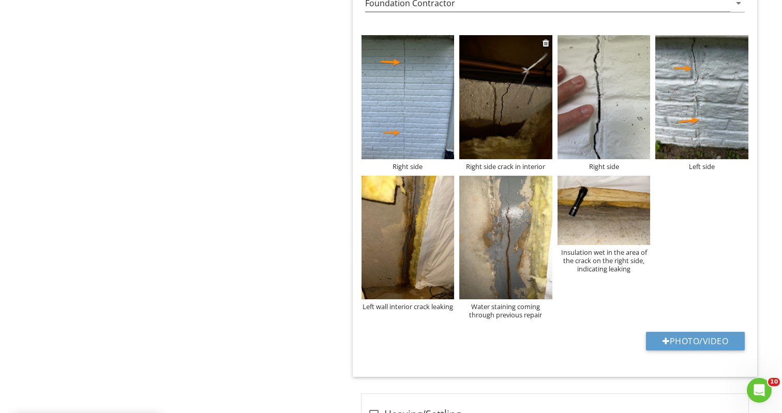
click at [510, 107] on img at bounding box center [505, 97] width 93 height 124
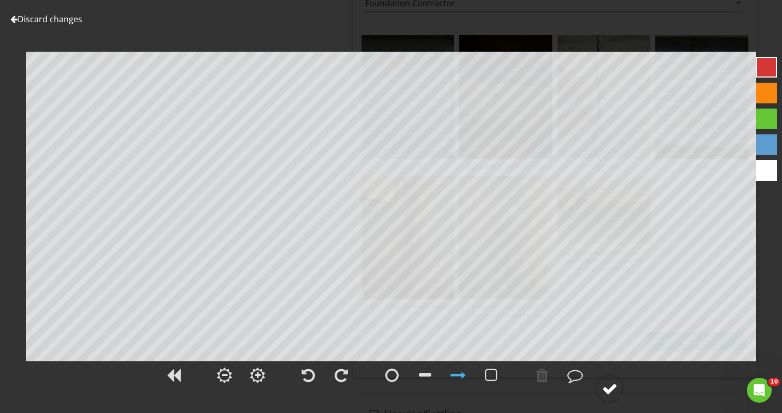
click at [613, 386] on div at bounding box center [610, 389] width 16 height 16
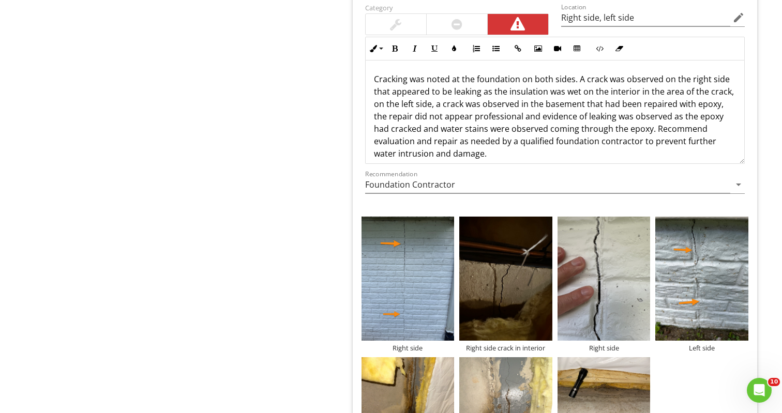
scroll to position [0, 0]
click at [571, 80] on p "Cracking was noted at the foundation on both sides. A crack was observed on the…" at bounding box center [555, 116] width 362 height 87
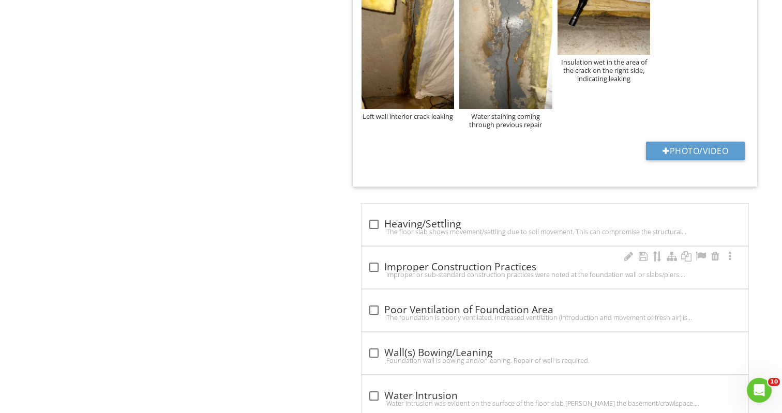
scroll to position [1560, 0]
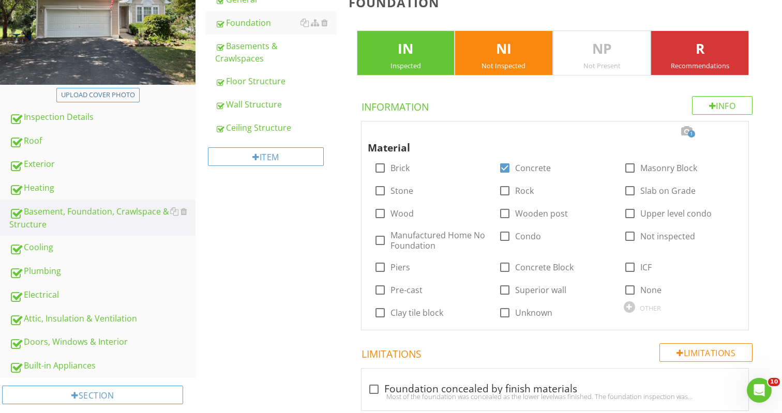
scroll to position [142, 0]
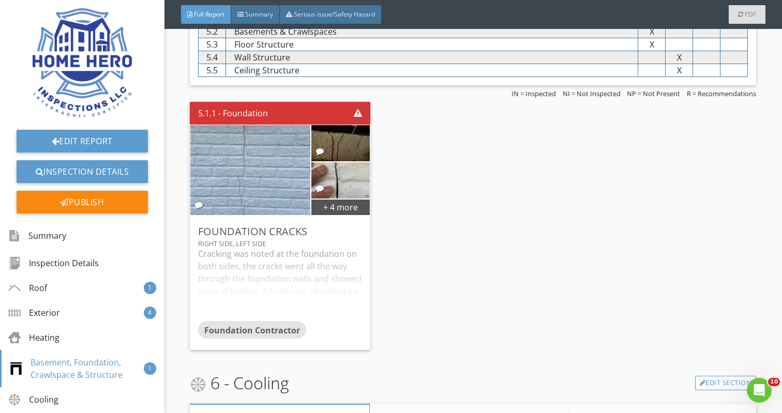
scroll to position [1945, 0]
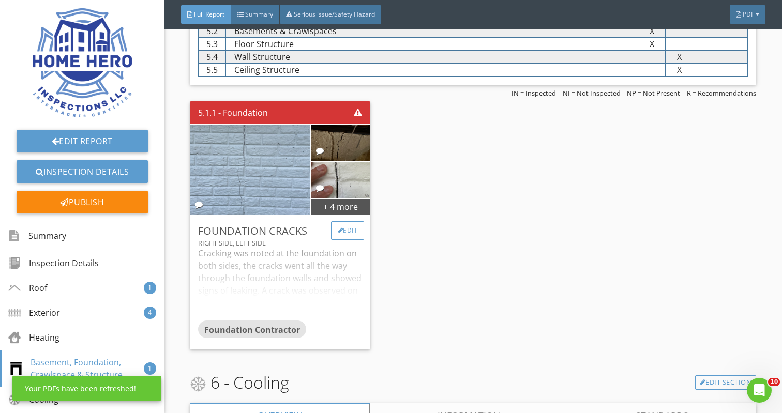
click at [352, 234] on div "Edit" at bounding box center [348, 230] width 34 height 19
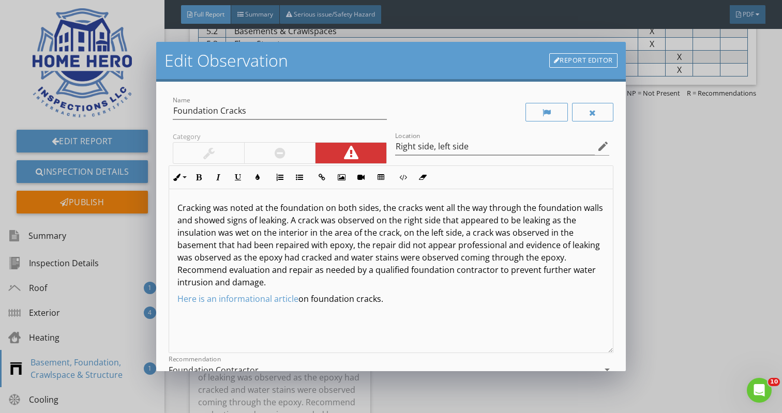
click at [357, 210] on p "Cracking was noted at the foundation on both sides, the cracks went all the way…" at bounding box center [390, 245] width 426 height 87
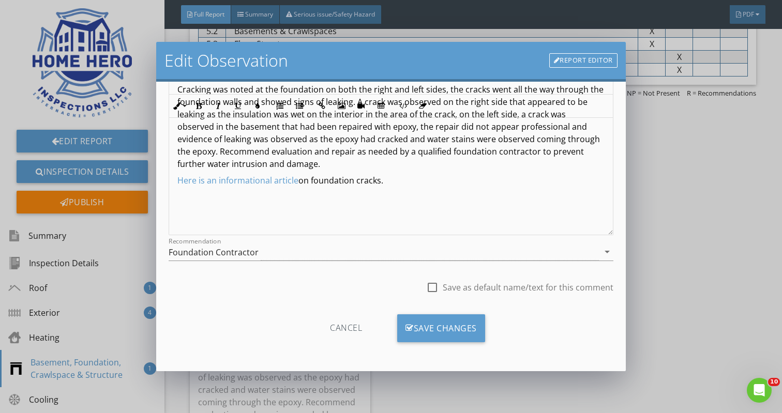
scroll to position [118, 0]
click at [457, 322] on div "Save Changes" at bounding box center [441, 328] width 88 height 28
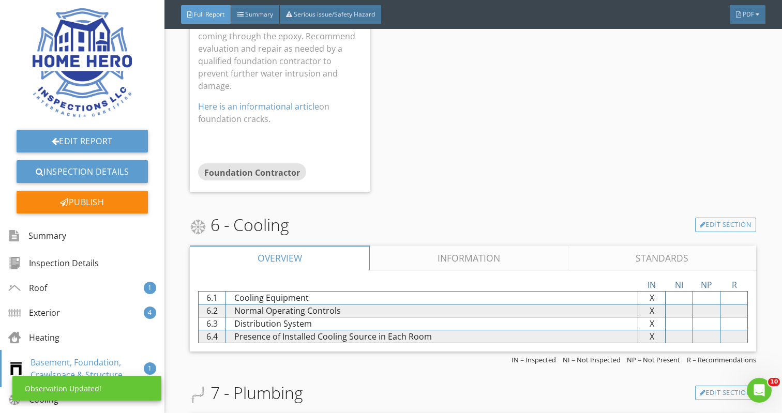
scroll to position [2326, 0]
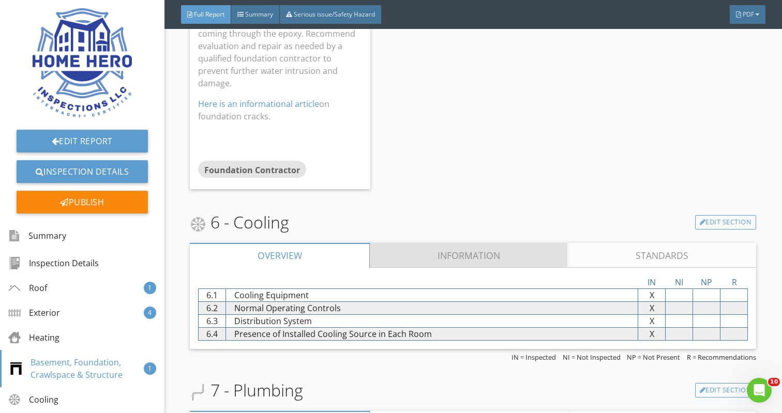
click at [455, 243] on link "Information" at bounding box center [469, 255] width 198 height 25
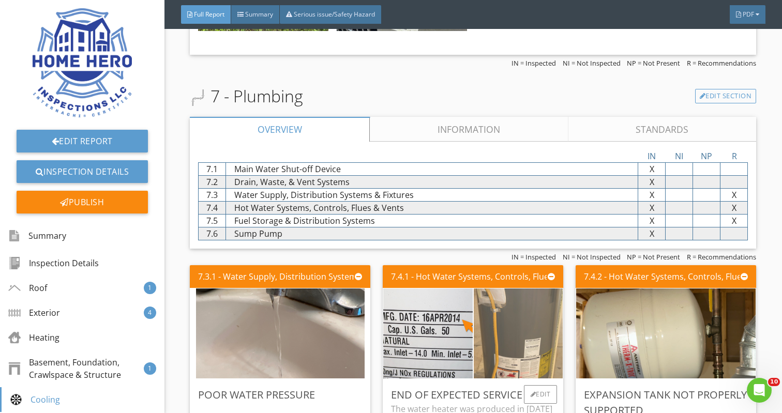
scroll to position [2840, 0]
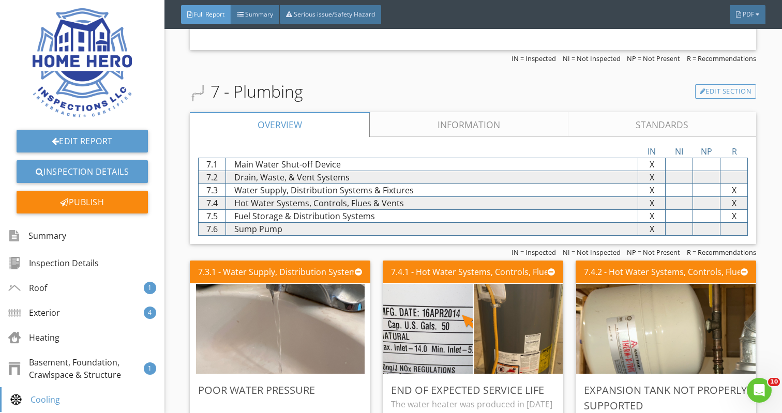
click at [481, 112] on link "Information" at bounding box center [469, 124] width 198 height 25
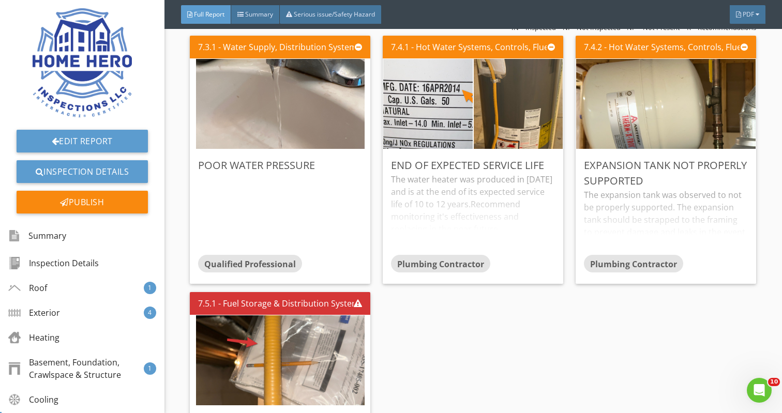
scroll to position [4168, 0]
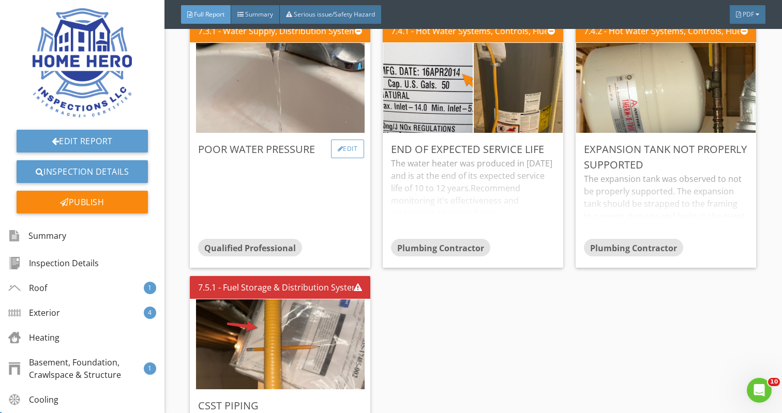
click at [348, 140] on div "Edit" at bounding box center [348, 149] width 34 height 19
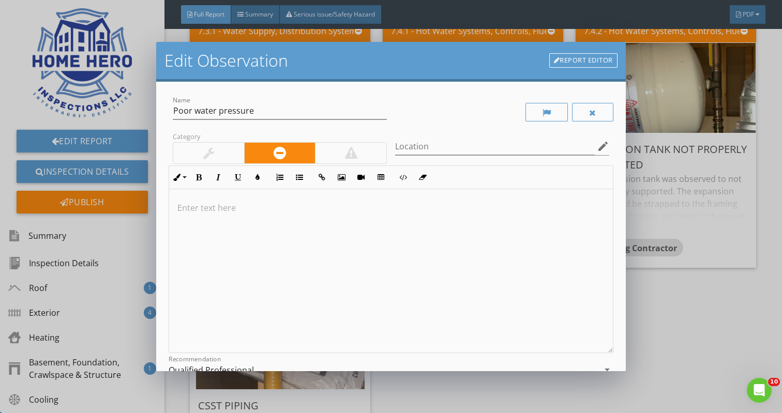
click at [190, 212] on p at bounding box center [390, 208] width 426 height 12
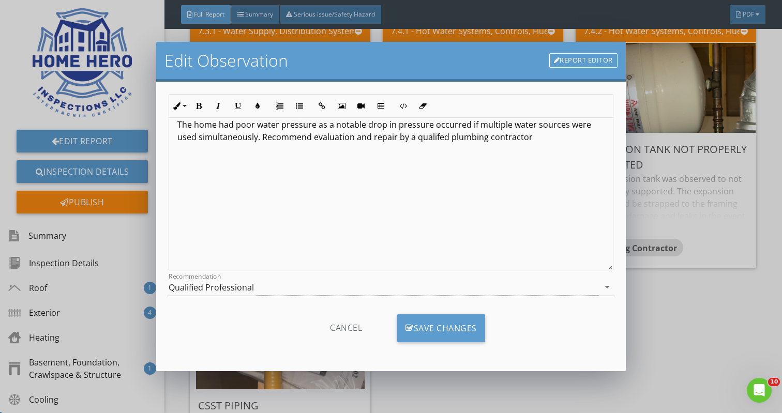
scroll to position [83, 0]
click at [605, 287] on icon "arrow_drop_down" at bounding box center [607, 287] width 12 height 12
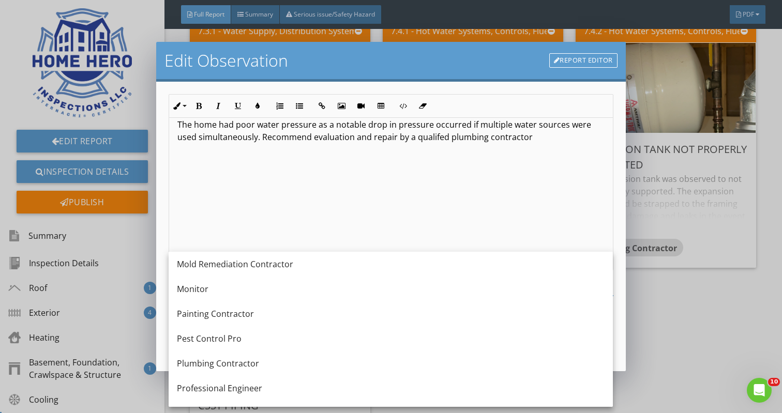
scroll to position [1022, 0]
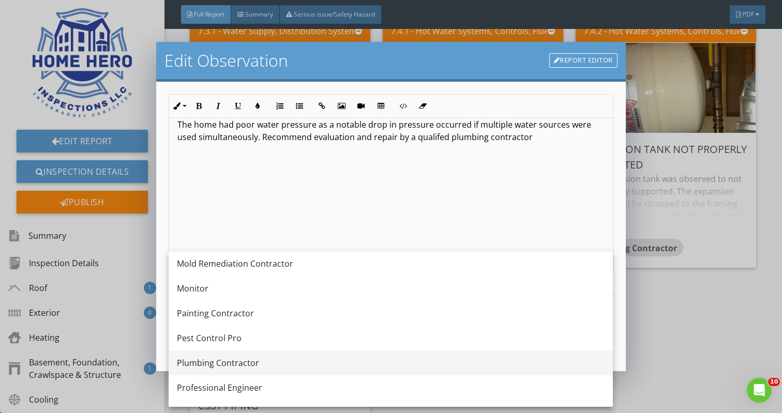
click at [311, 362] on div "Plumbing Contractor" at bounding box center [390, 363] width 427 height 12
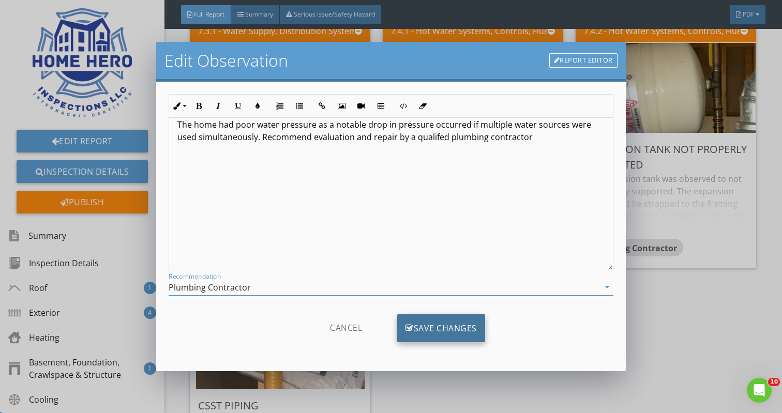
click at [439, 330] on div "Save Changes" at bounding box center [441, 328] width 88 height 28
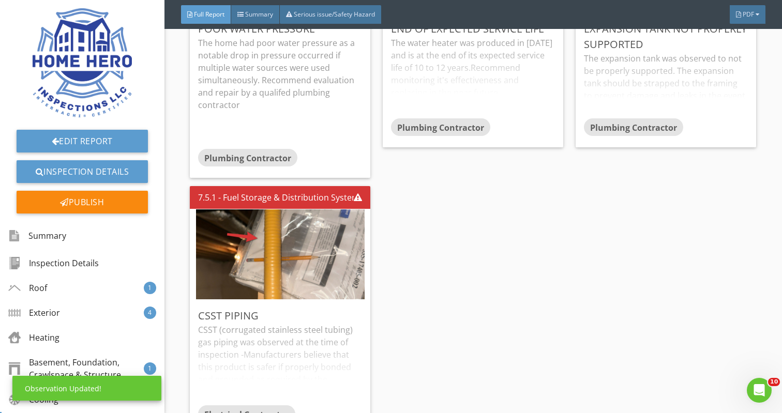
scroll to position [4347, 0]
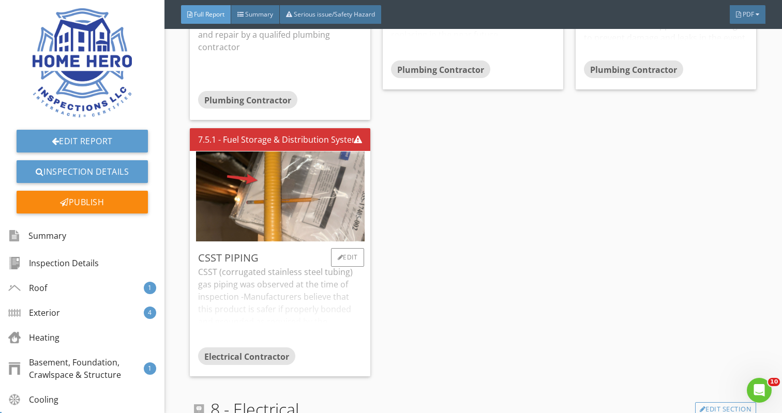
click at [308, 297] on div "CSST (corrugated stainless steel tubing) gas piping was observed at the time of…" at bounding box center [280, 307] width 164 height 82
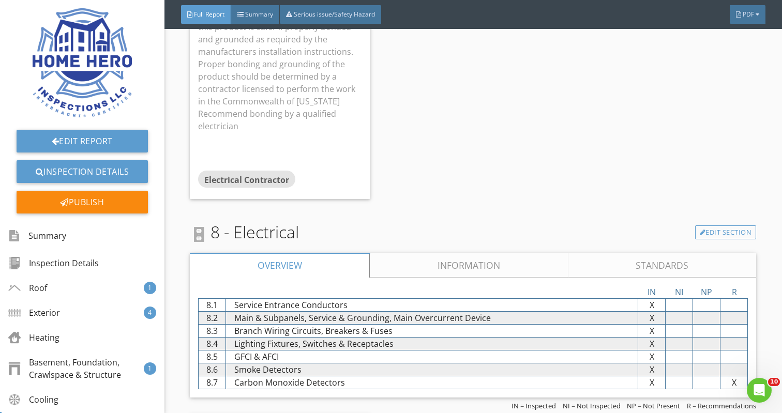
scroll to position [4648, 0]
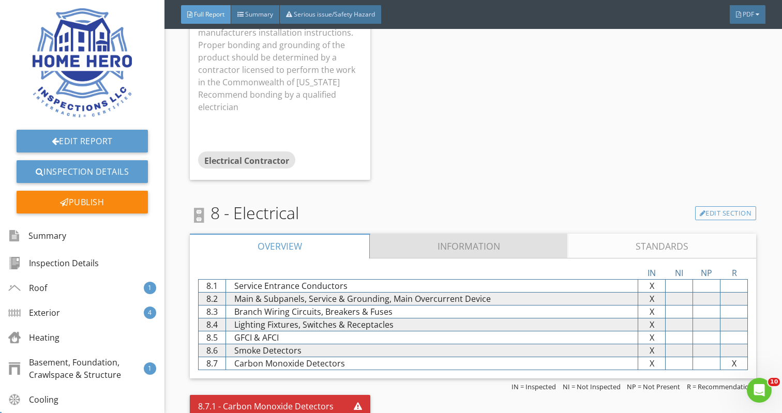
click at [473, 239] on link "Information" at bounding box center [469, 246] width 198 height 25
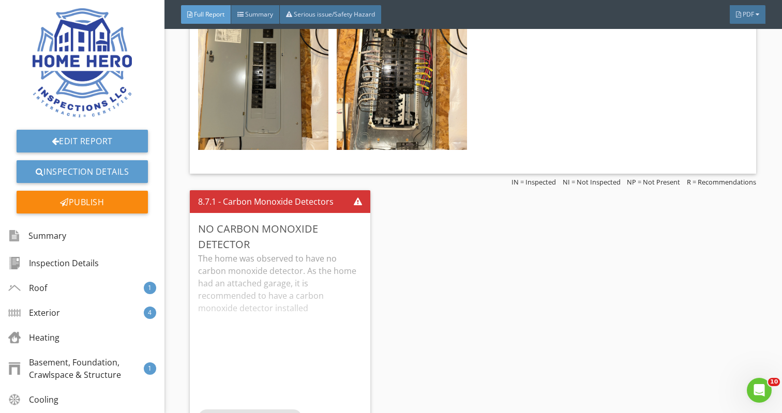
scroll to position [5419, 0]
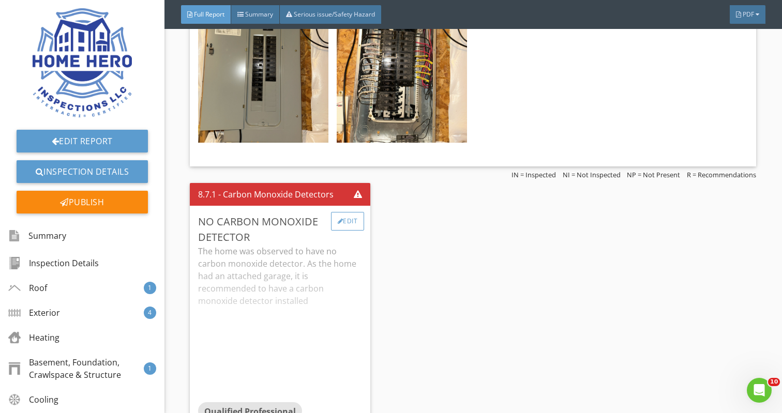
click at [357, 213] on div "Edit" at bounding box center [348, 221] width 34 height 19
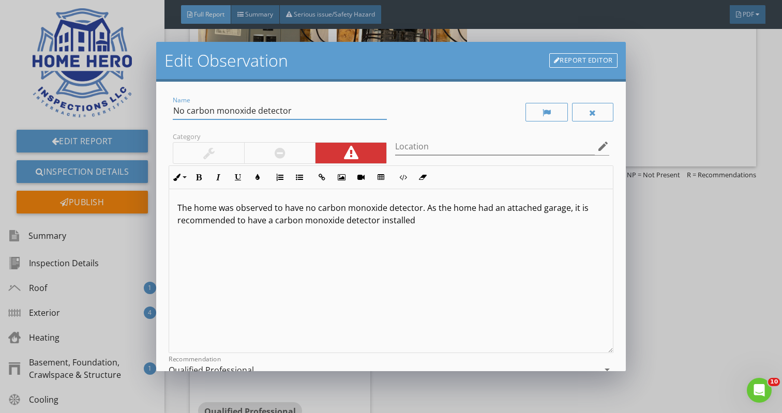
click at [290, 111] on input "No carbon monoxide detector" at bounding box center [280, 110] width 214 height 17
type input "No carbon monoxide detectors"
click at [419, 209] on p "The home was observed to have no carbon monoxide detector. As the home had an a…" at bounding box center [390, 214] width 426 height 25
click at [570, 211] on p "The home was observed to have no carbon monoxide detectors. As the home had an …" at bounding box center [390, 214] width 426 height 25
click at [481, 221] on p "The home was observed to have no carbon monoxide detectors. As the home had an …" at bounding box center [390, 214] width 426 height 25
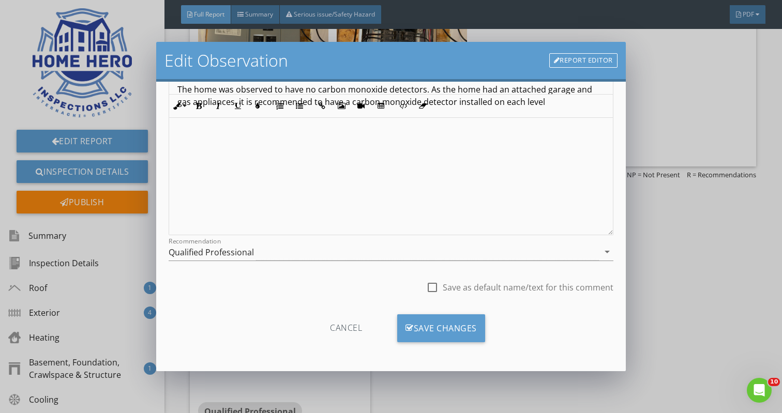
scroll to position [118, 0]
click at [435, 289] on div at bounding box center [432, 288] width 18 height 18
checkbox input "true"
click at [460, 323] on div "Save Changes" at bounding box center [441, 328] width 88 height 28
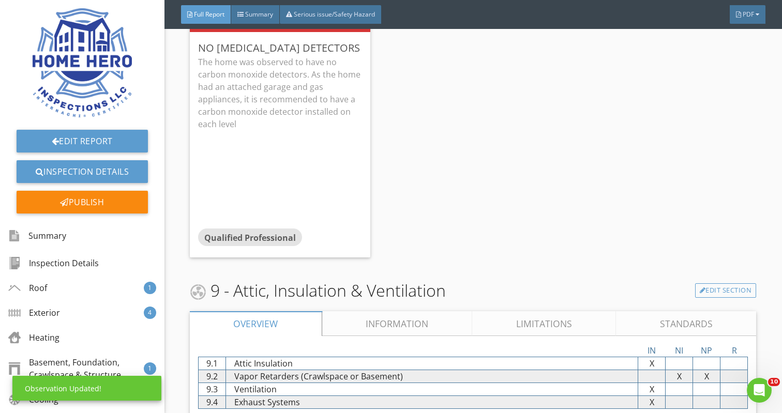
scroll to position [5629, 0]
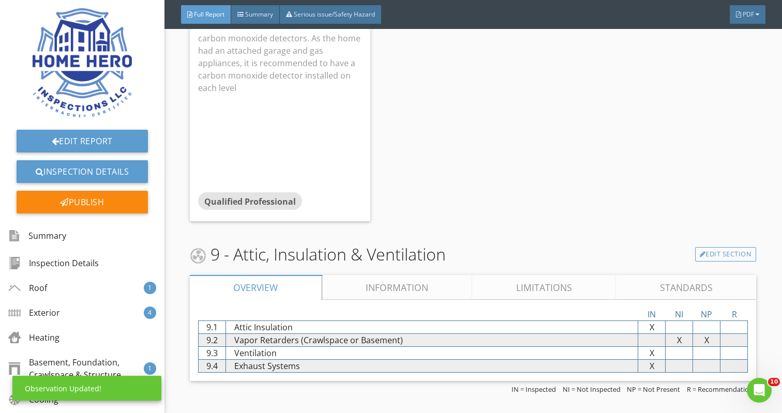
click at [423, 280] on link "Information" at bounding box center [397, 287] width 150 height 25
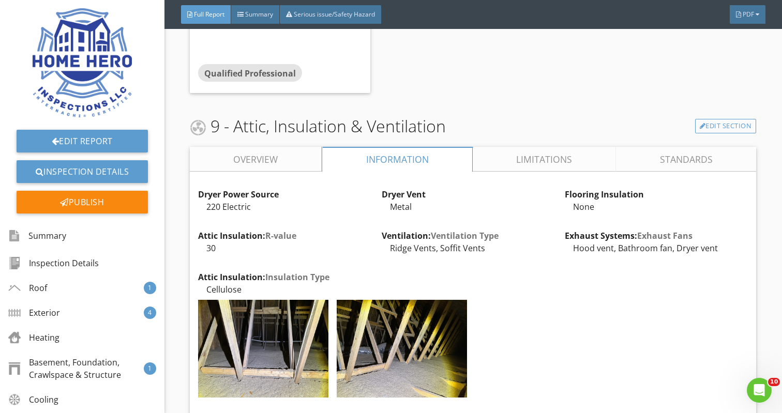
scroll to position [5758, 0]
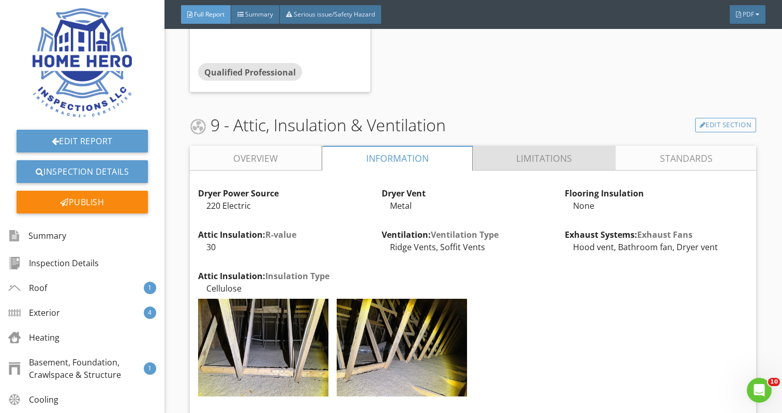
click at [549, 147] on link "Limitations" at bounding box center [543, 158] width 143 height 25
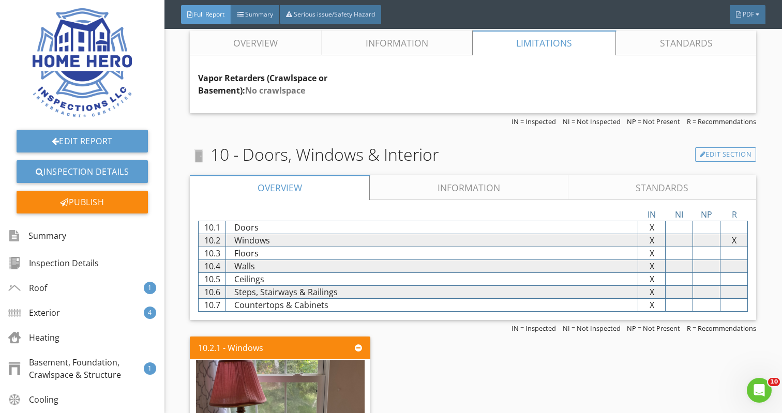
scroll to position [5966, 0]
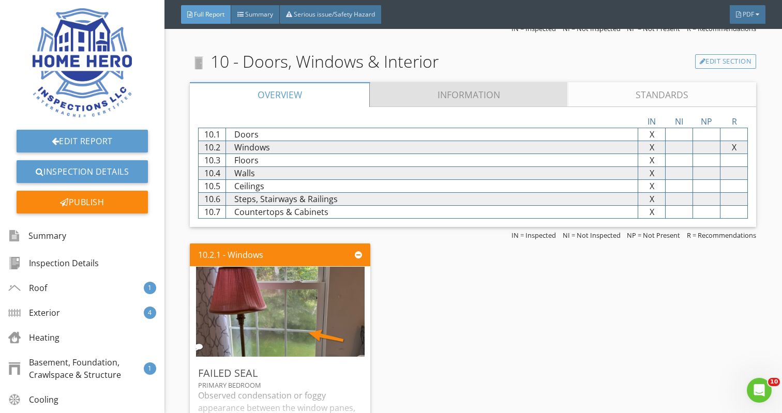
click at [471, 87] on link "Information" at bounding box center [469, 94] width 198 height 25
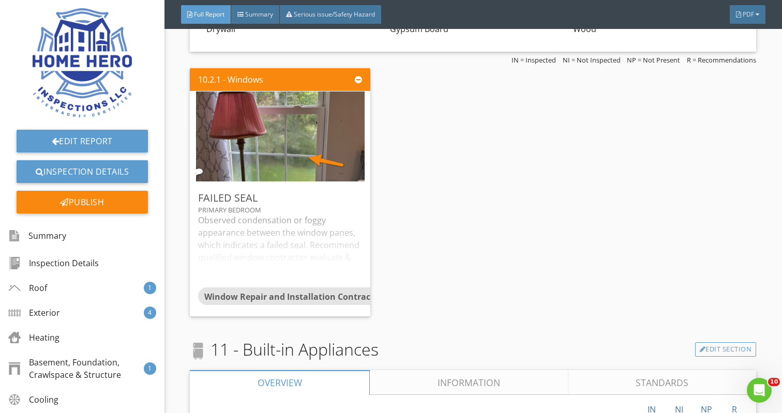
scroll to position [6122, 0]
click at [326, 228] on div "Observed condensation or foggy appearance between the window panes, which indic…" at bounding box center [280, 249] width 164 height 73
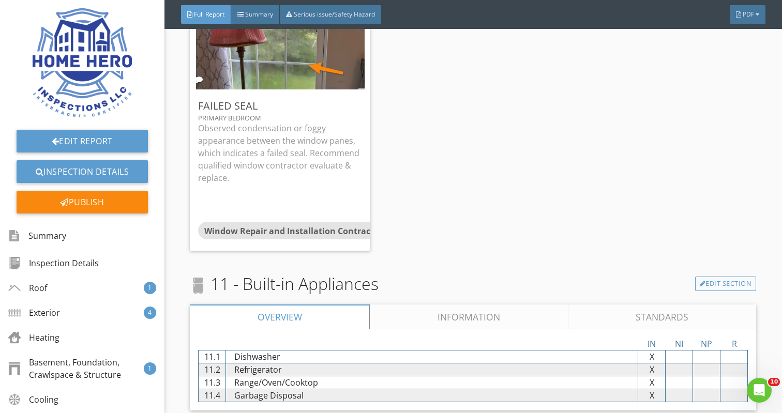
click at [437, 304] on link "Information" at bounding box center [469, 316] width 198 height 25
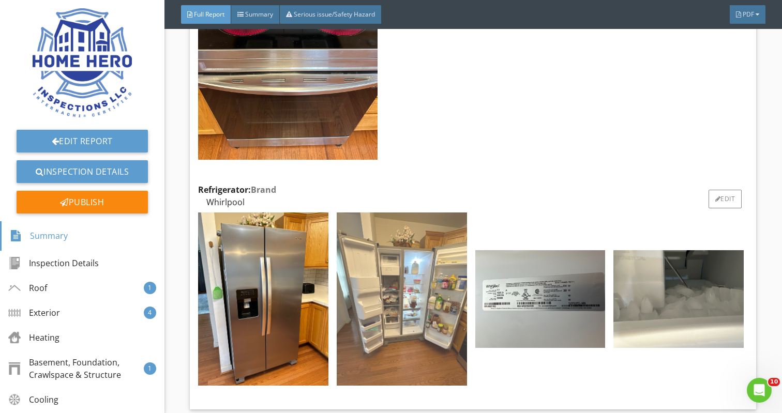
scroll to position [6958, 0]
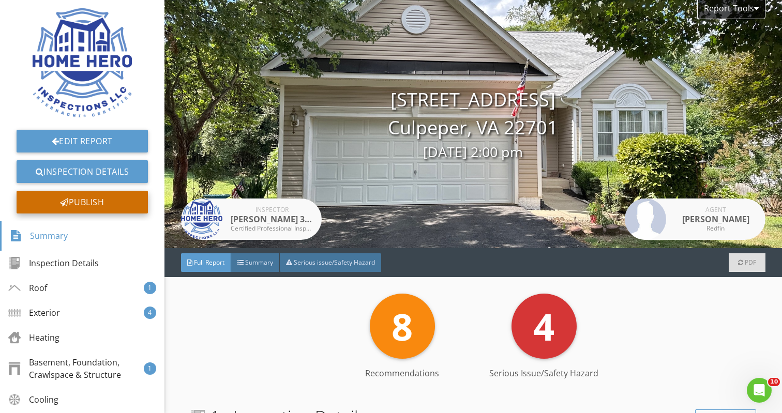
click at [89, 206] on div "Publish" at bounding box center [82, 202] width 131 height 23
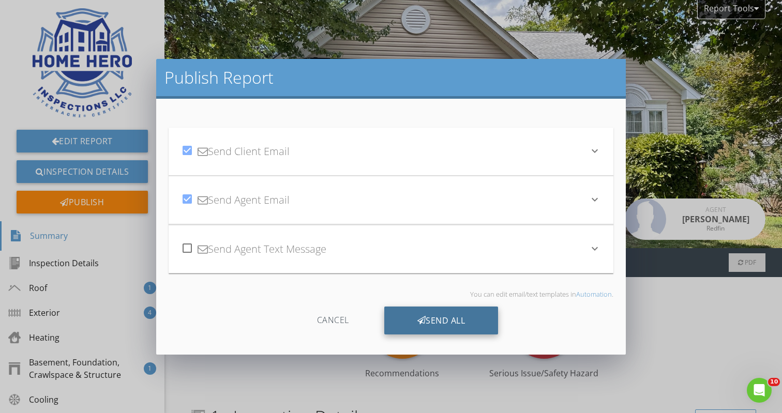
click at [442, 324] on div "Send All" at bounding box center [441, 321] width 114 height 28
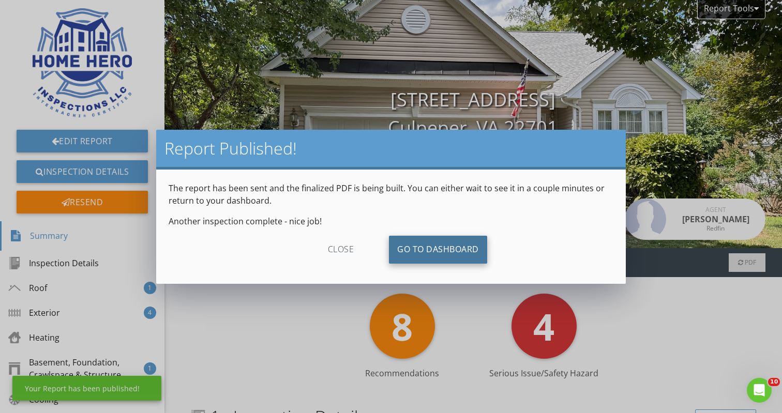
click at [460, 257] on link "Go To Dashboard" at bounding box center [438, 250] width 98 height 28
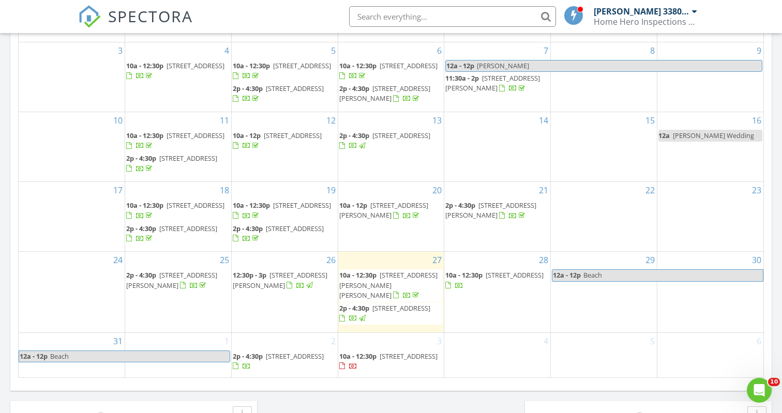
scroll to position [572, 0]
